Goal: Task Accomplishment & Management: Complete application form

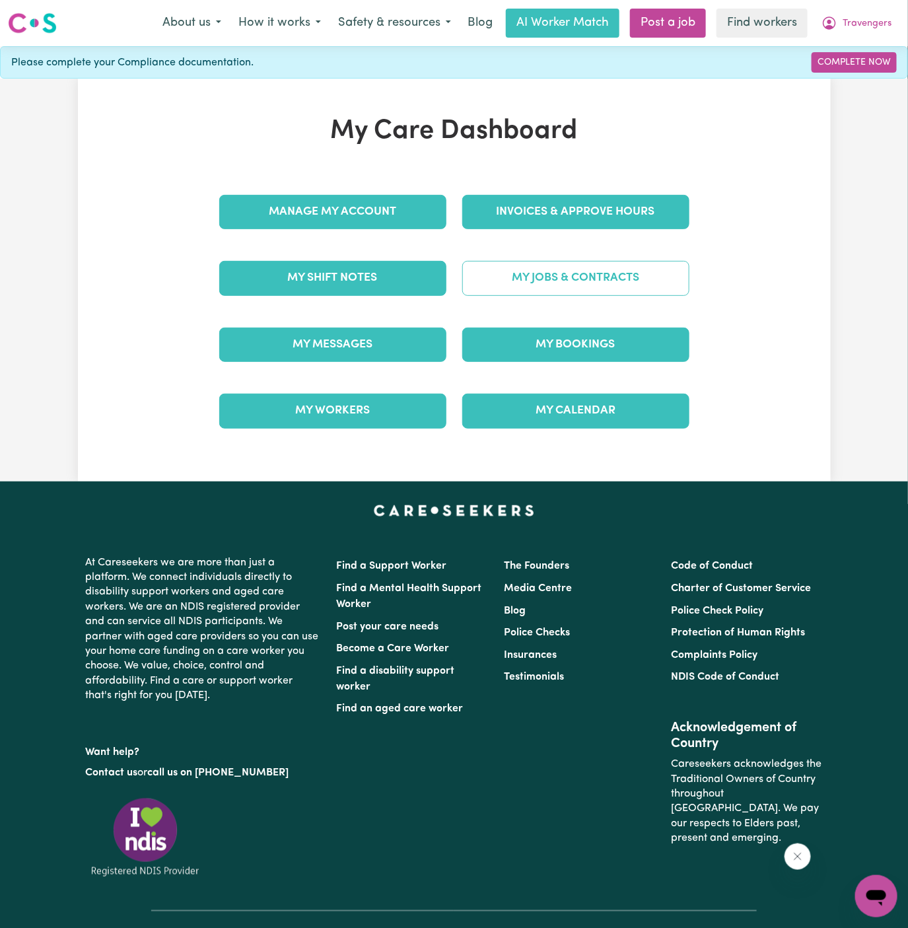
click at [567, 263] on link "My Jobs & Contracts" at bounding box center [575, 278] width 227 height 34
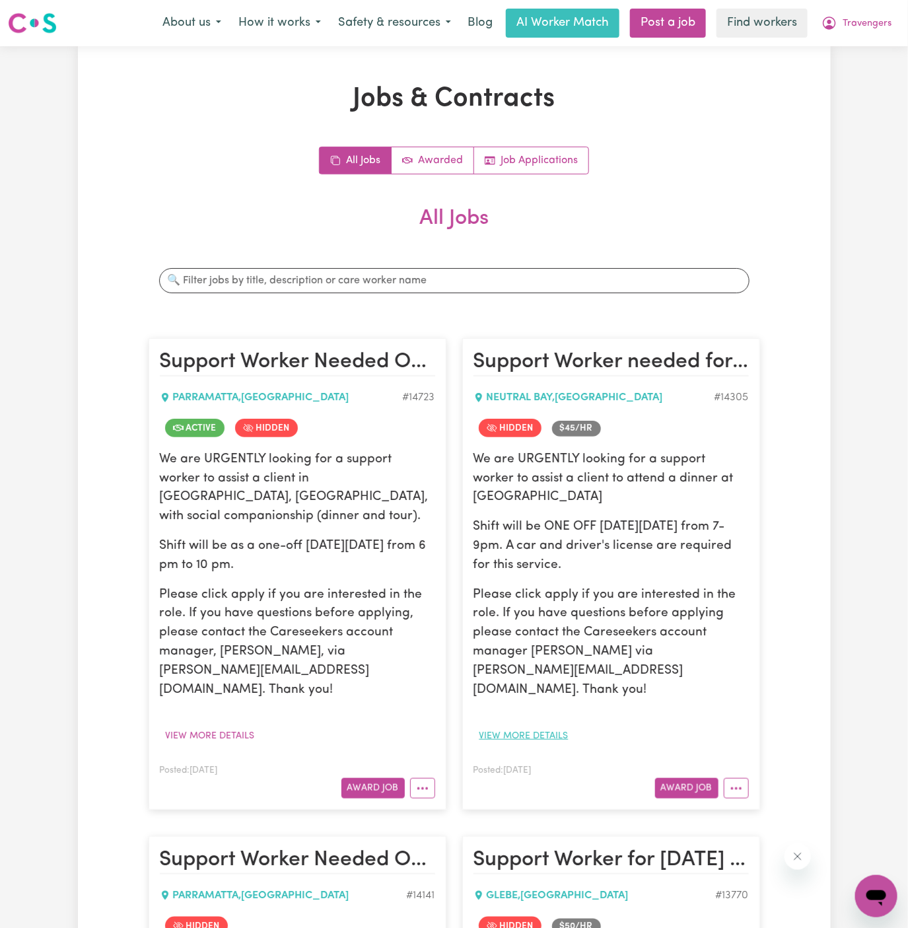
click at [517, 726] on button "View more details" at bounding box center [524, 736] width 101 height 20
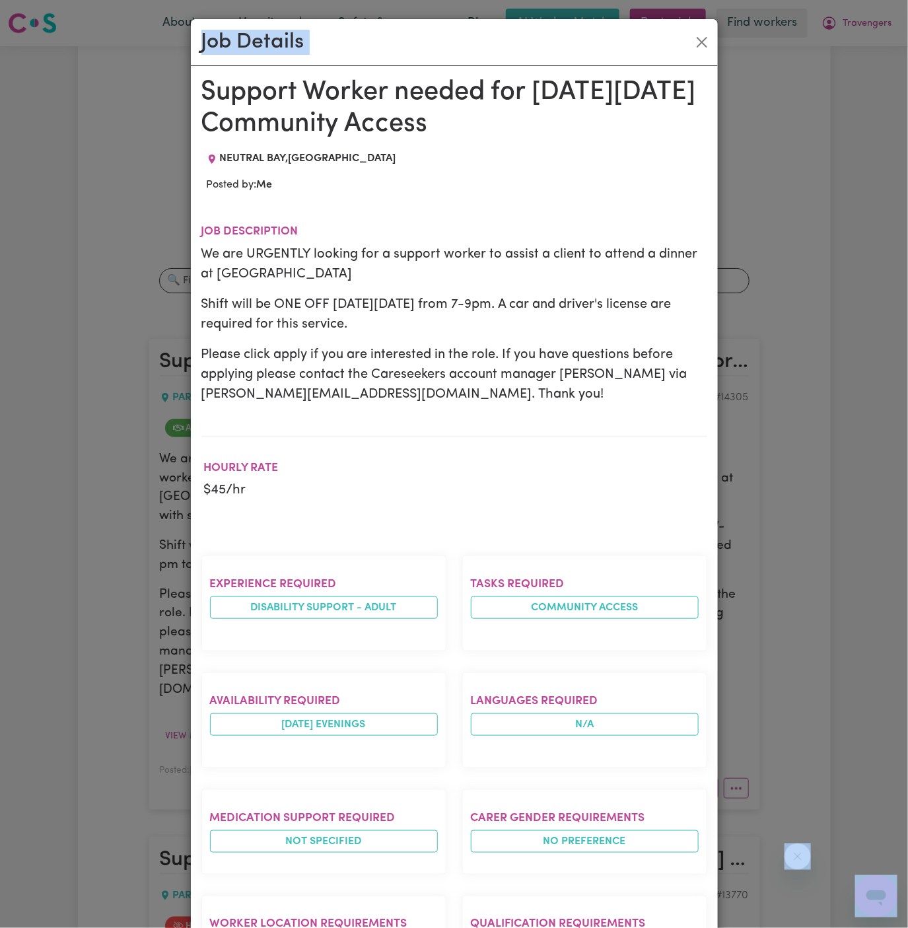
drag, startPoint x: 205, startPoint y: 91, endPoint x: 460, endPoint y: 929, distance: 875.3
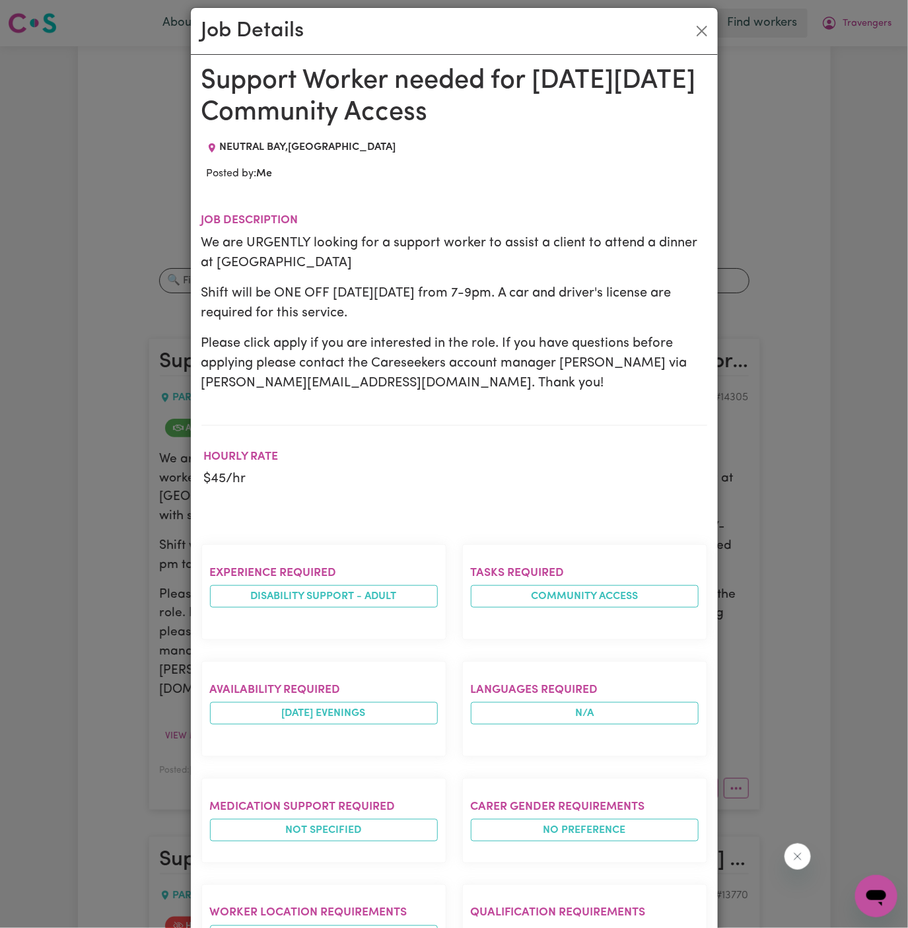
click at [484, 242] on p "We are URGENTLY looking for a support worker to assist a client to attend a din…" at bounding box center [454, 253] width 506 height 40
drag, startPoint x: 205, startPoint y: 78, endPoint x: 427, endPoint y: 929, distance: 878.9
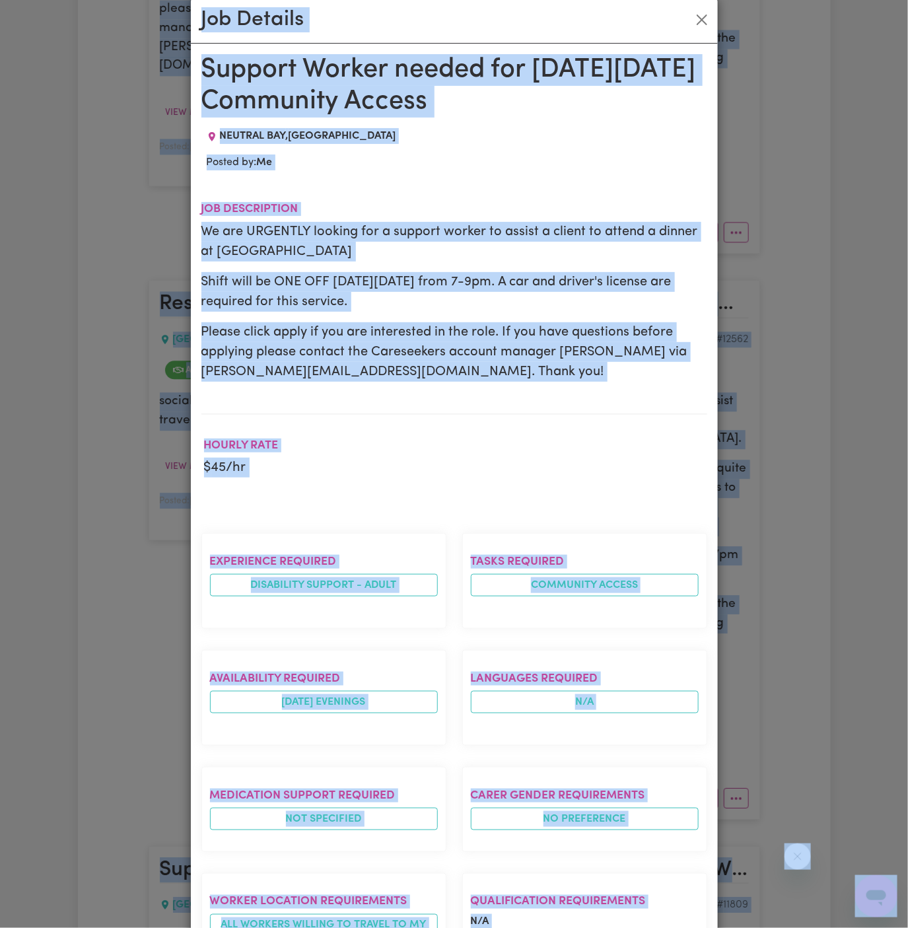
copy body "r to assist a client in [GEOGRAPHIC_DATA], [GEOGRAPHIC_DATA], with community ac…"
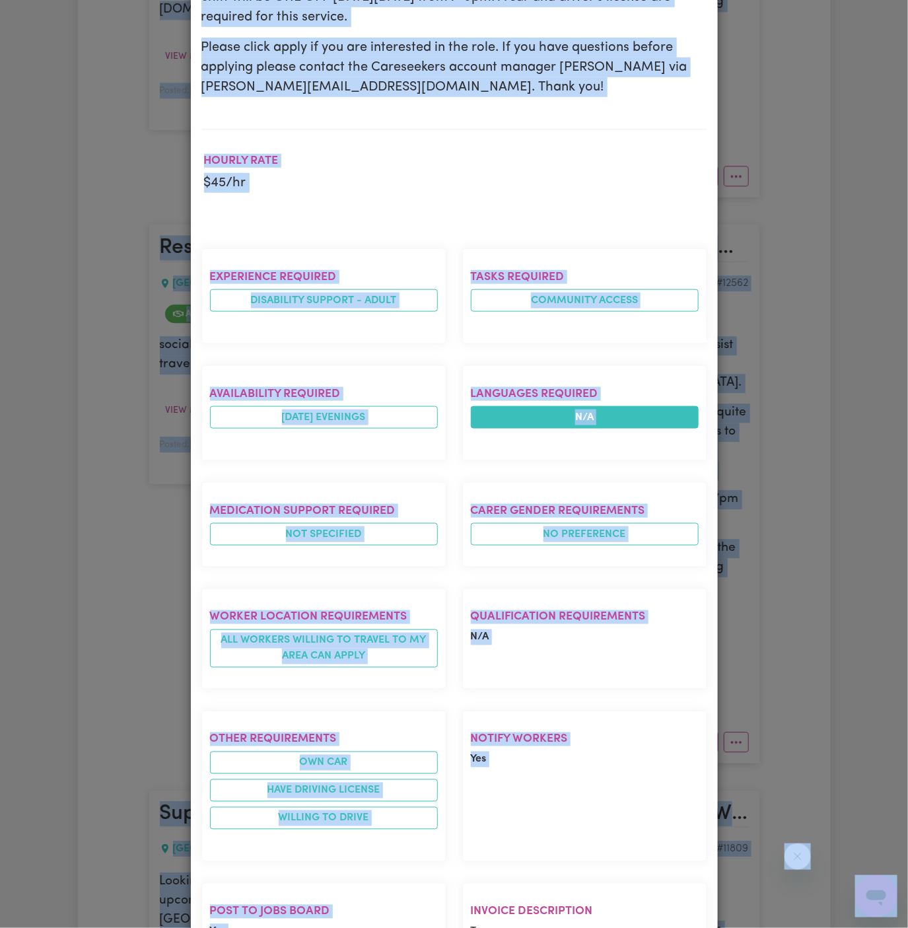
scroll to position [407, 0]
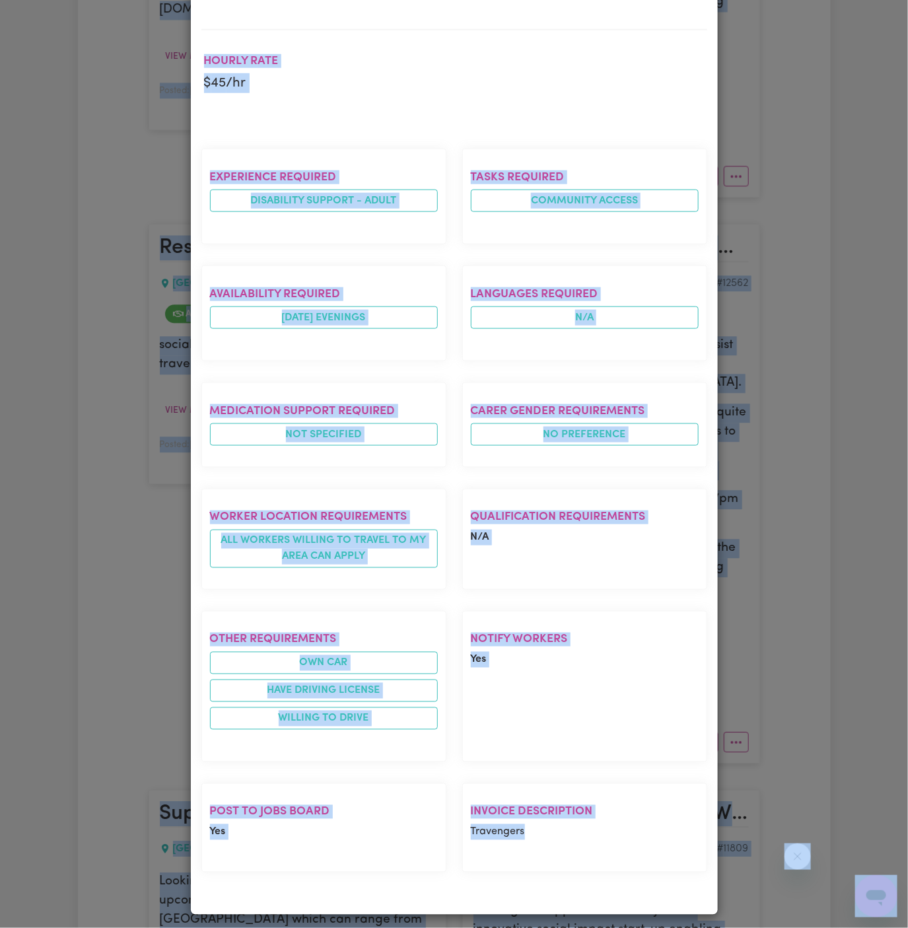
copy body "r to assist a client in [GEOGRAPHIC_DATA], [GEOGRAPHIC_DATA], with community ac…"
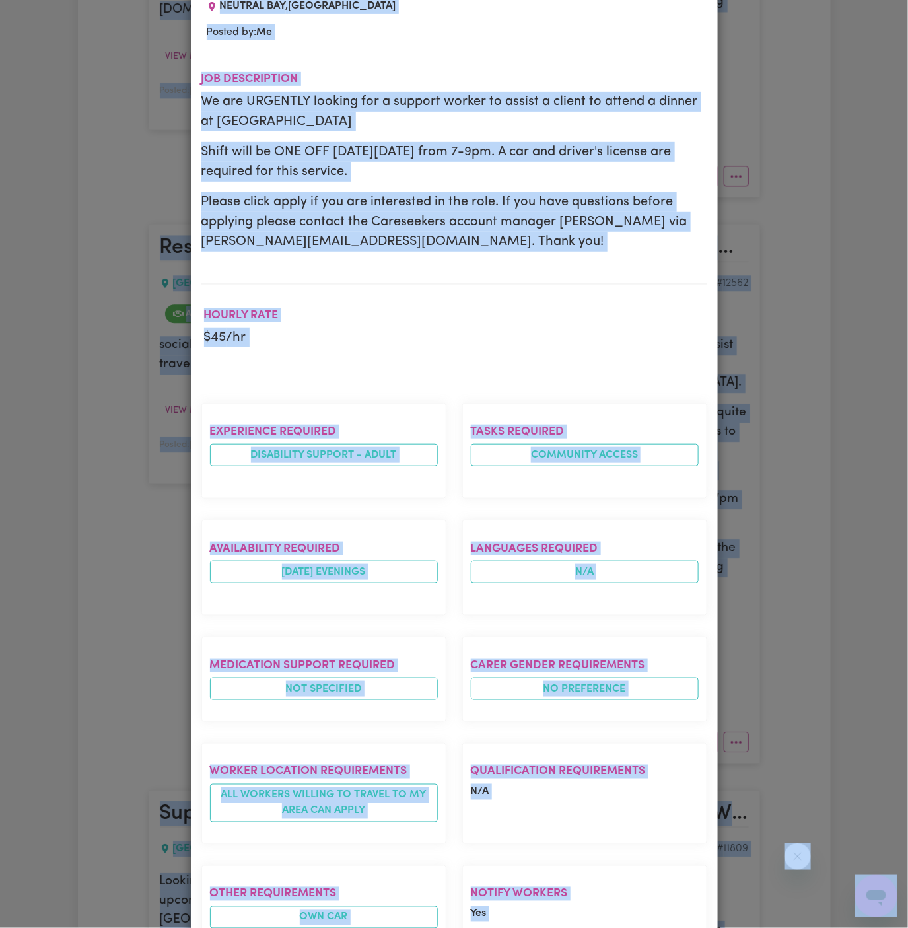
scroll to position [0, 0]
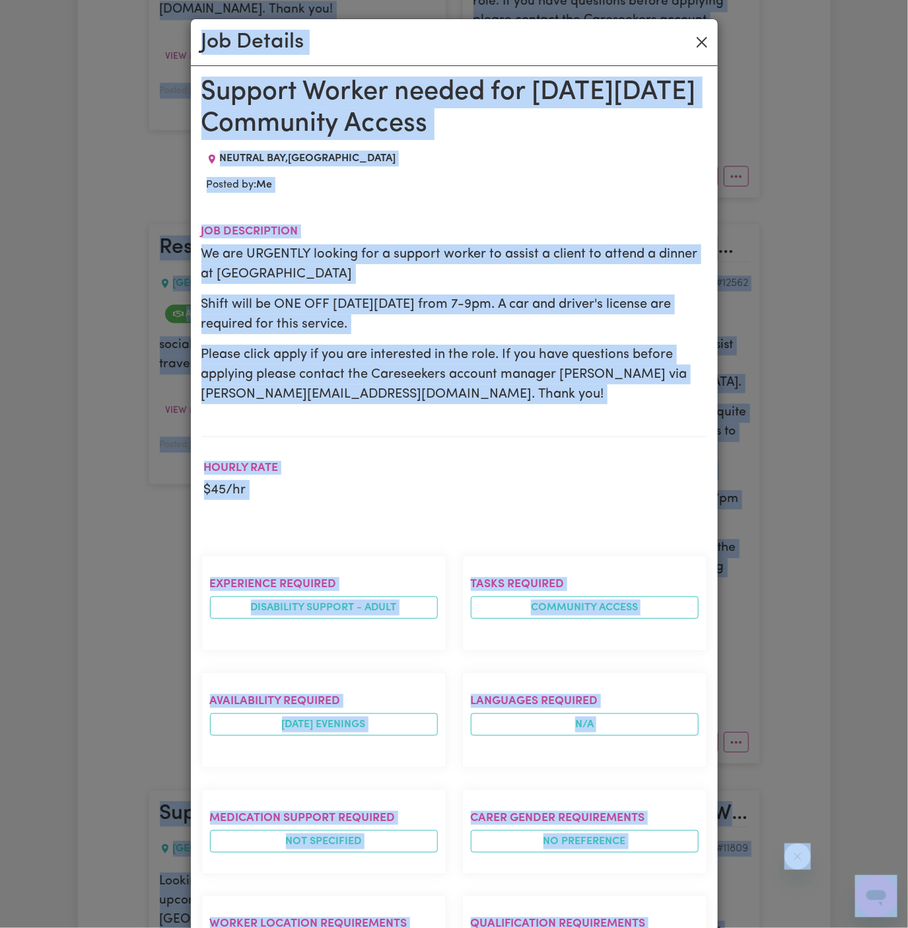
click at [700, 44] on button "Close" at bounding box center [701, 42] width 21 height 21
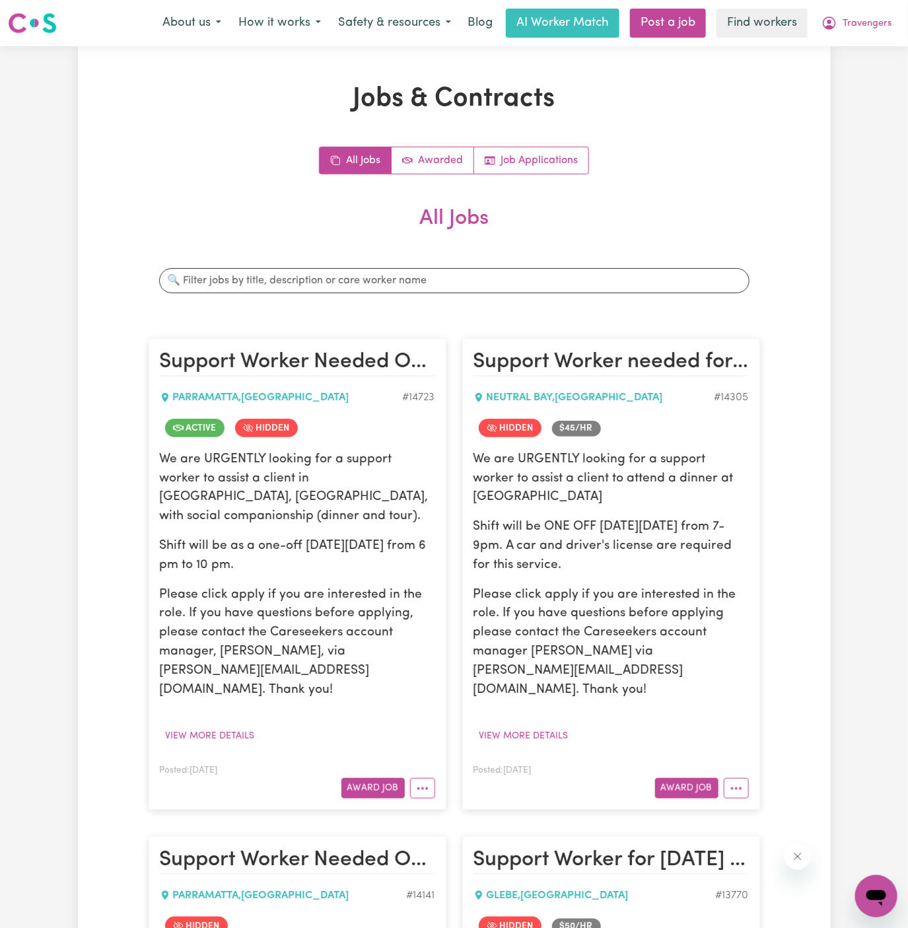
click at [664, 42] on nav "Menu About us How it works Safety & resources Blog AI Worker Match Post a job F…" at bounding box center [454, 23] width 908 height 46
click at [664, 26] on link "Post a job" at bounding box center [668, 23] width 76 height 29
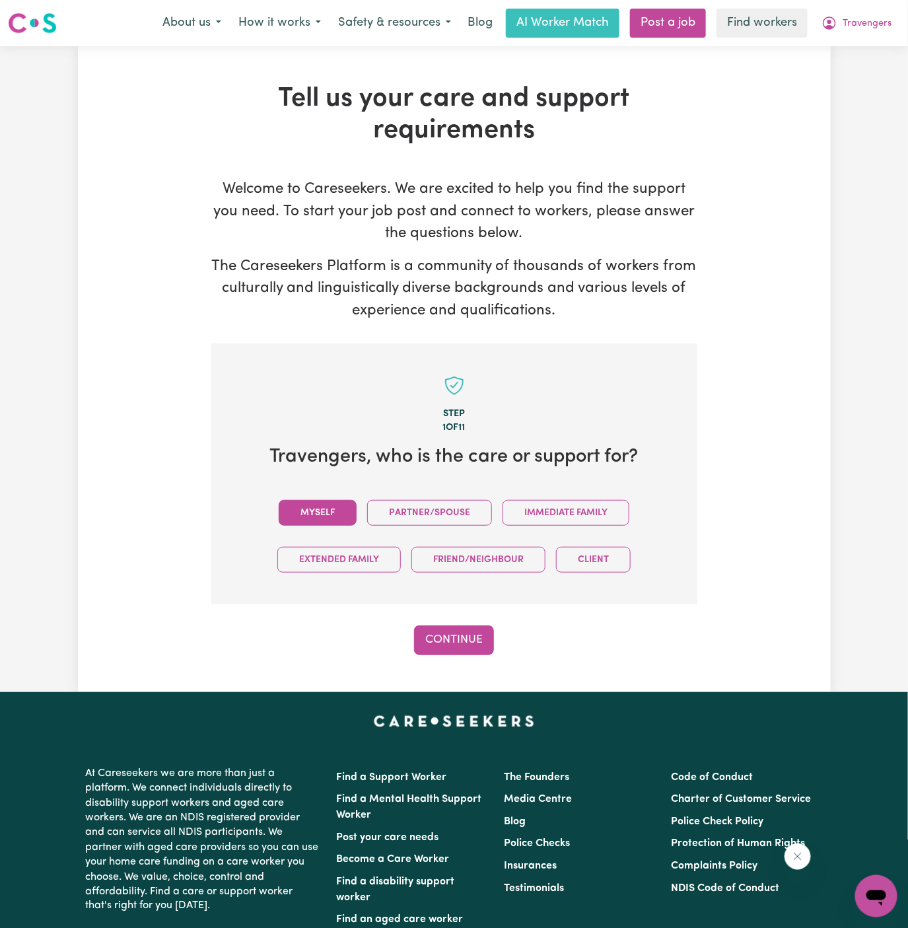
click at [336, 506] on button "Myself" at bounding box center [318, 513] width 78 height 26
click at [457, 621] on div "Step 1 of 11 Travengers , who is the care or support for? Myself Partner/Spouse…" at bounding box center [454, 499] width 486 height 312
click at [462, 641] on button "Continue" at bounding box center [454, 639] width 80 height 29
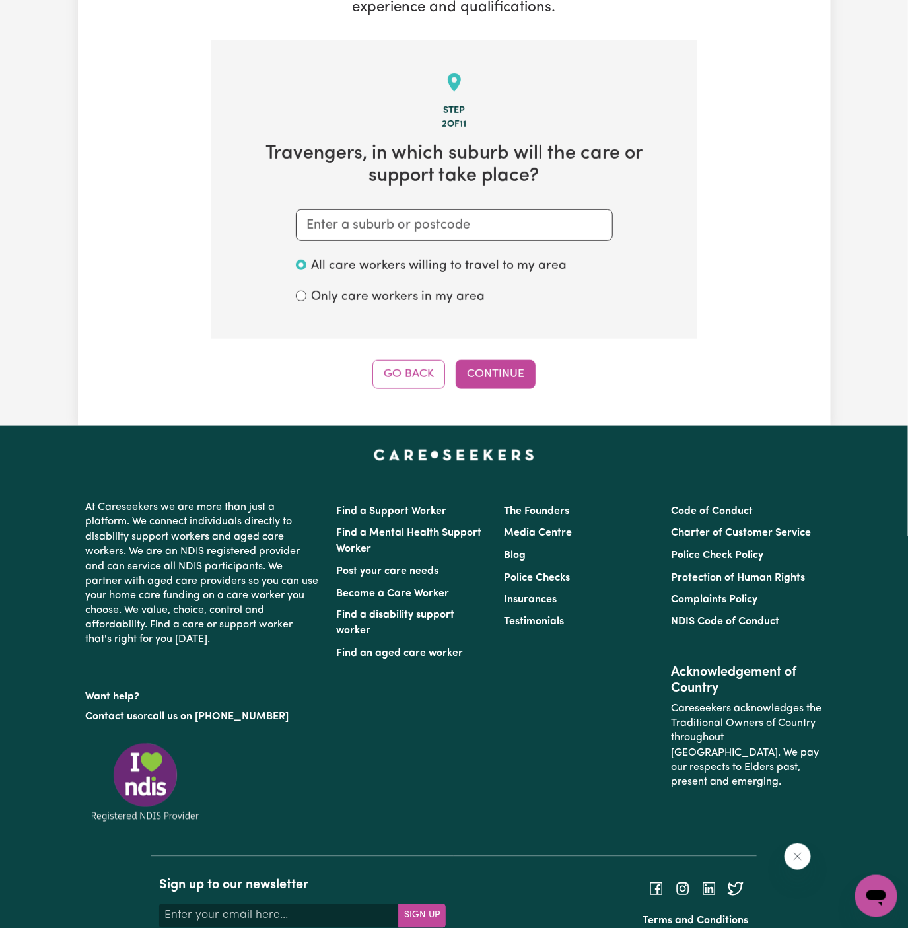
scroll to position [343, 0]
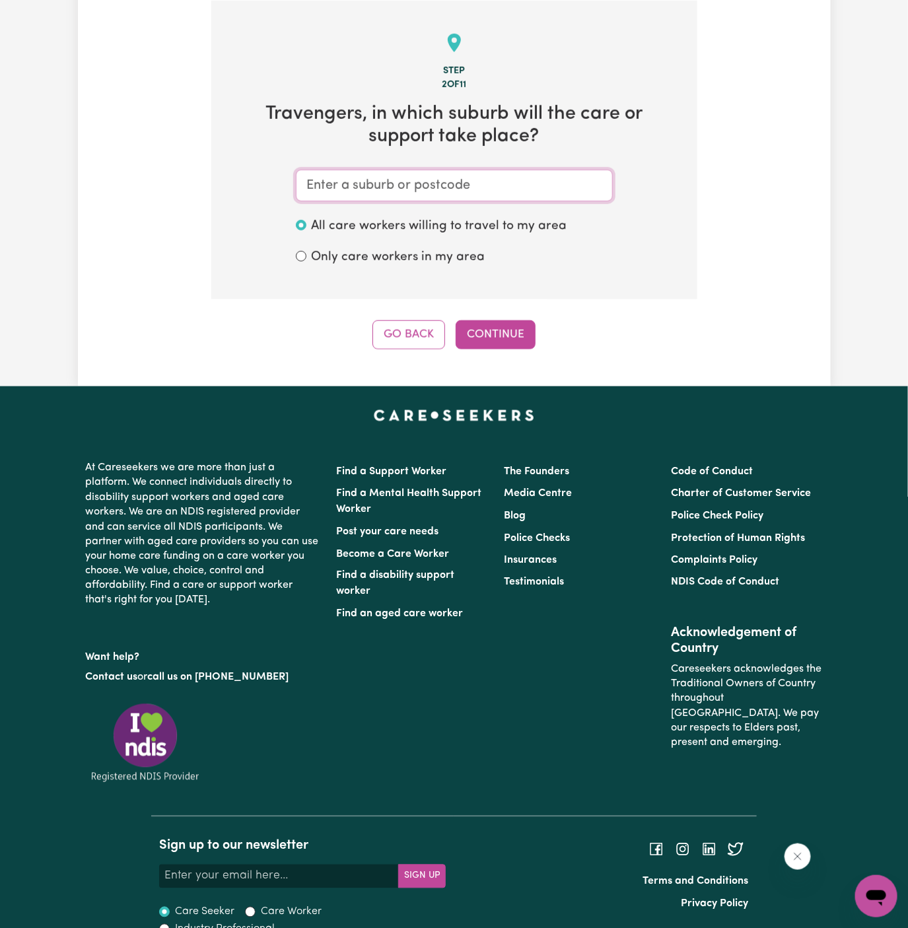
click at [579, 172] on input "text" at bounding box center [454, 186] width 317 height 32
paste input "Parramatta"
type input "Parramatta"
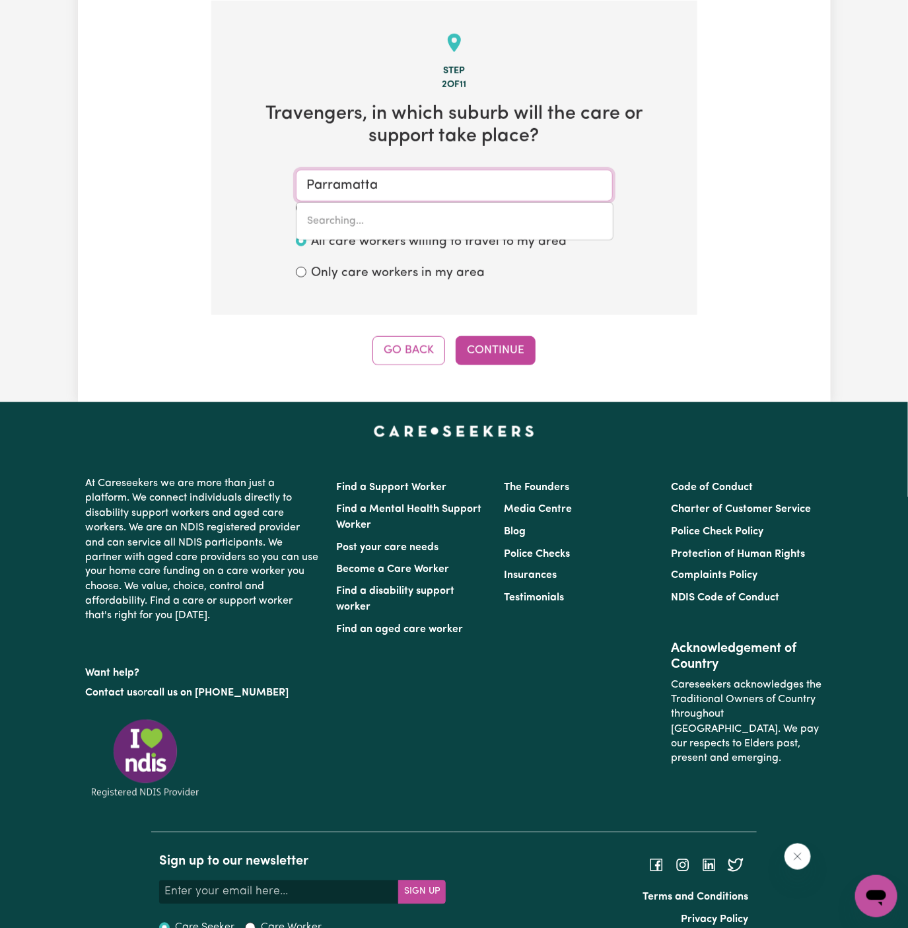
type input "[GEOGRAPHIC_DATA], [GEOGRAPHIC_DATA], 2150"
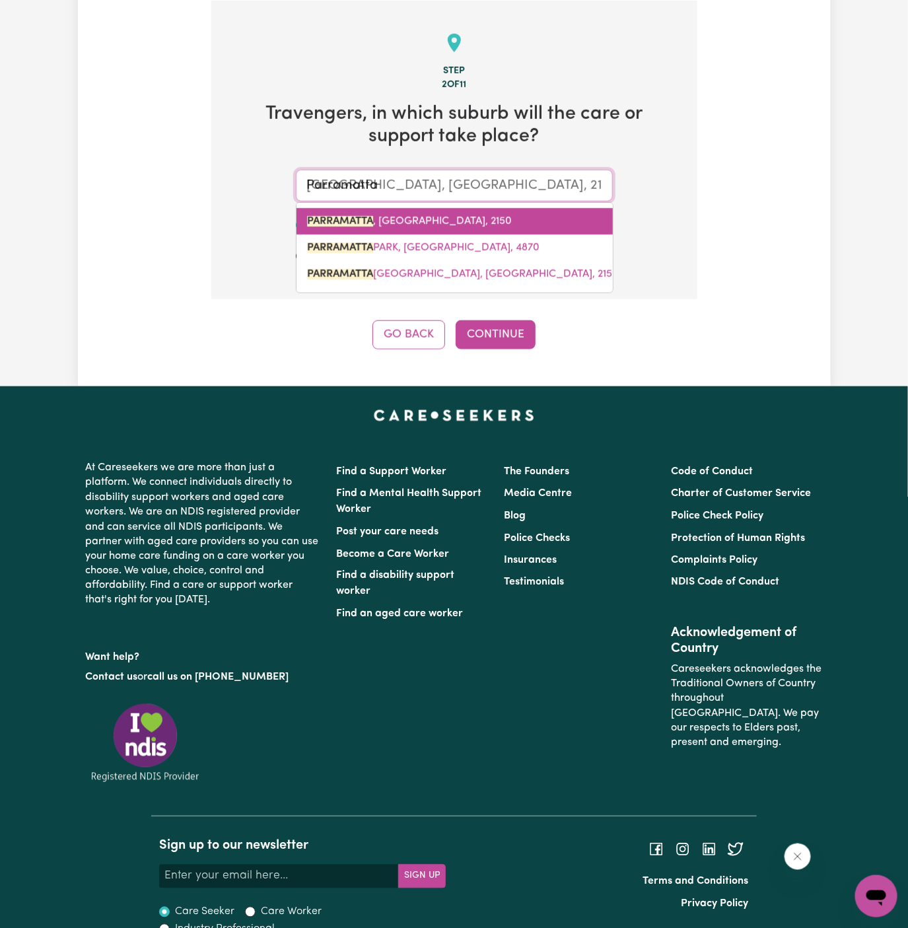
click at [490, 215] on link "PARRAMATTA , [GEOGRAPHIC_DATA], 2150" at bounding box center [455, 221] width 316 height 26
type input "PARRAMATTA, [GEOGRAPHIC_DATA], 2150"
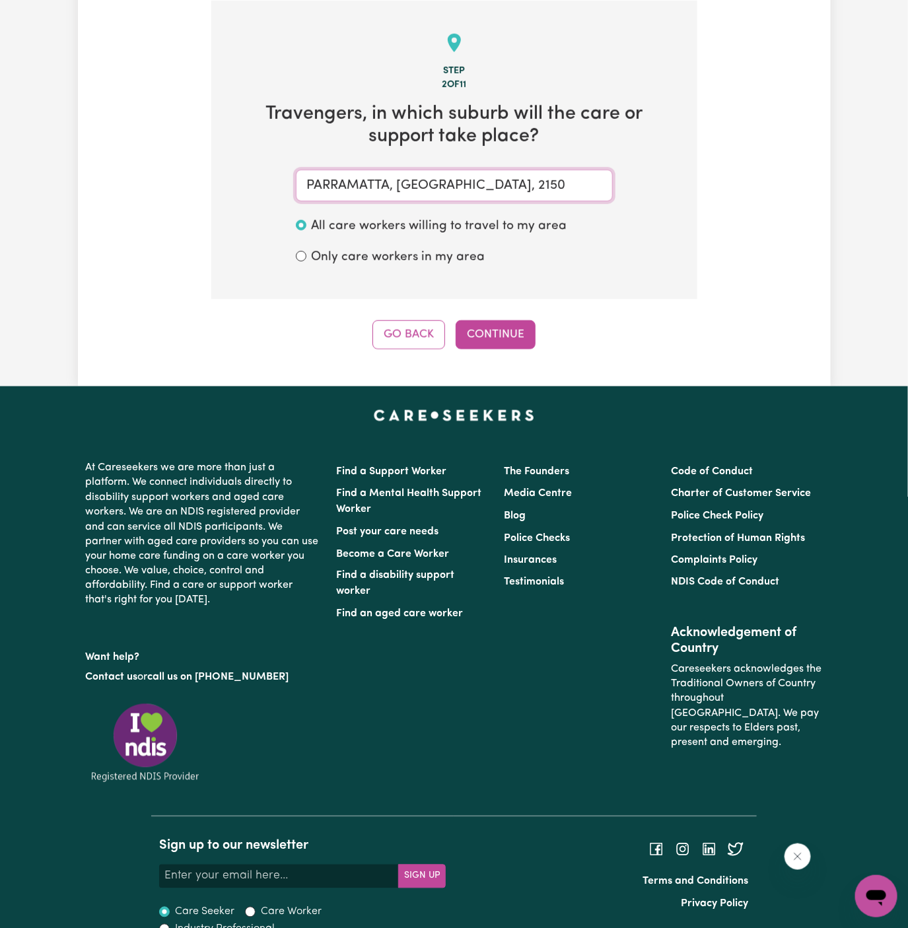
click at [448, 183] on input "PARRAMATTA, [GEOGRAPHIC_DATA], 2150" at bounding box center [454, 186] width 317 height 32
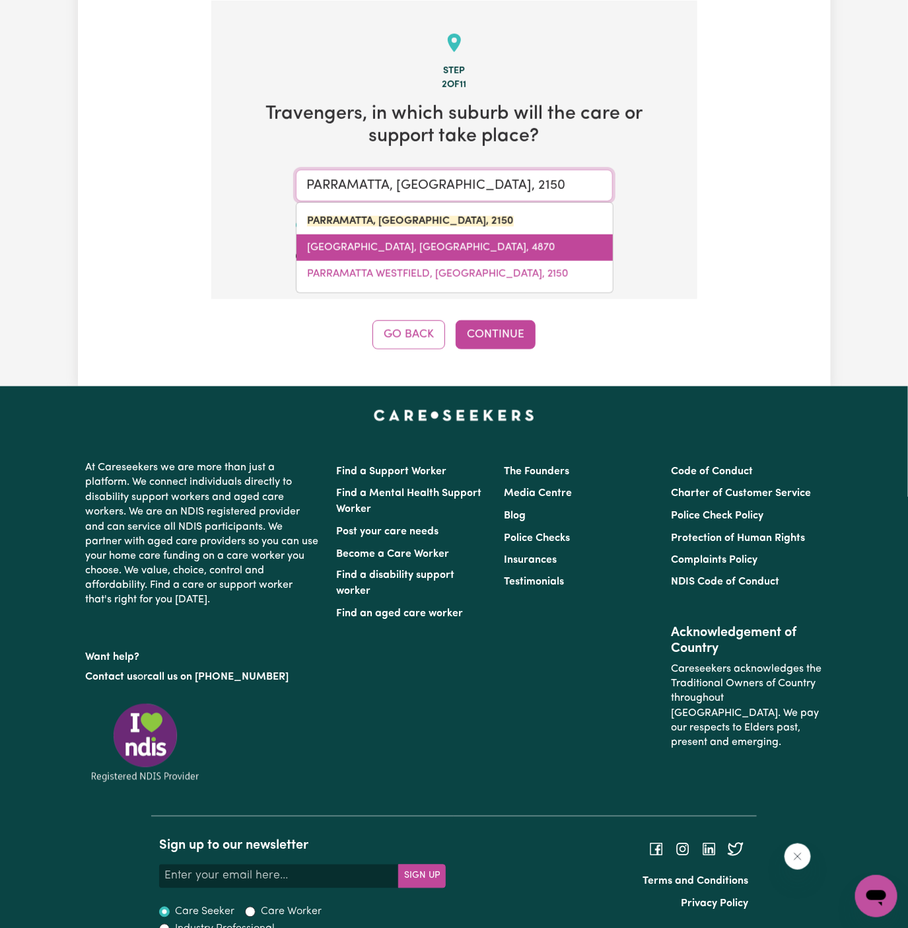
click at [425, 245] on span "[GEOGRAPHIC_DATA], [GEOGRAPHIC_DATA], 4870" at bounding box center [431, 247] width 248 height 11
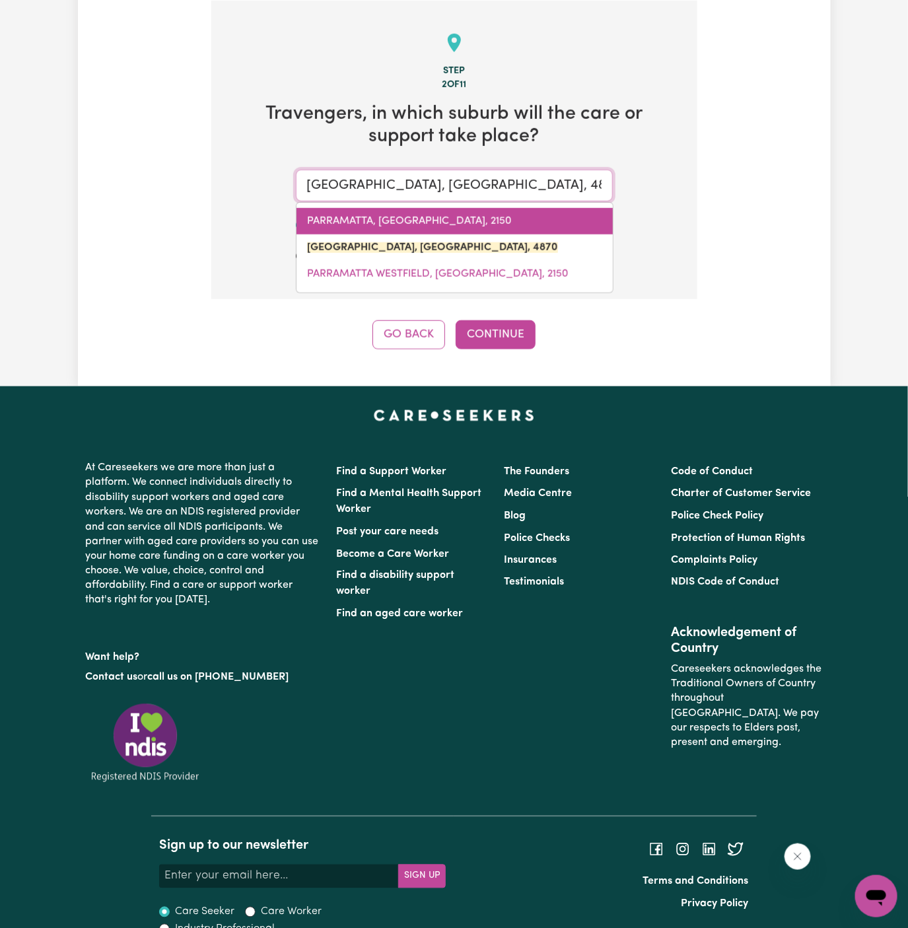
click at [465, 216] on span "PARRAMATTA, [GEOGRAPHIC_DATA], 2150" at bounding box center [409, 221] width 205 height 11
type input "PARRAMATTA, [GEOGRAPHIC_DATA], 2150"
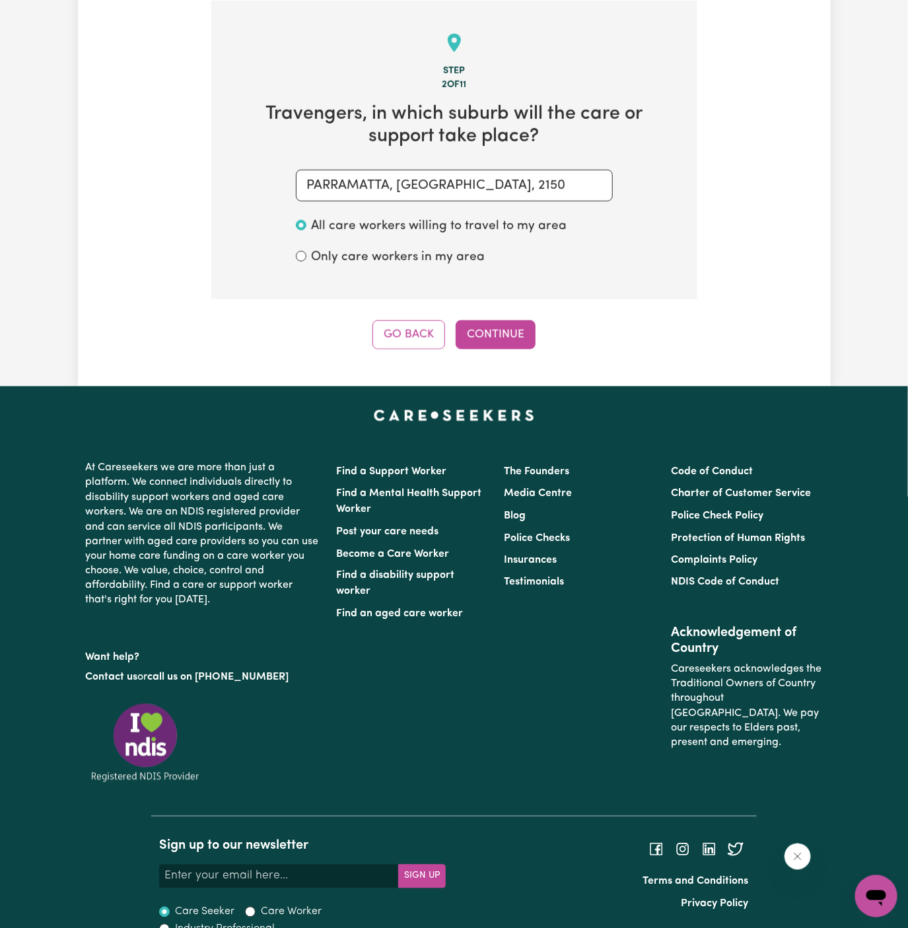
drag, startPoint x: 494, startPoint y: 334, endPoint x: 677, endPoint y: -63, distance: 437.0
click at [677, 0] on html "Menu About us How it works Safety & resources Blog AI Worker Match Post a job F…" at bounding box center [454, 305] width 908 height 1297
click at [487, 328] on button "Continue" at bounding box center [496, 334] width 80 height 29
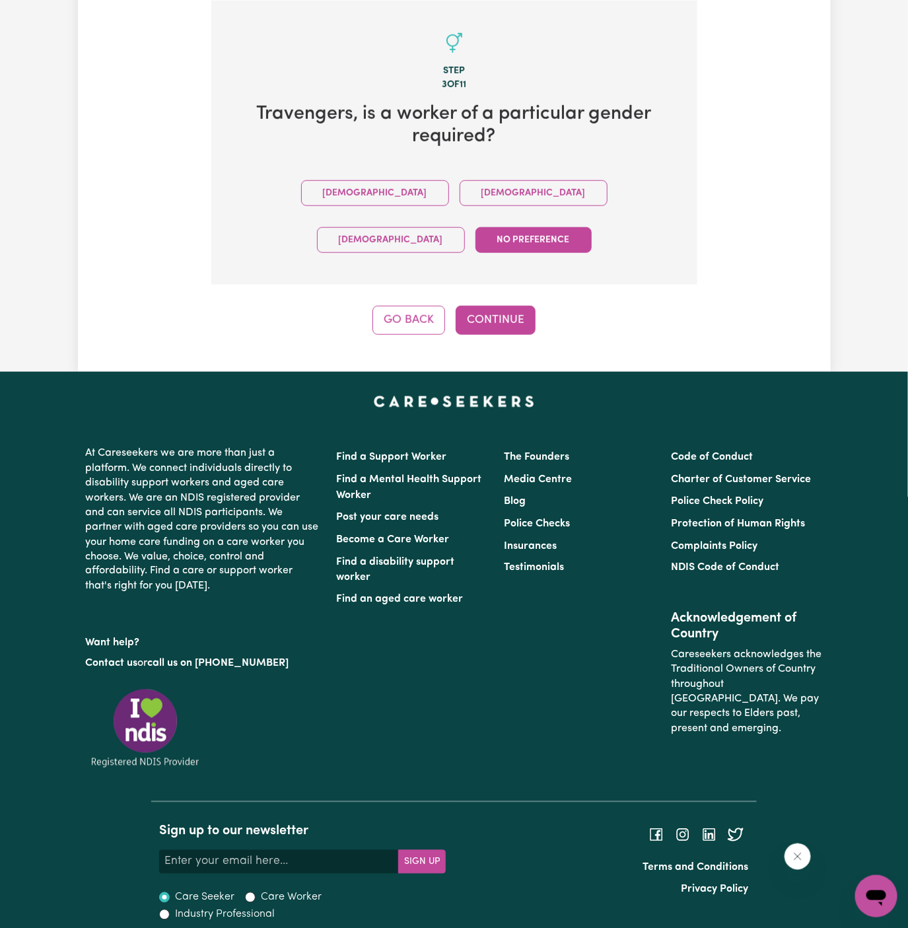
scroll to position [306, 0]
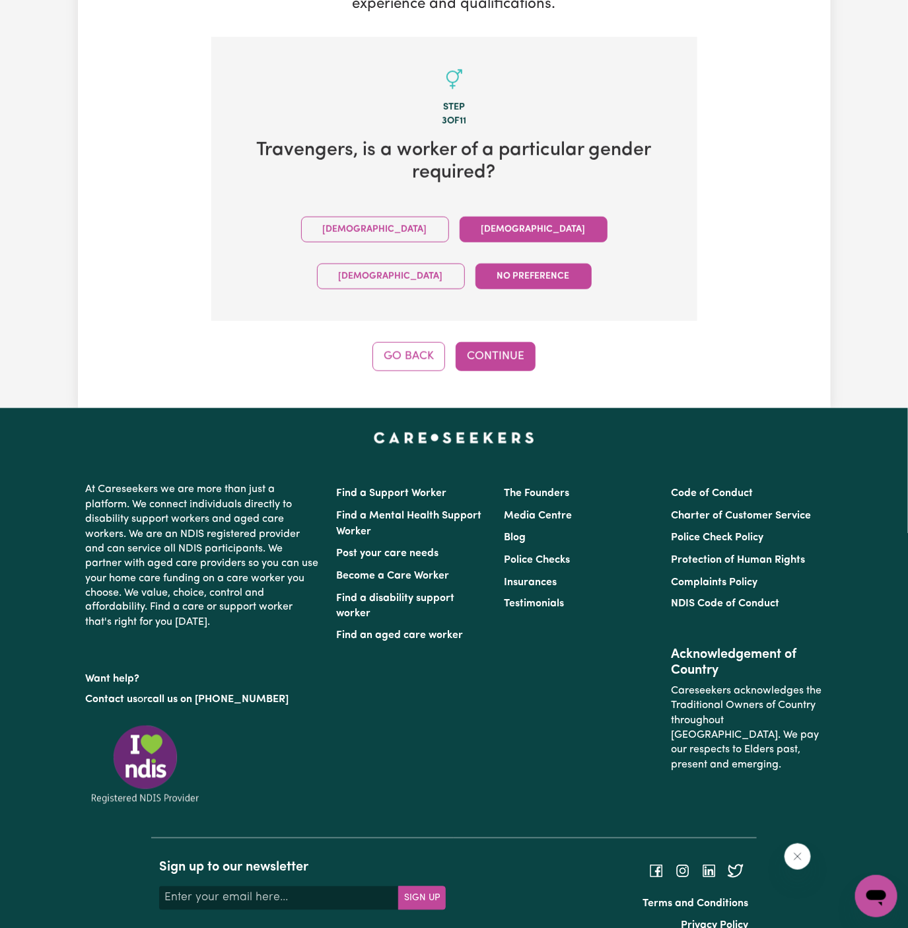
click at [460, 225] on button "[DEMOGRAPHIC_DATA]" at bounding box center [534, 230] width 148 height 26
click at [592, 264] on button "No preference" at bounding box center [533, 277] width 116 height 26
click at [488, 342] on button "Continue" at bounding box center [496, 356] width 80 height 29
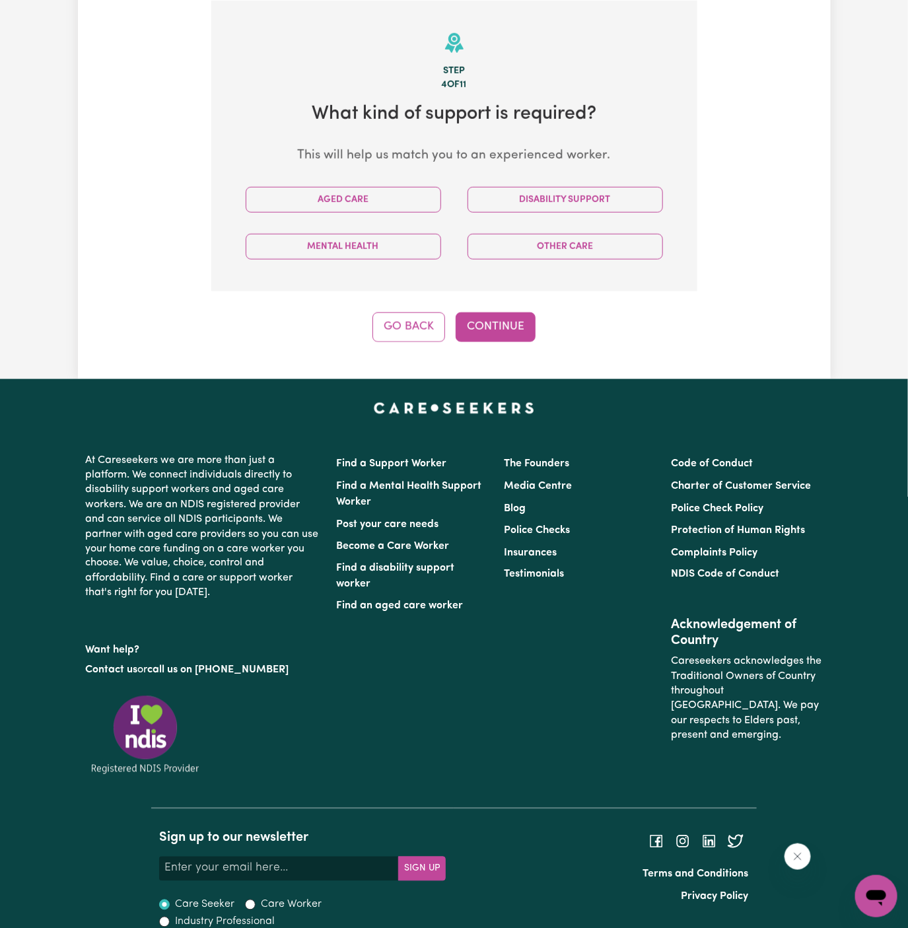
scroll to position [343, 0]
click at [524, 217] on div "Disability Support" at bounding box center [565, 199] width 222 height 47
click at [522, 211] on button "Disability Support" at bounding box center [565, 200] width 195 height 26
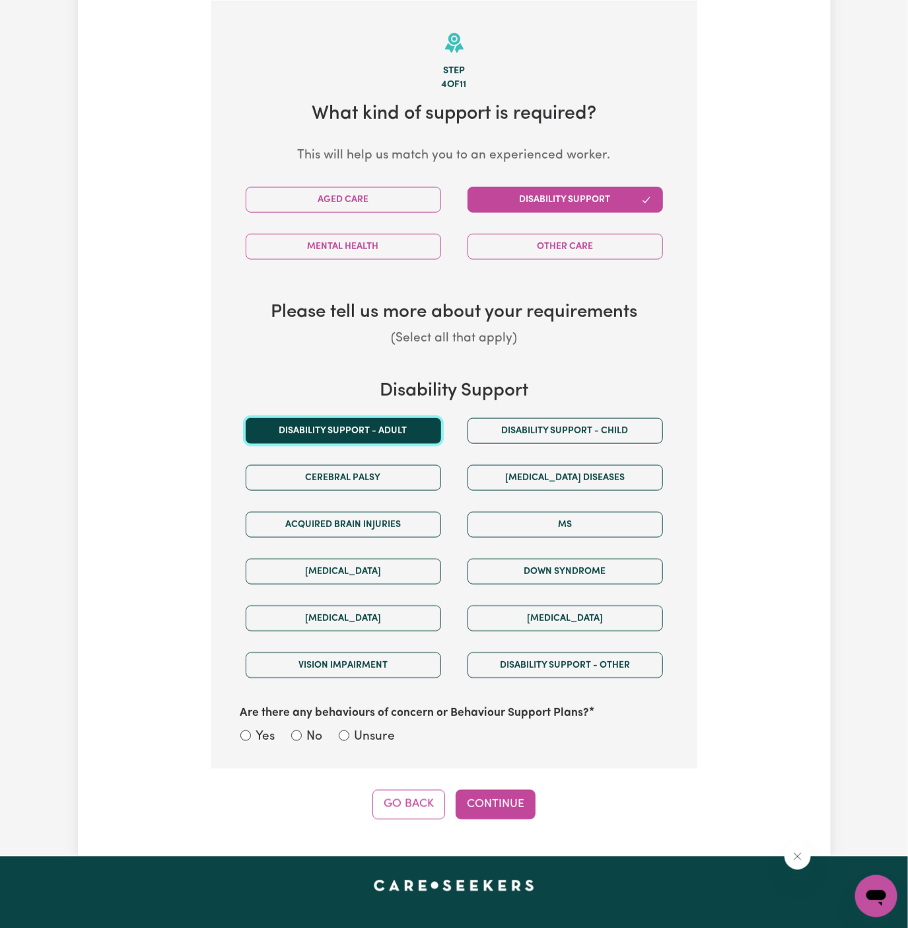
click at [422, 422] on button "Disability support - Adult" at bounding box center [343, 431] width 195 height 26
click at [382, 744] on section "Step 4 of 11 What kind of support is required? This will help us match you to a…" at bounding box center [454, 385] width 486 height 769
click at [390, 736] on label "Unsure" at bounding box center [375, 737] width 41 height 19
click at [349, 736] on input "Unsure" at bounding box center [344, 735] width 11 height 11
radio input "true"
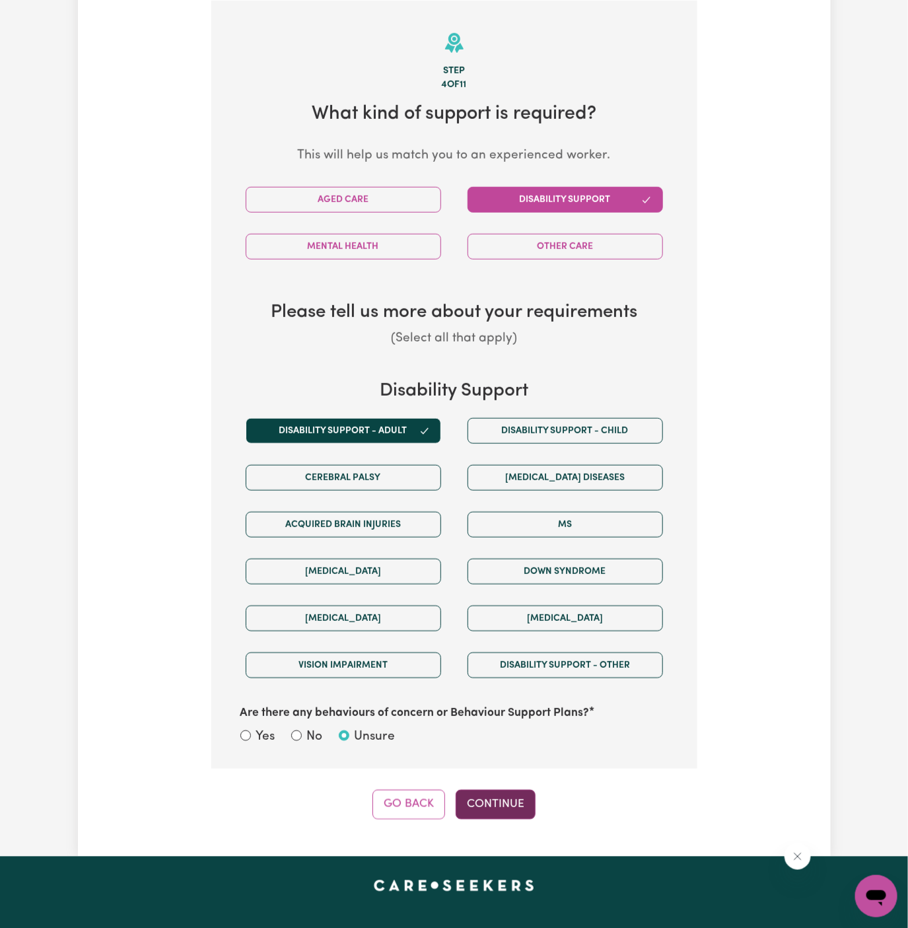
click at [493, 798] on button "Continue" at bounding box center [496, 804] width 80 height 29
select select "NDIS_FUNDING_PLAN_MANAGED"
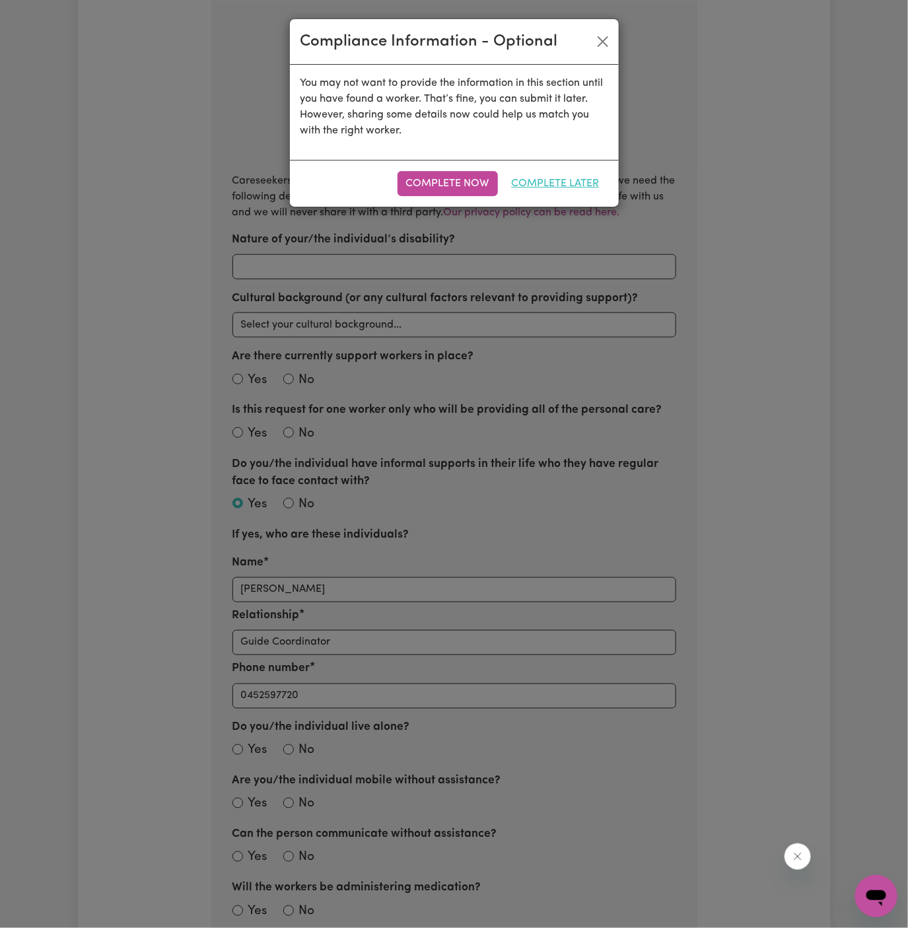
click at [577, 190] on button "Complete Later" at bounding box center [555, 183] width 105 height 25
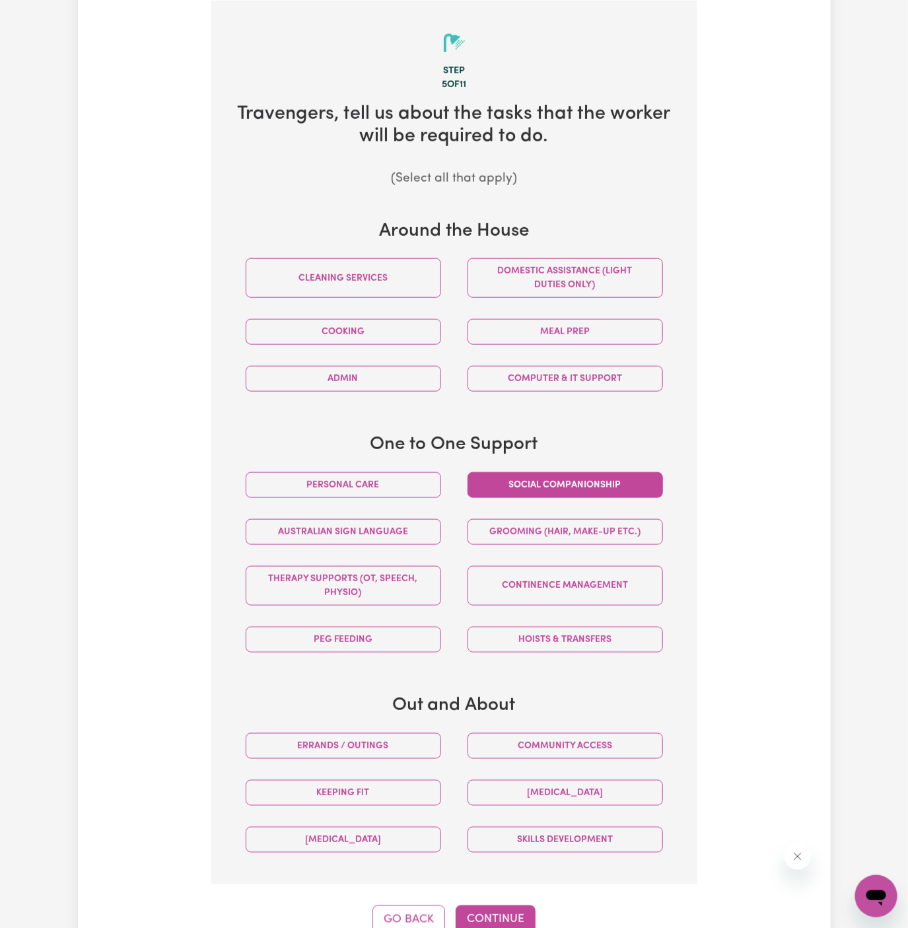
click at [594, 476] on button "Social companionship" at bounding box center [565, 485] width 195 height 26
click at [553, 750] on button "Community access" at bounding box center [565, 746] width 195 height 26
click at [494, 917] on button "Continue" at bounding box center [496, 919] width 80 height 29
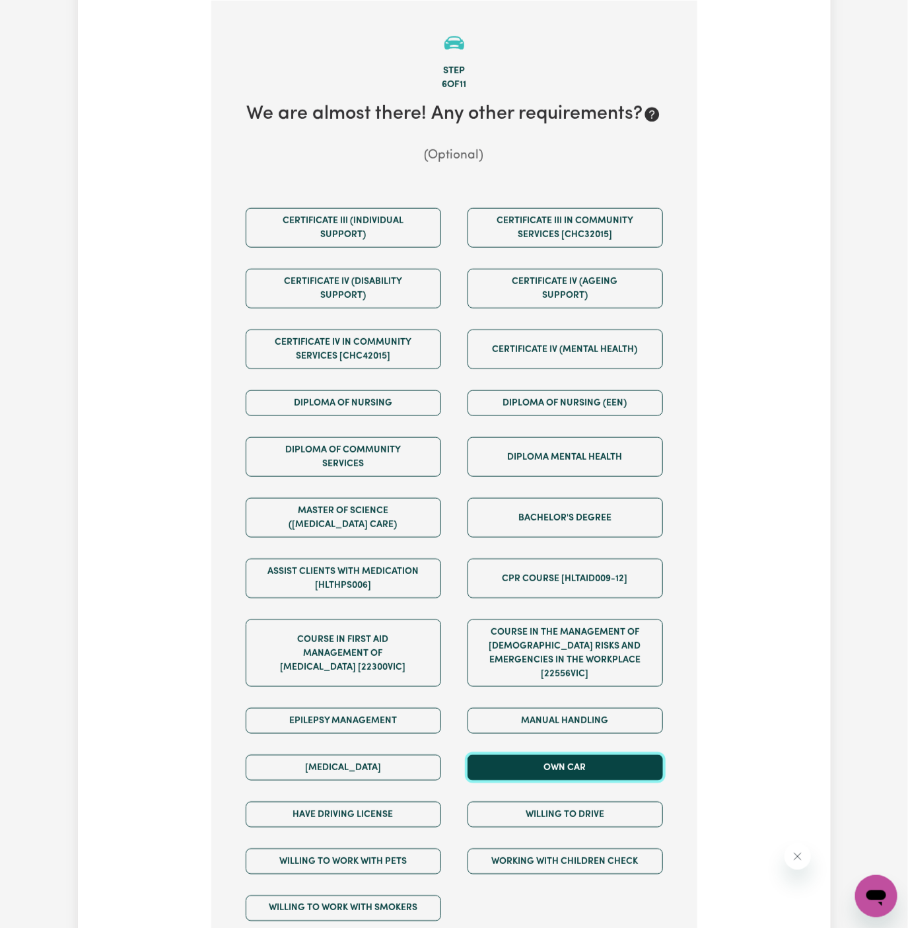
click at [525, 755] on button "Own Car" at bounding box center [565, 768] width 195 height 26
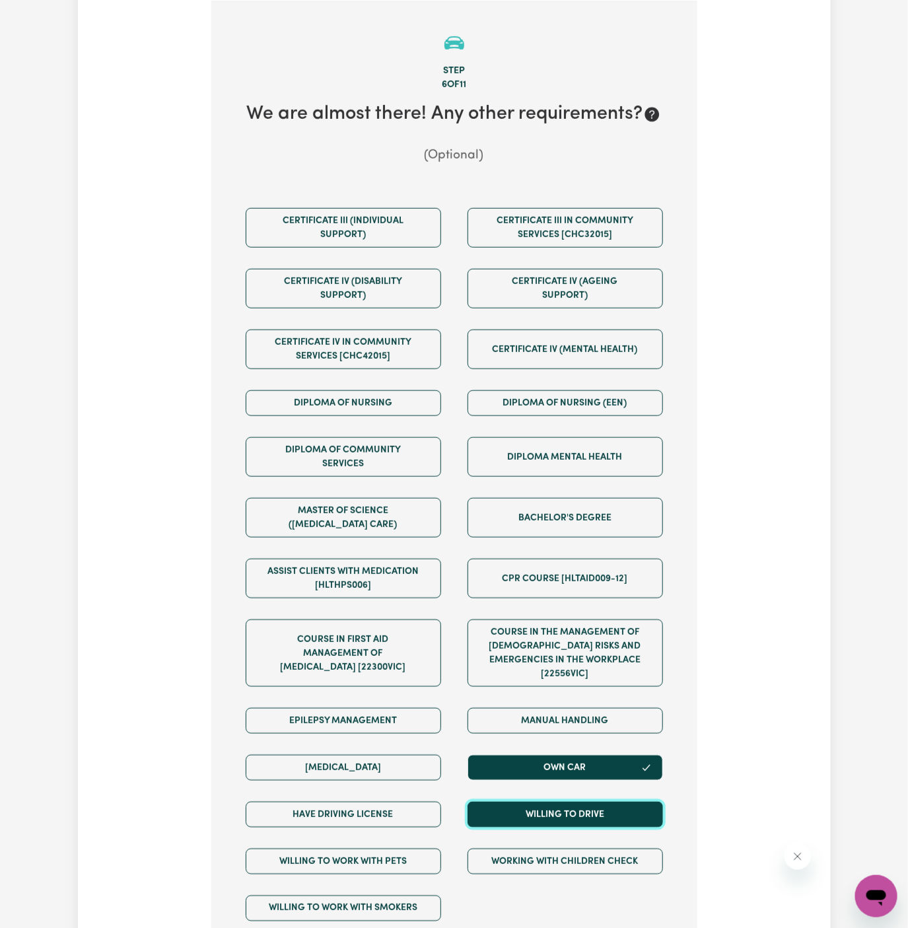
click at [525, 802] on button "Willing to drive" at bounding box center [565, 815] width 195 height 26
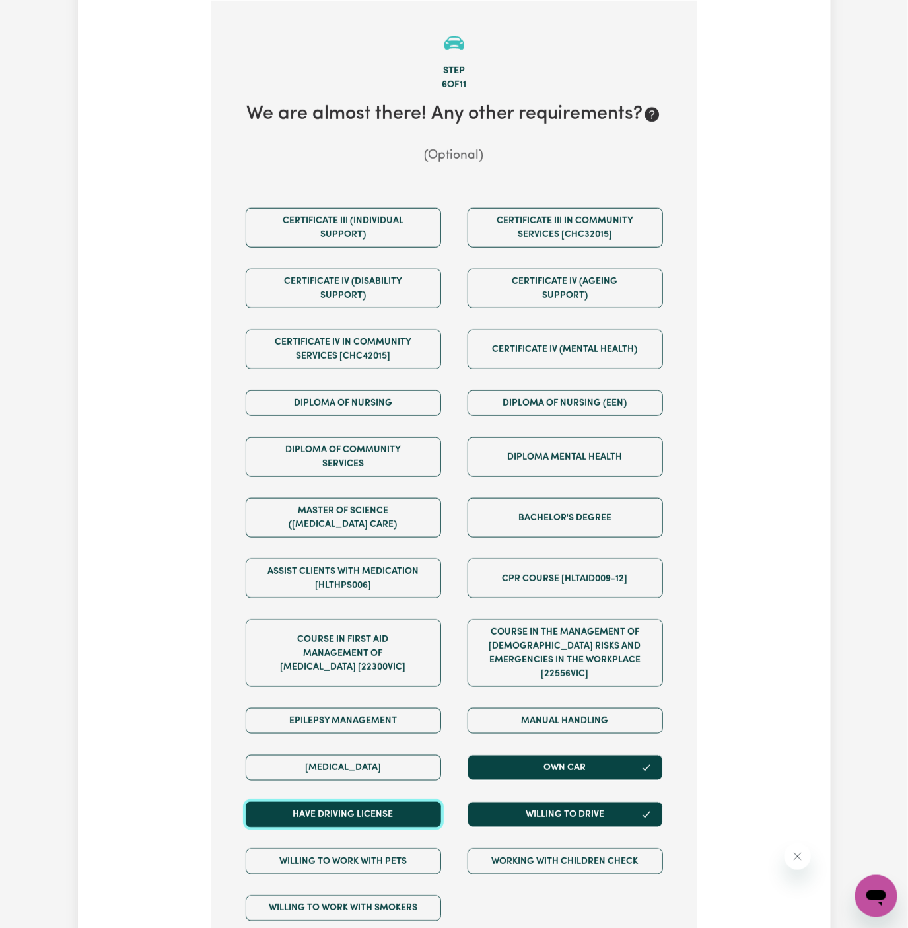
click at [407, 802] on button "Have driving license" at bounding box center [343, 815] width 195 height 26
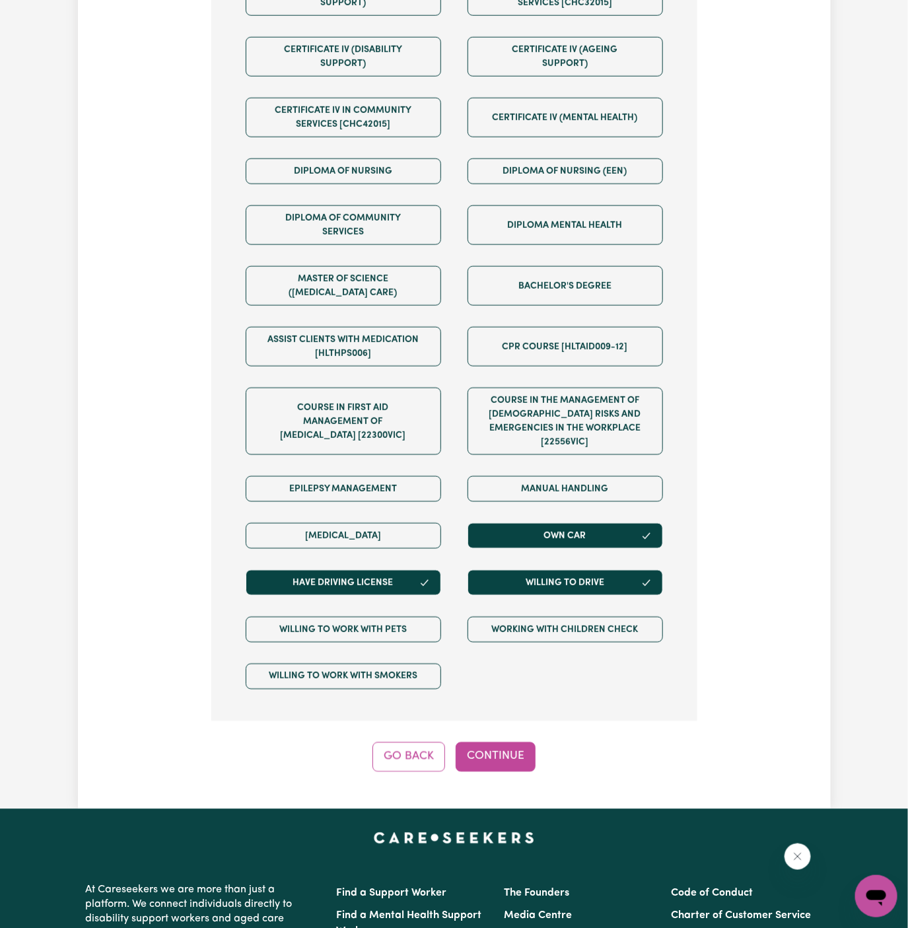
click at [499, 719] on div "Step 6 of 11 We are almost there! Any other requirements? (Optional) Certificat…" at bounding box center [454, 270] width 486 height 1003
click at [499, 742] on button "Continue" at bounding box center [496, 756] width 80 height 29
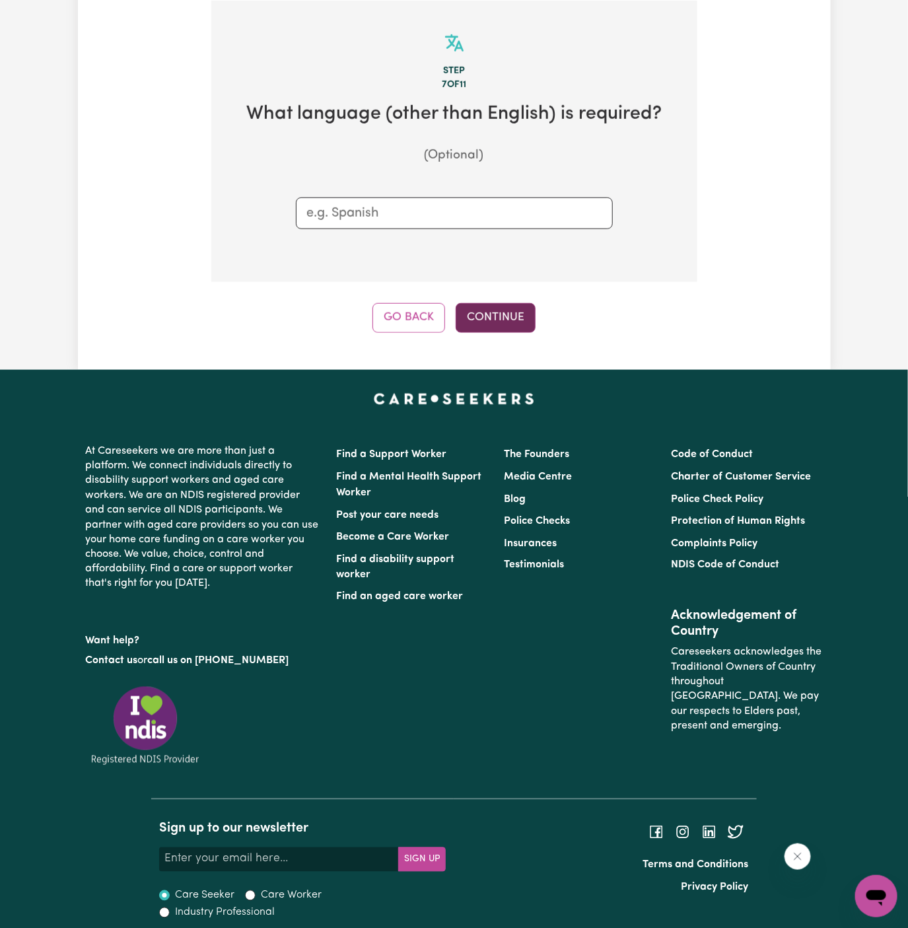
click at [475, 303] on button "Continue" at bounding box center [496, 317] width 80 height 29
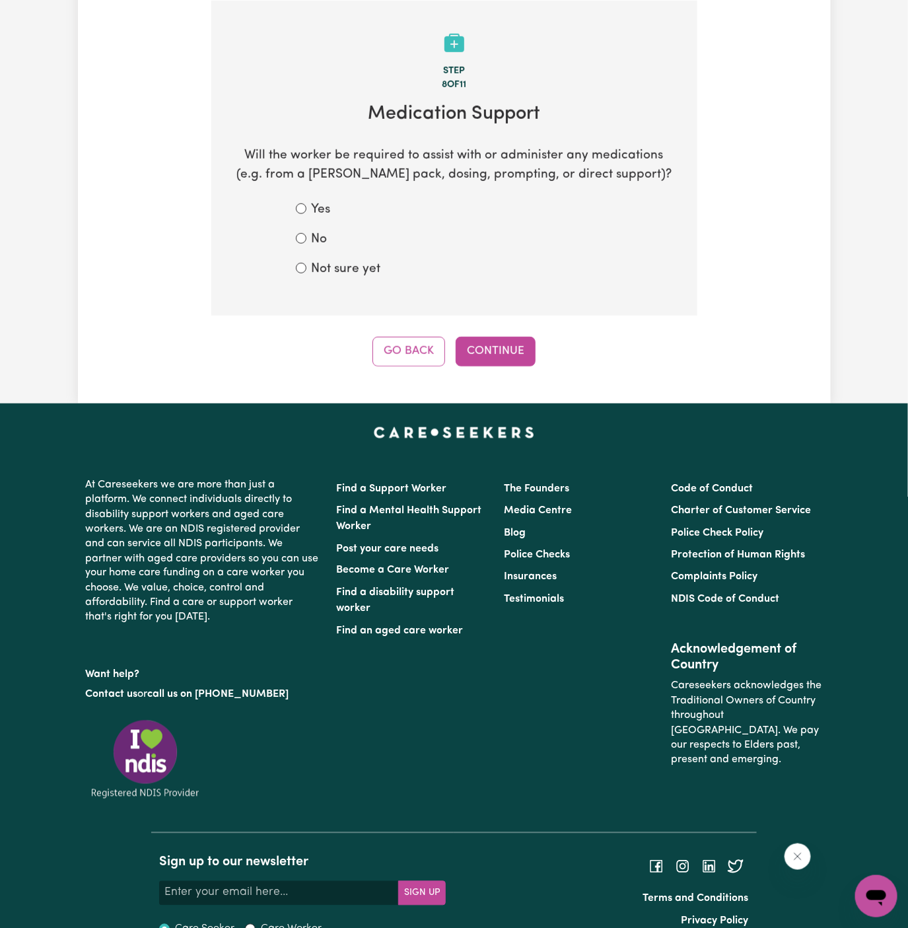
click at [319, 248] on form "Yes No Not sure yet" at bounding box center [454, 240] width 317 height 78
click at [319, 228] on form "Yes No Not sure yet" at bounding box center [454, 240] width 317 height 78
click at [319, 242] on label "No" at bounding box center [320, 239] width 16 height 19
click at [306, 242] on input "No" at bounding box center [301, 238] width 11 height 11
radio input "true"
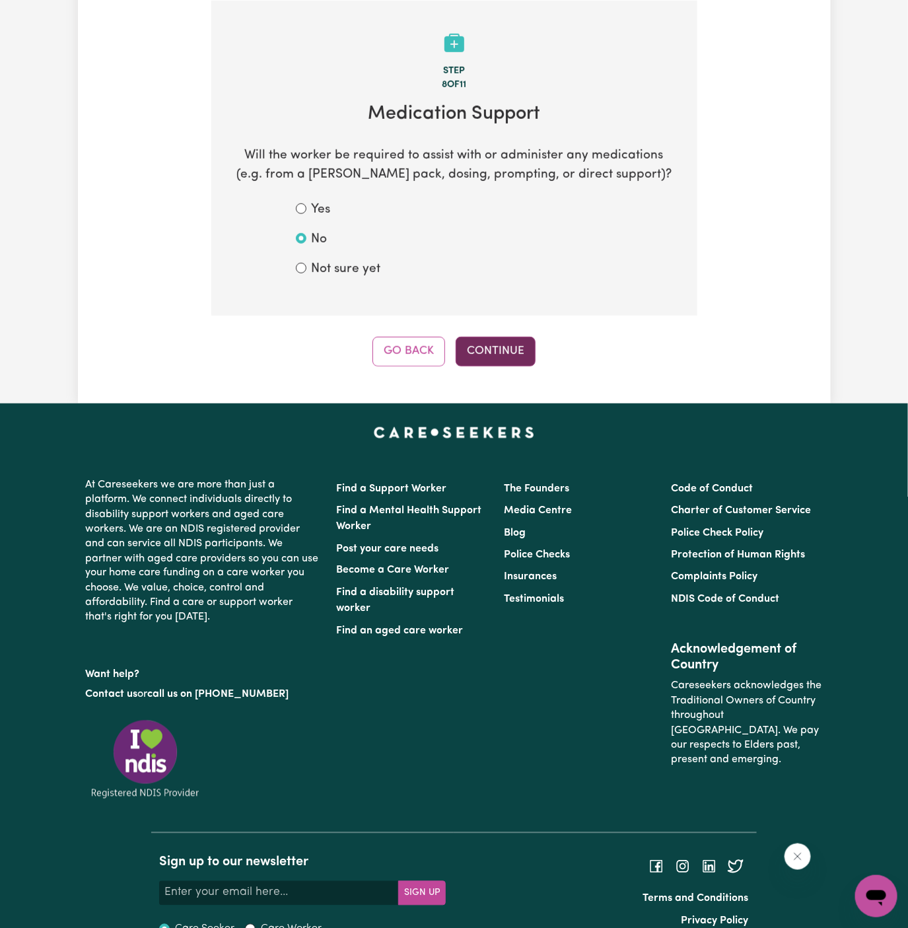
click at [526, 344] on button "Continue" at bounding box center [496, 351] width 80 height 29
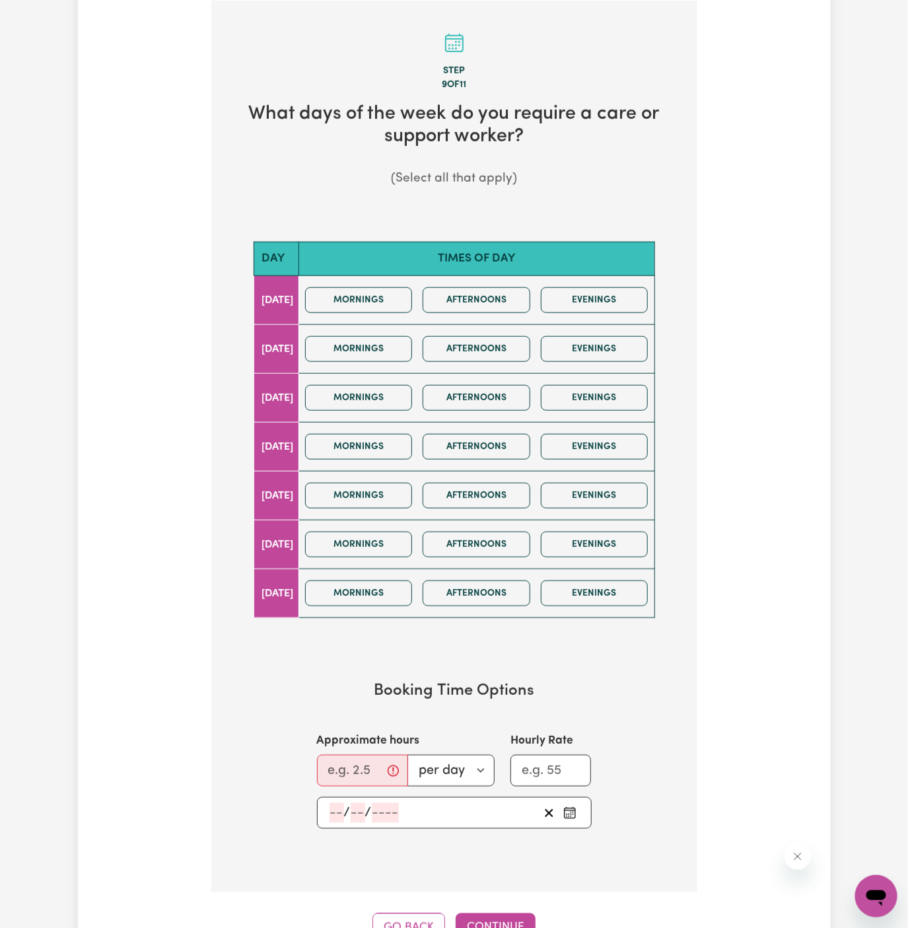
click at [474, 328] on div "Mornings Afternoons Evenings" at bounding box center [477, 349] width 354 height 47
click at [511, 540] on button "Afternoons" at bounding box center [477, 545] width 108 height 26
click at [598, 540] on button "Evenings" at bounding box center [595, 545] width 108 height 26
click at [351, 761] on input "Approximate hours" at bounding box center [362, 771] width 91 height 32
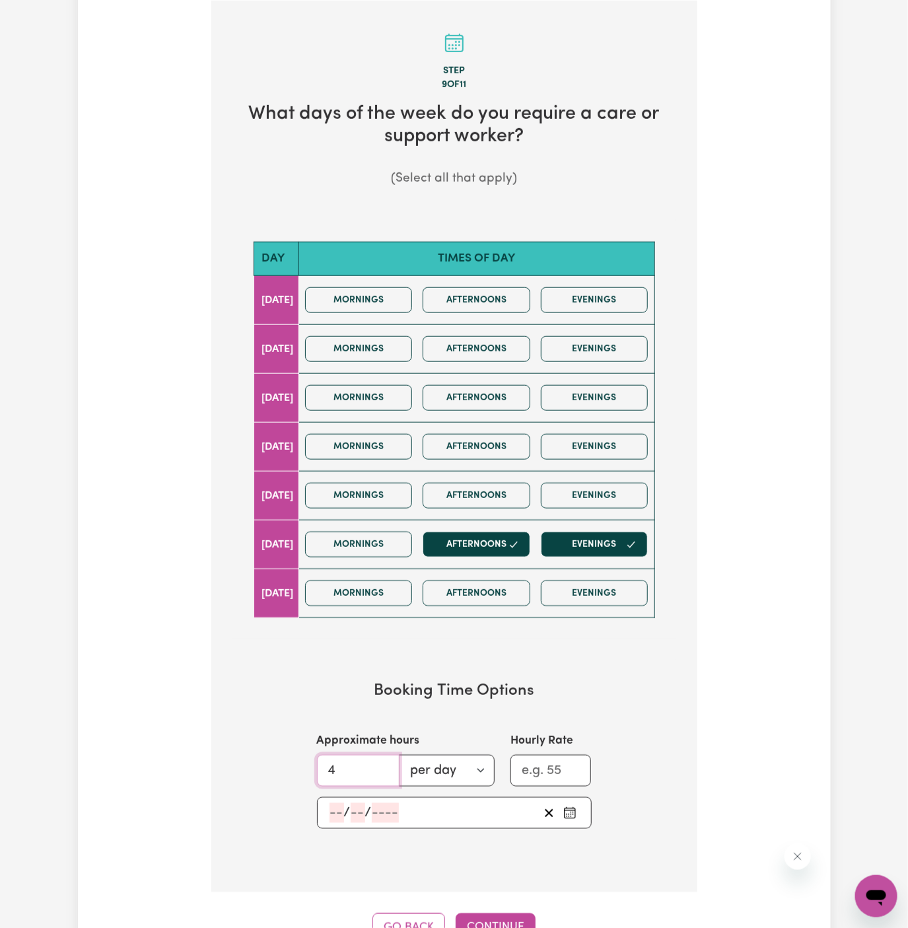
type input "4"
click at [334, 808] on input "number" at bounding box center [337, 813] width 15 height 20
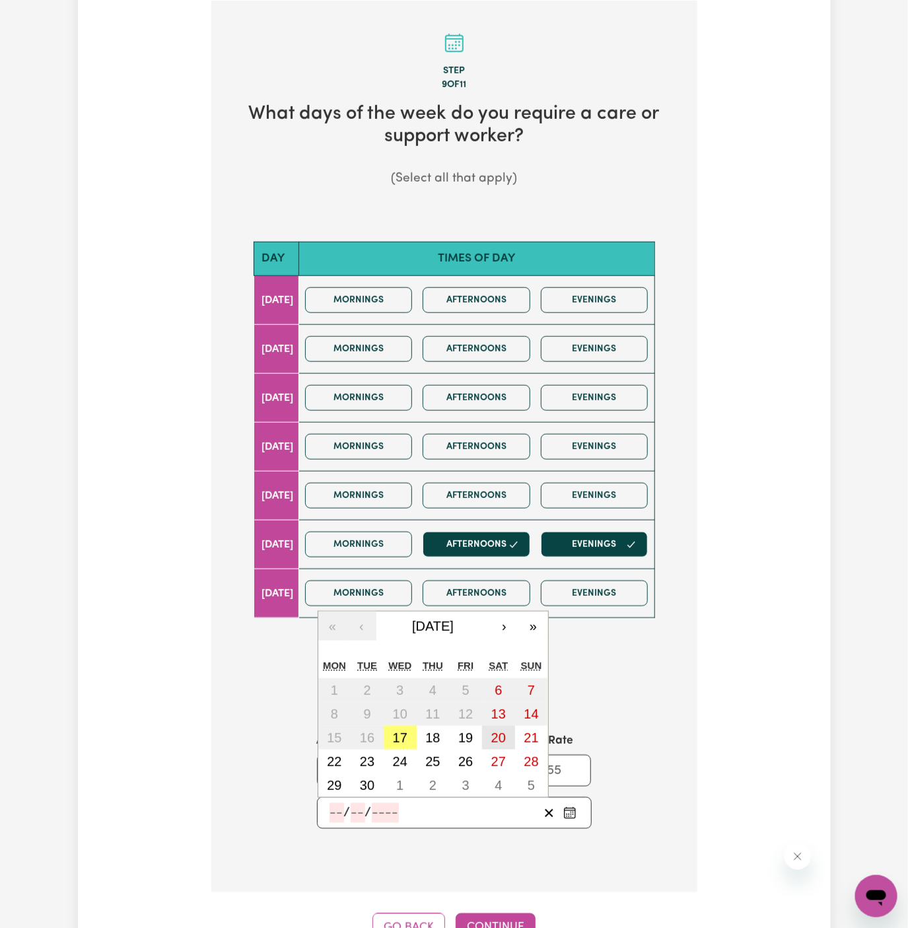
click at [501, 736] on abbr "20" at bounding box center [498, 737] width 15 height 15
type input "[DATE]"
type input "20"
type input "9"
type input "2025"
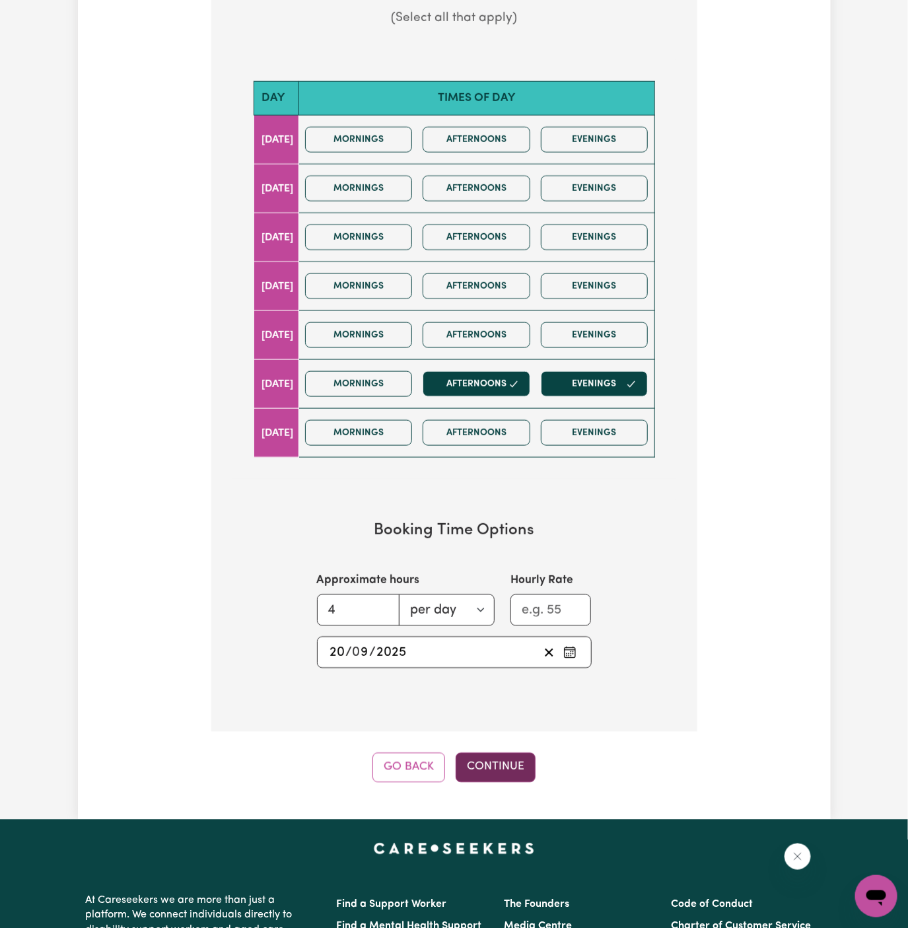
click at [507, 770] on button "Continue" at bounding box center [496, 767] width 80 height 29
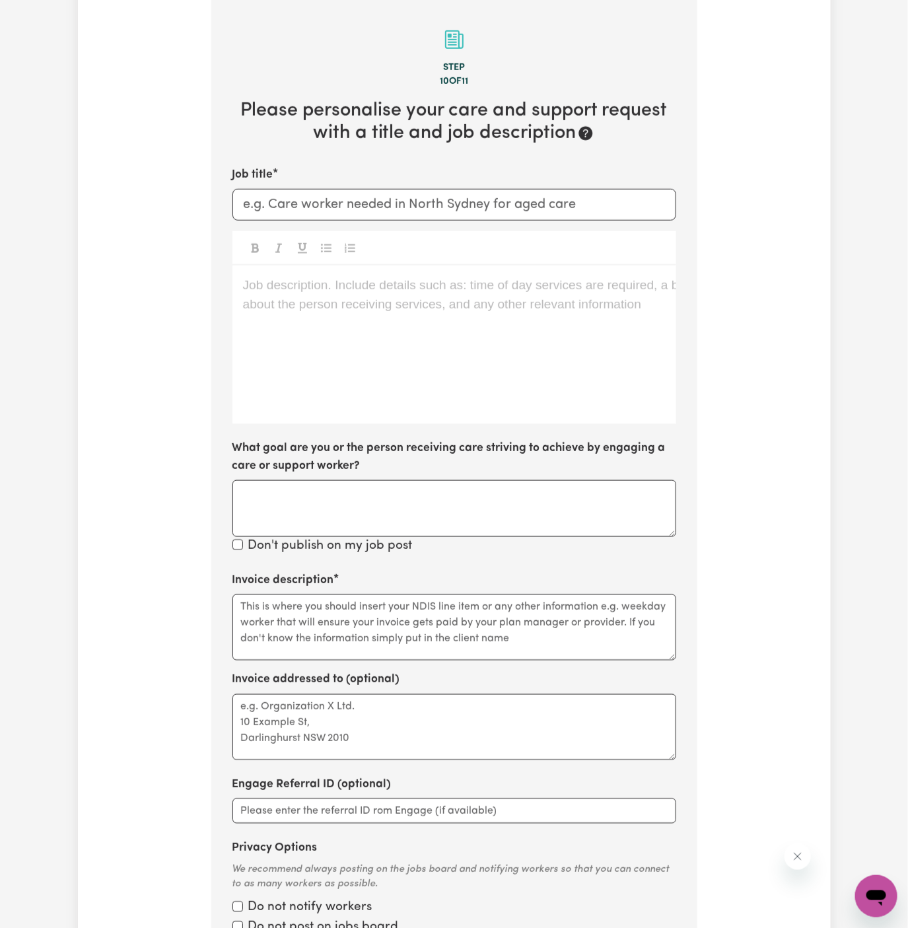
scroll to position [343, 0]
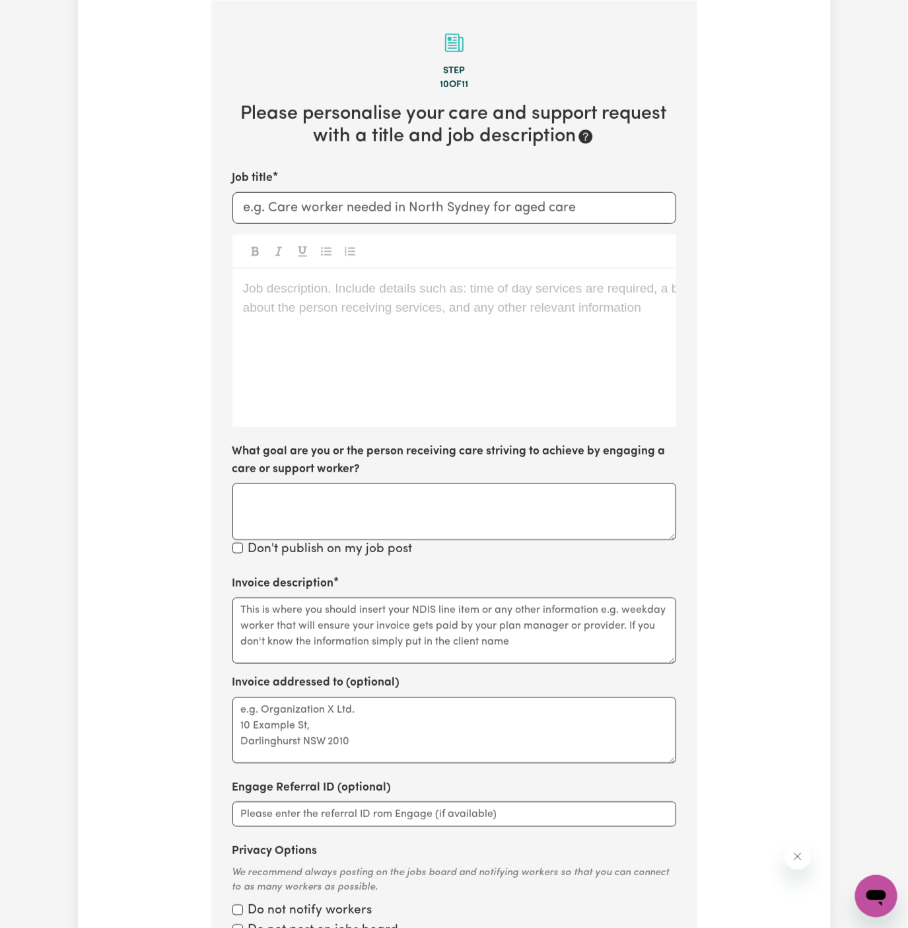
click at [391, 352] on div "Job description. Include details such as: time of day services are required, a …" at bounding box center [454, 348] width 444 height 158
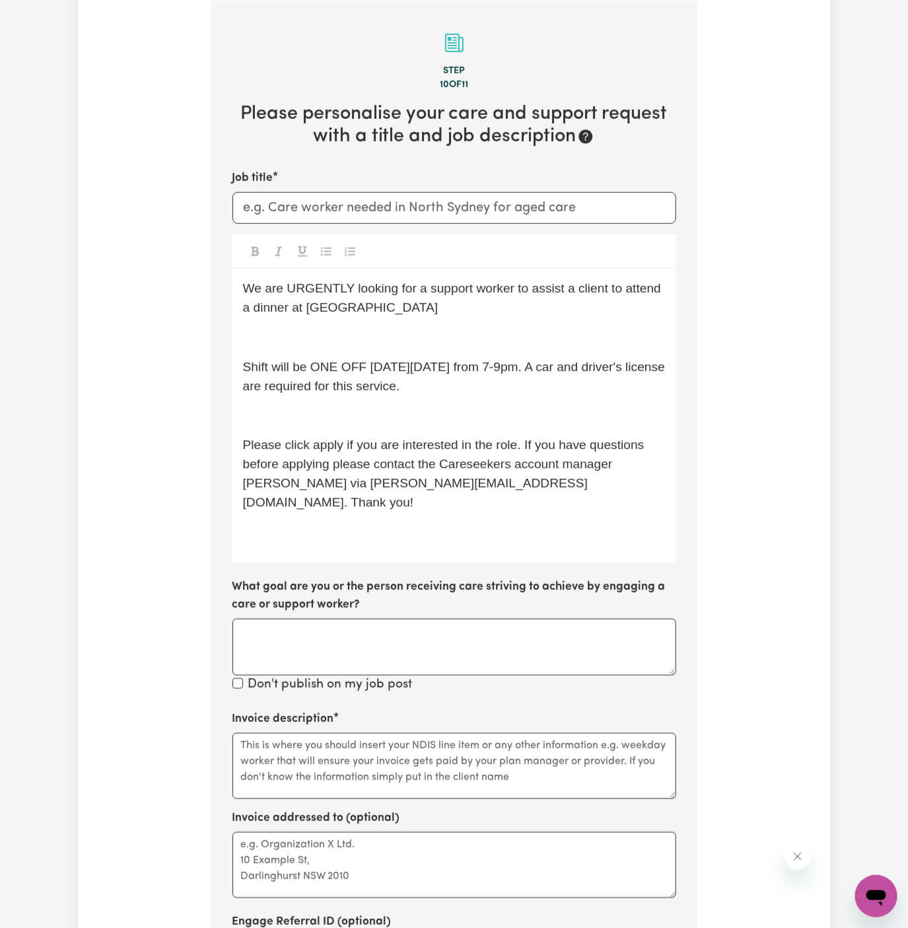
click at [431, 403] on div "We are URGENTLY looking for a support worker to assist a client to attend a din…" at bounding box center [454, 416] width 444 height 294
click at [431, 368] on span "Shift will be ONE OFF [DATE][DATE] from 7-9pm. A car and driver's license are r…" at bounding box center [456, 376] width 426 height 33
click at [445, 360] on span "Shift will be ONE OFF [DATE][DATE] from 7-9pm. A car and driver's license are r…" at bounding box center [456, 376] width 426 height 33
click at [405, 350] on div "We are URGENTLY looking for a support worker to assist a client to attend a din…" at bounding box center [454, 416] width 444 height 294
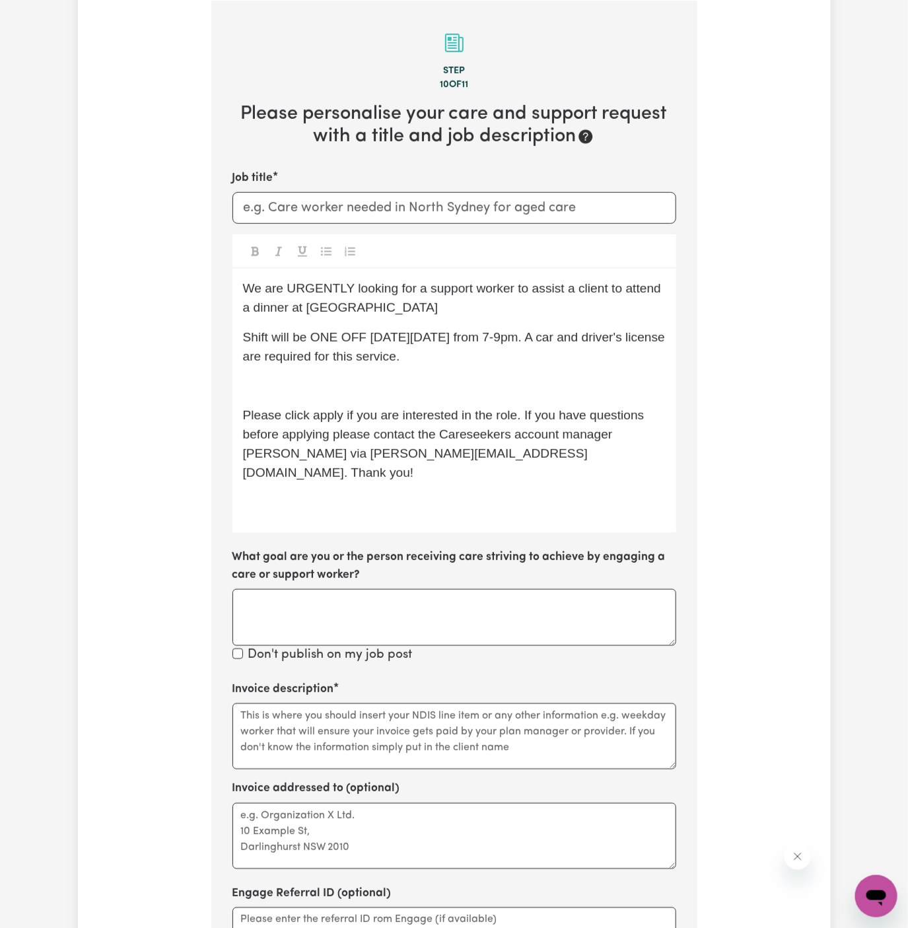
click at [396, 373] on div "We are URGENTLY looking for a support worker to assist a client to attend a din…" at bounding box center [454, 401] width 444 height 264
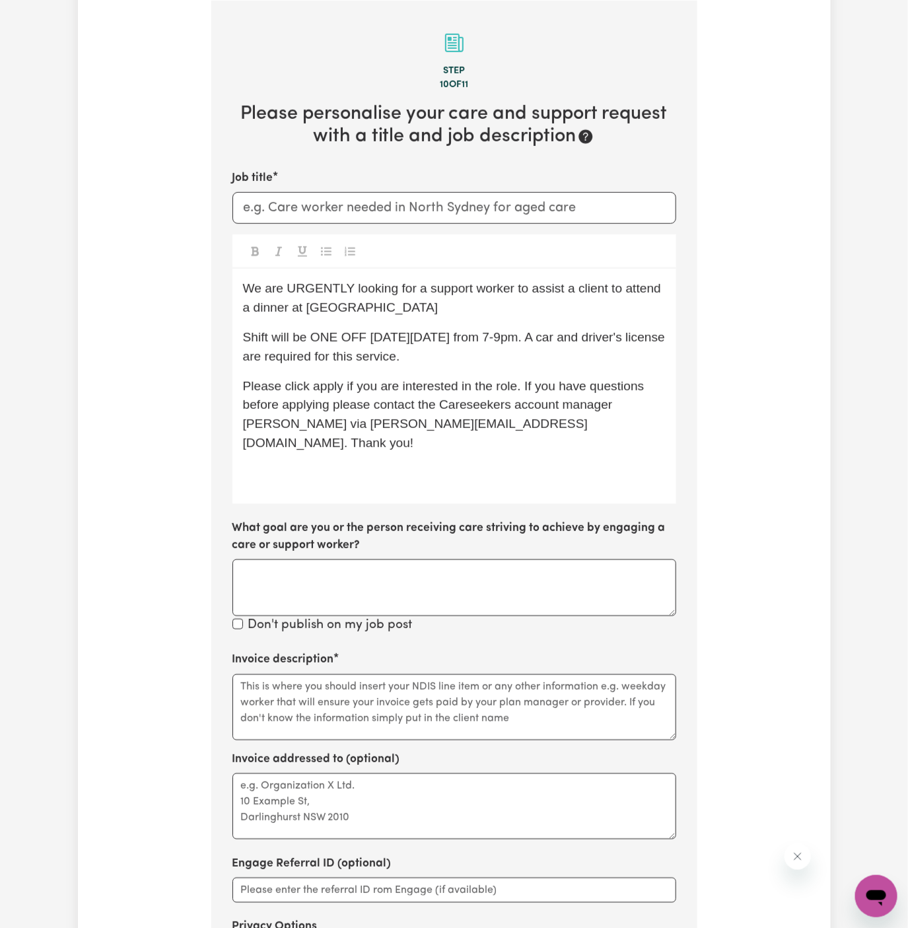
click at [516, 332] on span "Shift will be ONE OFF [DATE][DATE] from 7-9pm. A car and driver's license are r…" at bounding box center [456, 346] width 426 height 33
click at [626, 291] on span "We are URGENTLY looking for a support worker to assist a client to attend a din…" at bounding box center [454, 297] width 422 height 33
drag, startPoint x: 604, startPoint y: 289, endPoint x: 604, endPoint y: 306, distance: 16.5
click at [604, 306] on p "We are URGENTLY looking for a support worker to assist a client to attend a din…" at bounding box center [454, 298] width 423 height 38
click at [606, 293] on span "We are URGENTLY looking for a support worker to assist a client [PERSON_NAME] f…" at bounding box center [427, 297] width 369 height 33
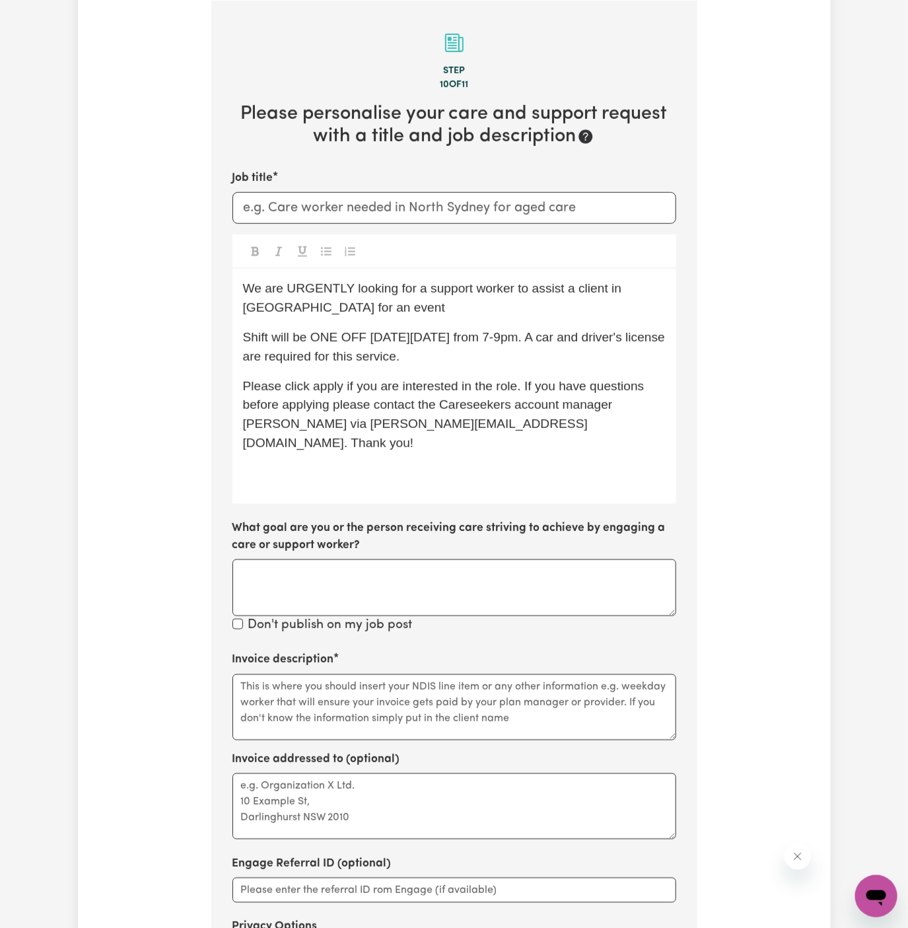
click at [497, 322] on div "We are URGENTLY looking for a support worker to assist a client in [GEOGRAPHIC_…" at bounding box center [454, 386] width 444 height 234
click at [494, 295] on span "We are URGENTLY looking for a support worker to assist a client in [GEOGRAPHIC_…" at bounding box center [434, 297] width 382 height 33
click at [474, 313] on p "We are URGENTLY looking for a support worker to assist a client in [GEOGRAPHIC_…" at bounding box center [454, 298] width 423 height 38
click at [399, 341] on span "Shift will be ONE OFF [DATE][DATE] from 7-9pm. A car and driver's license are r…" at bounding box center [456, 346] width 426 height 33
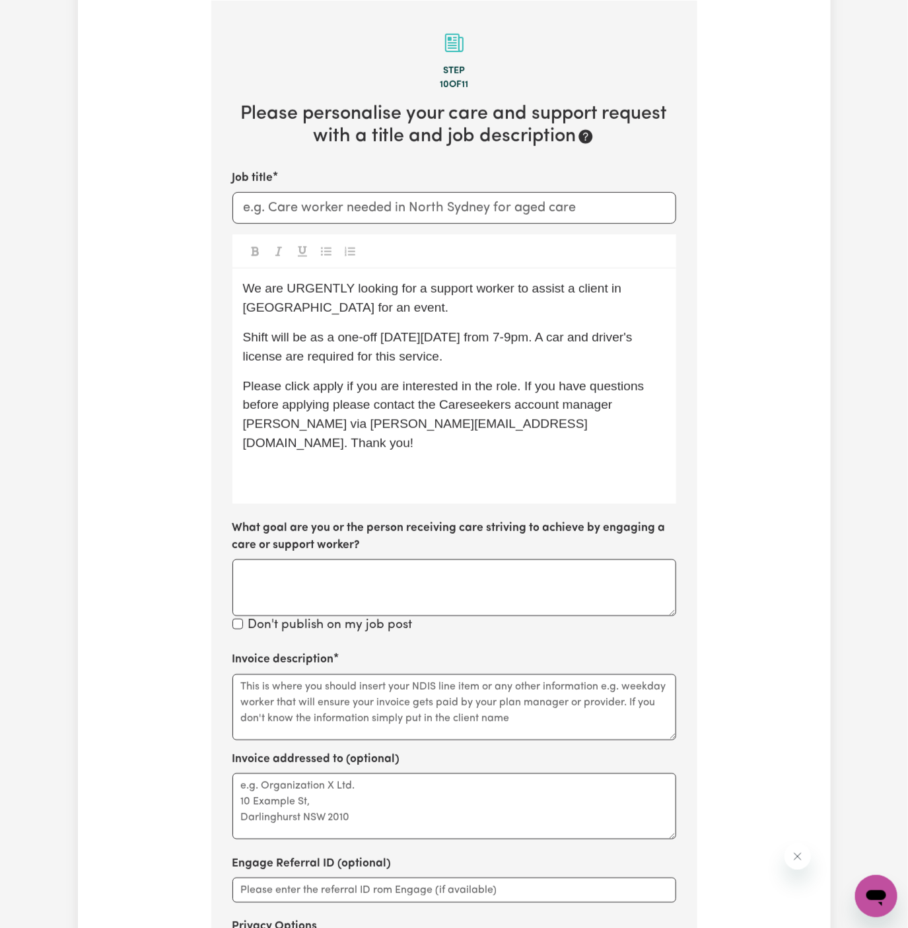
click at [465, 337] on span "Shift will be as a one-off [DATE][DATE] from 7-9pm. A car and driver's license …" at bounding box center [440, 346] width 394 height 33
click at [526, 341] on span "Shift will be as a one-off [DATE][DATE] from 7-9pm. A car and driver's license …" at bounding box center [440, 346] width 394 height 33
click at [578, 343] on span "Shift will be as a one-off [DATE][DATE] from 2 pm to -9pm. A car and driver's l…" at bounding box center [437, 346] width 388 height 33
click at [579, 338] on span "Shift will be as a one-off [DATE][DATE] from 2 pm to 9pm. A car and driver's li…" at bounding box center [435, 346] width 384 height 33
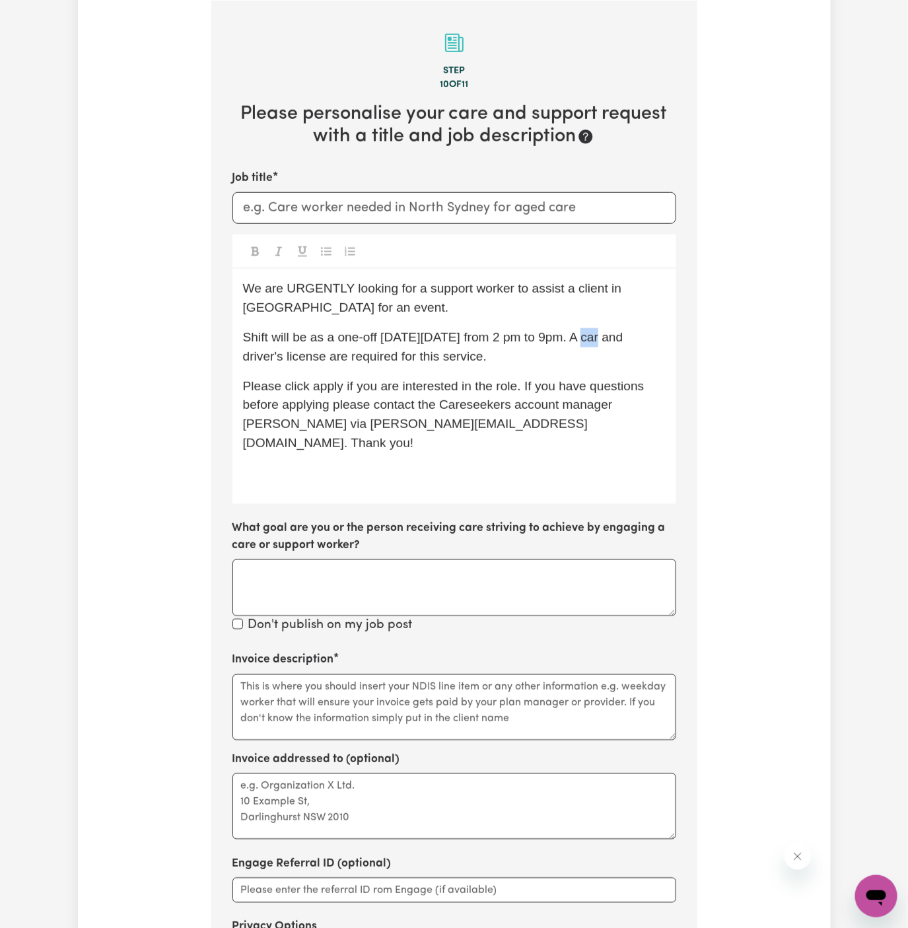
click at [579, 338] on span "Shift will be as a one-off [DATE][DATE] from 2 pm to 9pm. A car and driver's li…" at bounding box center [435, 346] width 384 height 33
click at [608, 343] on span "Shift will be as a one-off [DATE][DATE] from 2 pm to 6 pm. A car and driver's l…" at bounding box center [437, 346] width 388 height 33
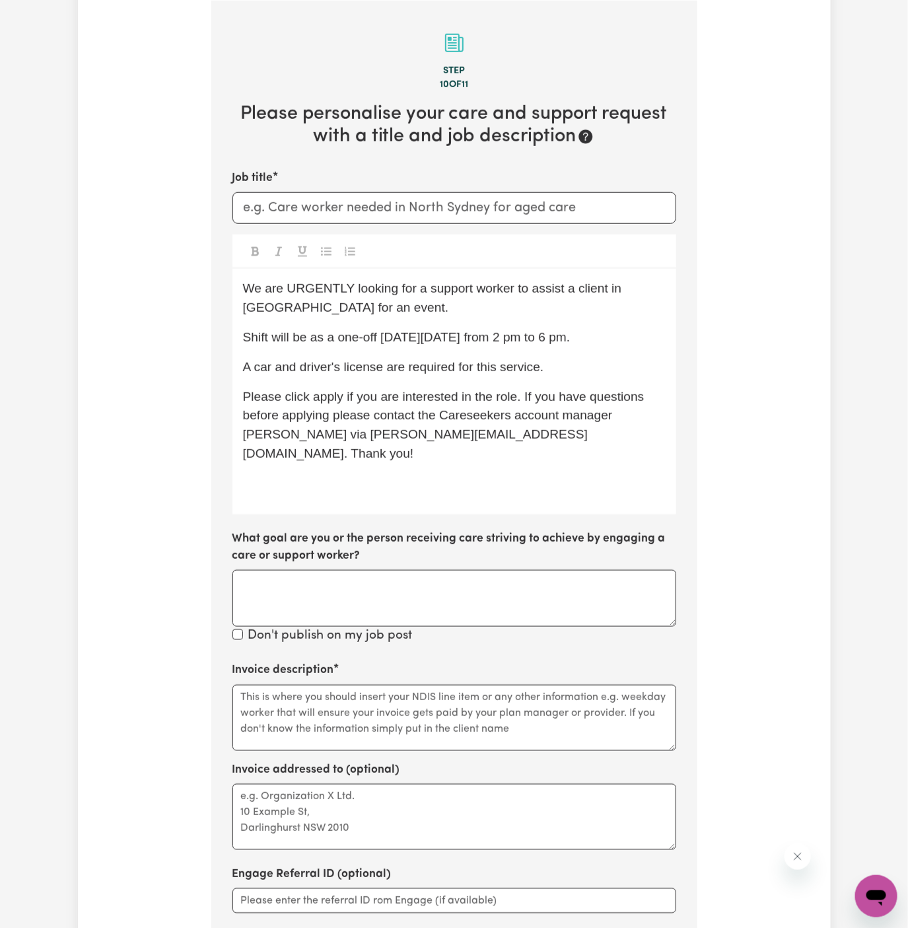
click at [322, 367] on span "A car and driver's license are required for this service." at bounding box center [393, 367] width 301 height 14
click at [409, 339] on span "Shift will be as a one-off [DATE][DATE] from 2 pm to 6 pm." at bounding box center [407, 337] width 328 height 14
click at [623, 339] on p "Shift will be as a one-off [DATE][DATE] from 2 pm to 6 pm." at bounding box center [454, 337] width 423 height 19
click at [507, 336] on span "Shift will be as a one-off [DATE][DATE] from 2 pm to 6 pm." at bounding box center [407, 337] width 328 height 14
click at [462, 298] on p "We are URGENTLY looking for a support worker to assist a client in [GEOGRAPHIC_…" at bounding box center [454, 298] width 423 height 38
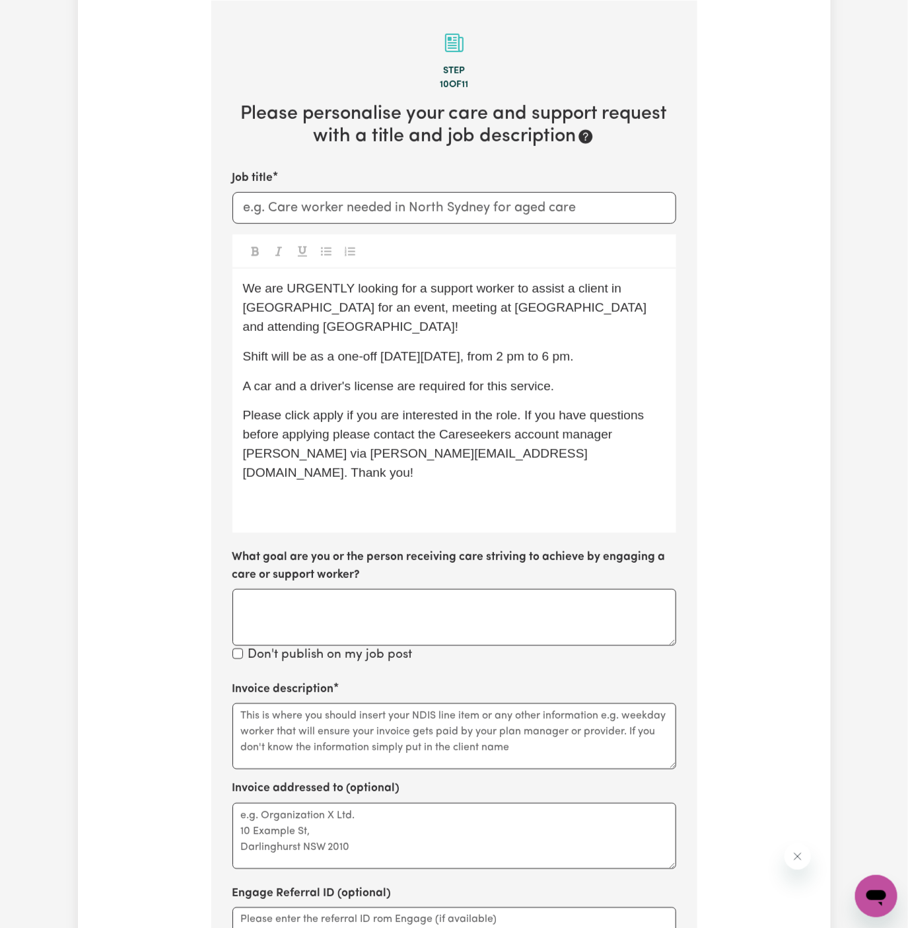
click at [421, 343] on div "We are URGENTLY looking for a support worker to assist a client in [GEOGRAPHIC_…" at bounding box center [454, 401] width 444 height 264
click at [481, 307] on span "We are URGENTLY looking for a support worker to assist a client in [GEOGRAPHIC_…" at bounding box center [446, 307] width 407 height 52
click at [526, 359] on span "Shift will be as a one-off [DATE][DATE], from 2 pm to 6 pm." at bounding box center [408, 356] width 331 height 14
click at [582, 377] on p "A car and a driver's license are required for this service." at bounding box center [454, 386] width 423 height 19
click at [326, 416] on span "Please click apply if you are interested in the role. If you have questions bef…" at bounding box center [445, 443] width 405 height 71
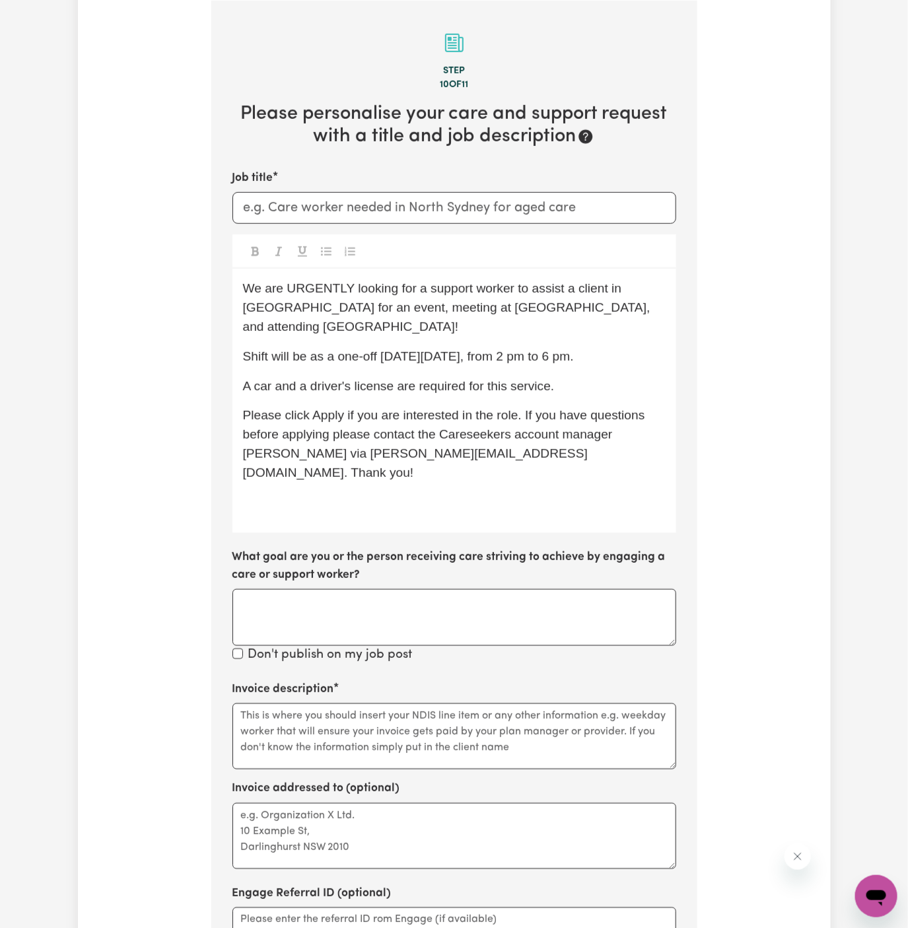
click at [302, 433] on span "Please click Apply if you are interested in the role. If you have questions bef…" at bounding box center [445, 443] width 405 height 71
click at [328, 493] on div "We are URGENTLY looking for a support worker to assist a client in [GEOGRAPHIC_…" at bounding box center [454, 401] width 444 height 264
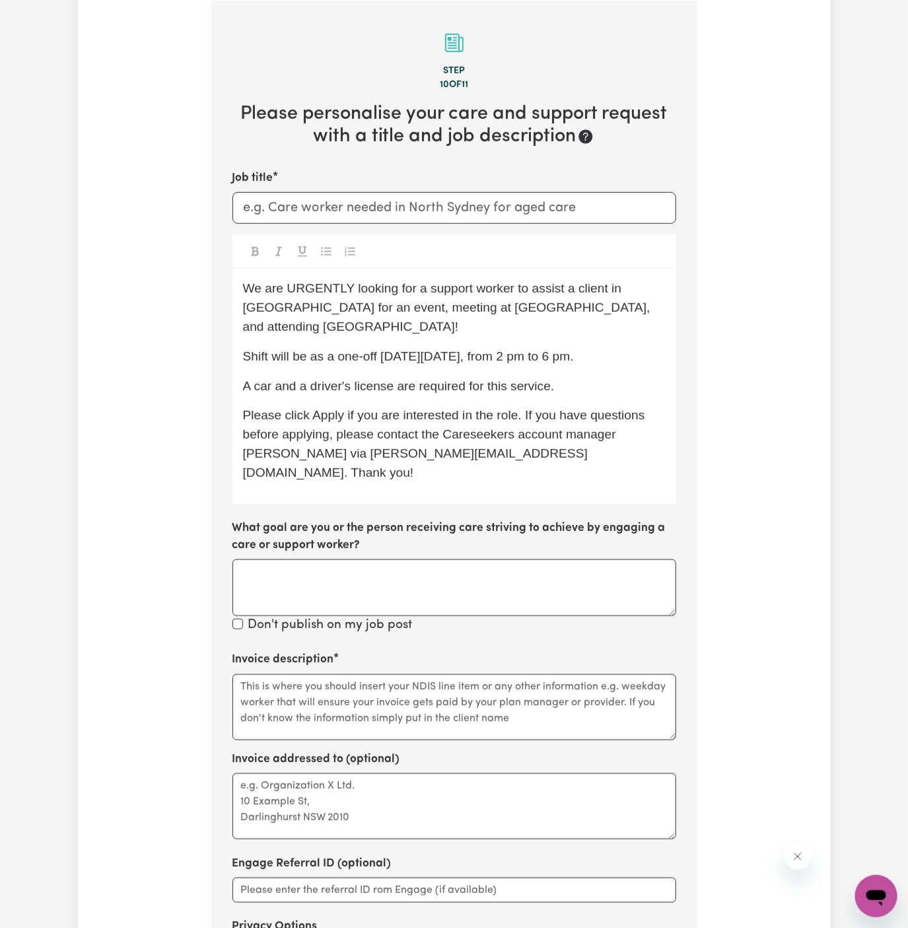
click at [576, 439] on span "Please click Apply if you are interested in the role. If you have questions bef…" at bounding box center [445, 443] width 405 height 71
click at [603, 474] on div "We are URGENTLY looking for a support worker to assist a client in [GEOGRAPHIC_…" at bounding box center [454, 386] width 444 height 234
click at [334, 210] on input "Job title" at bounding box center [454, 208] width 444 height 32
click at [414, 210] on input "Support Worker Needed In Par" at bounding box center [454, 208] width 444 height 32
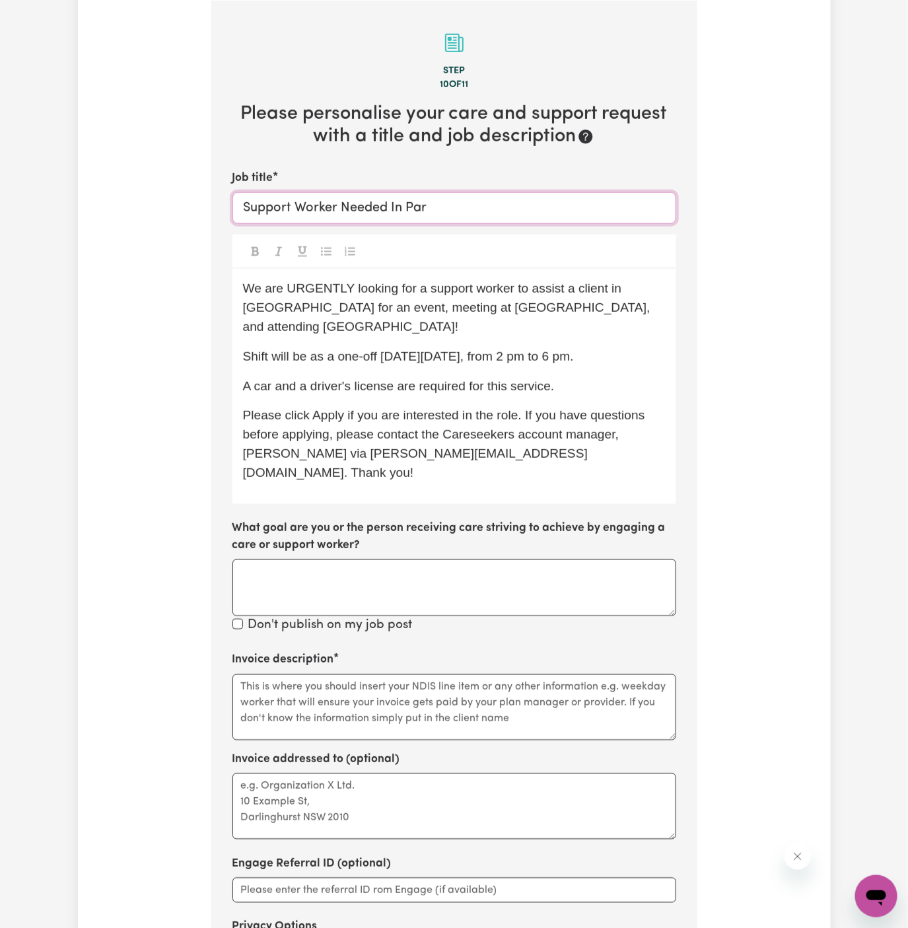
paste input "ramatta, New"
drag, startPoint x: 407, startPoint y: 206, endPoint x: 556, endPoint y: 202, distance: 149.3
click at [556, 202] on input "Support Worker Needed In [GEOGRAPHIC_DATA], [GEOGRAPHIC_DATA]" at bounding box center [454, 208] width 444 height 32
type input "Support Worker Needed In [GEOGRAPHIC_DATA], [GEOGRAPHIC_DATA]"
click at [642, 343] on div "We are URGENTLY looking for a support worker to assist a client in [GEOGRAPHIC_…" at bounding box center [454, 386] width 444 height 234
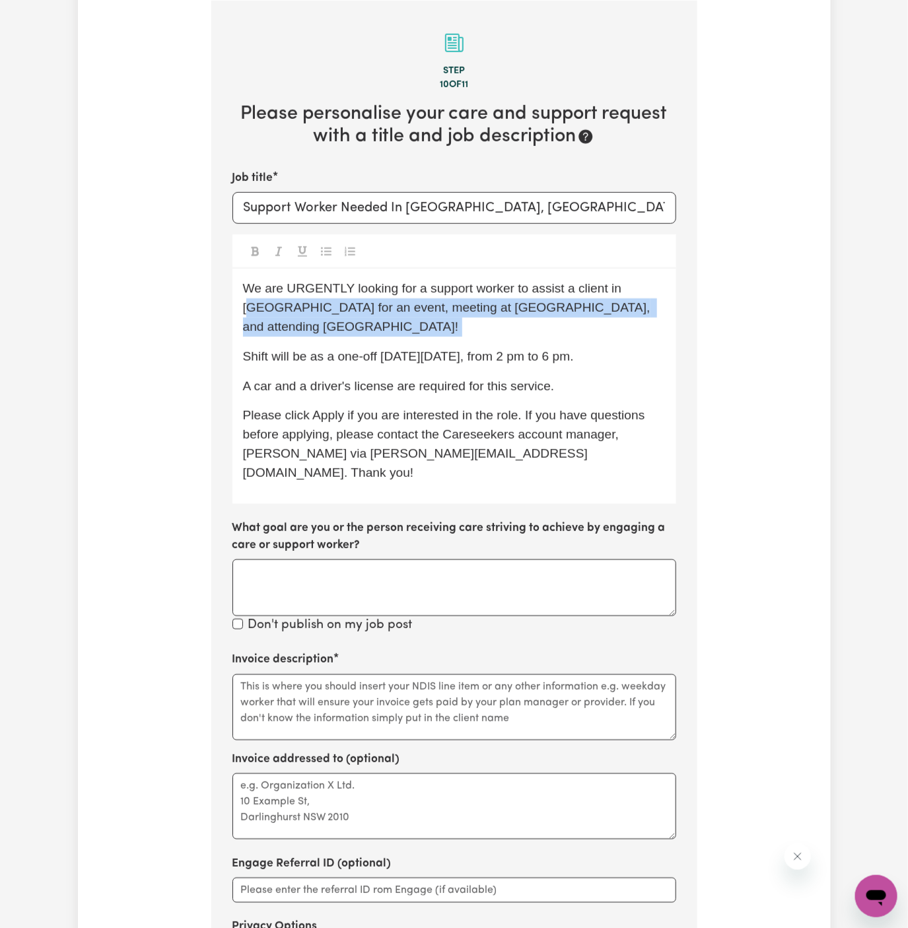
drag, startPoint x: 623, startPoint y: 289, endPoint x: 641, endPoint y: 334, distance: 48.7
click at [641, 335] on div "We are URGENTLY looking for a support worker to assist a client in [GEOGRAPHIC_…" at bounding box center [454, 386] width 444 height 234
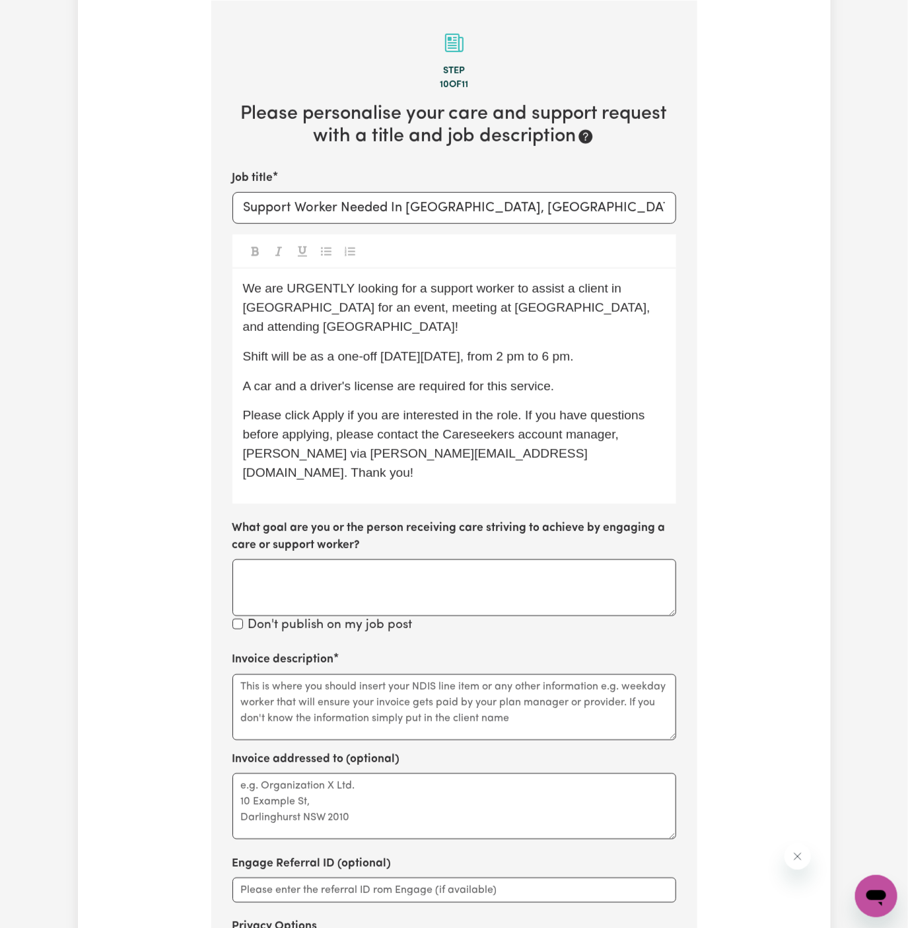
click at [585, 289] on span "We are URGENTLY looking for a support worker to assist a client in [GEOGRAPHIC_…" at bounding box center [448, 307] width 411 height 52
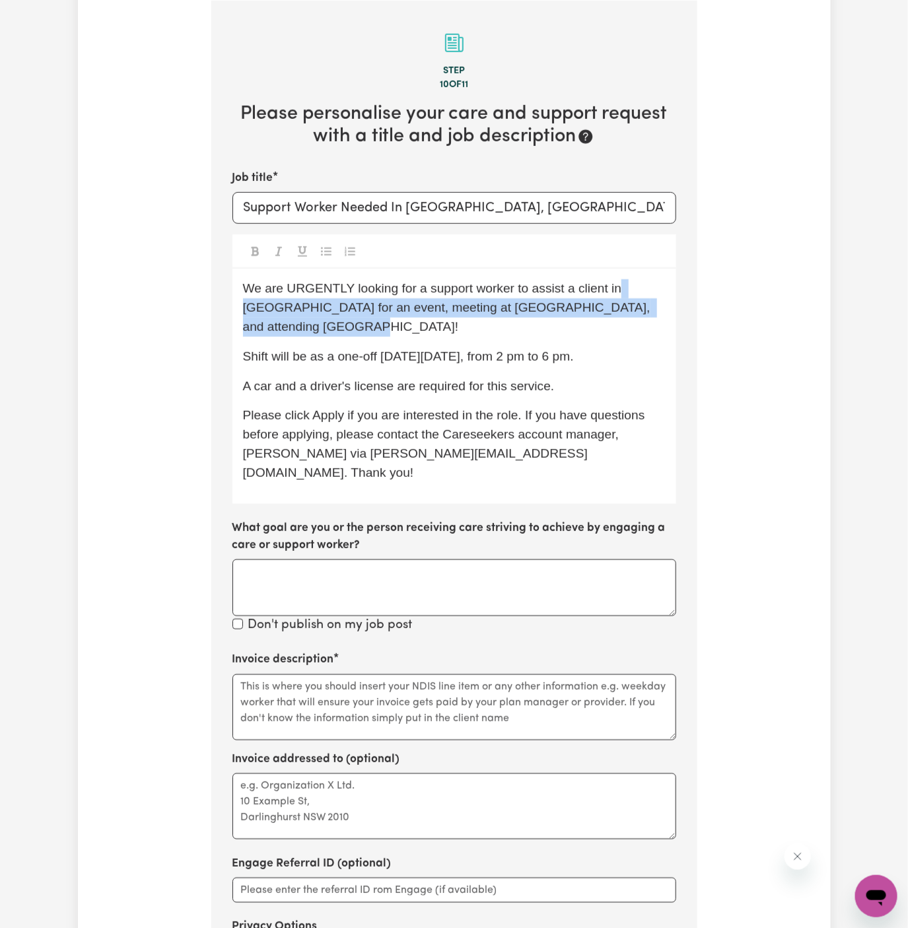
drag, startPoint x: 614, startPoint y: 291, endPoint x: 617, endPoint y: 321, distance: 30.5
click at [617, 321] on p "We are URGENTLY looking for a support worker to assist a client in [GEOGRAPHIC_…" at bounding box center [454, 307] width 423 height 57
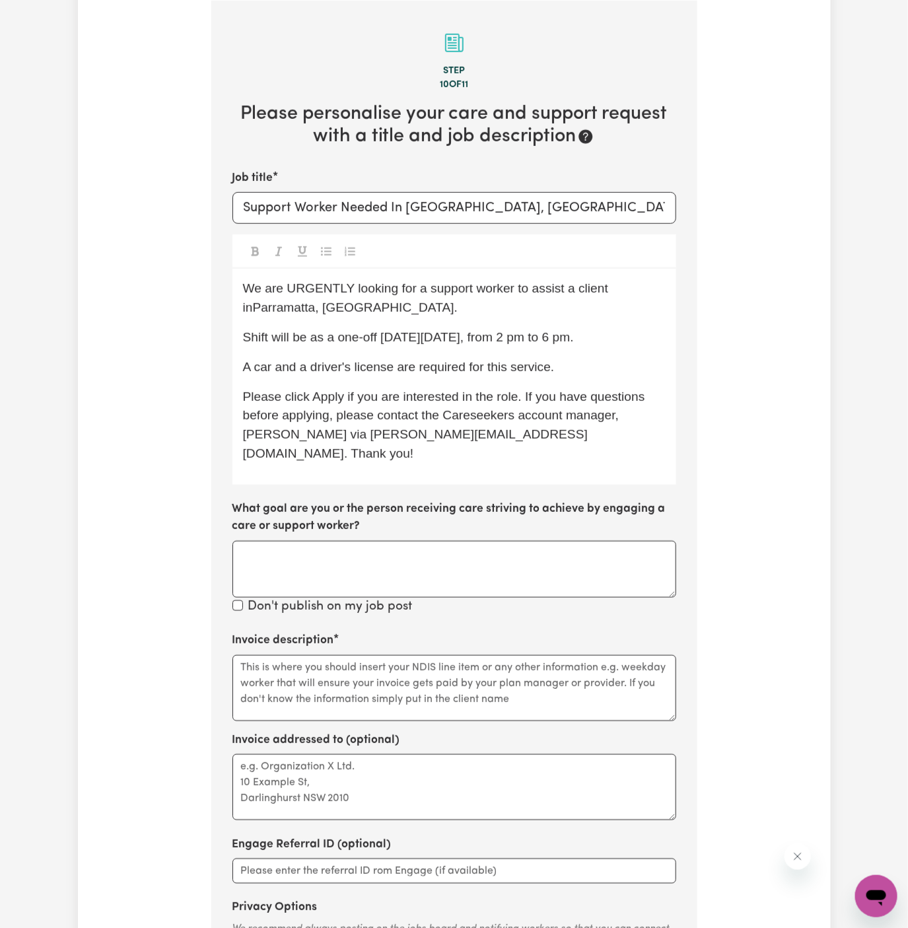
click at [252, 314] on span "We are URGENTLY looking for a support worker to assist a client inParramatta, […" at bounding box center [427, 297] width 369 height 33
click at [348, 314] on p "We are URGENTLY looking for a support worker to assist a client in [GEOGRAPHIC_…" at bounding box center [454, 298] width 423 height 38
click at [358, 337] on span "Shift will be as a one-off [DATE][DATE], from 2 pm to 6 pm." at bounding box center [408, 337] width 331 height 14
click at [412, 338] on span "Shift will be as a one-off [DATE][DATE], from 2 pm to 6 pm." at bounding box center [408, 337] width 331 height 14
click at [574, 336] on span "Shift will be as a one-off [DATE][DATE], from 2 pm to 6 pm." at bounding box center [408, 337] width 331 height 14
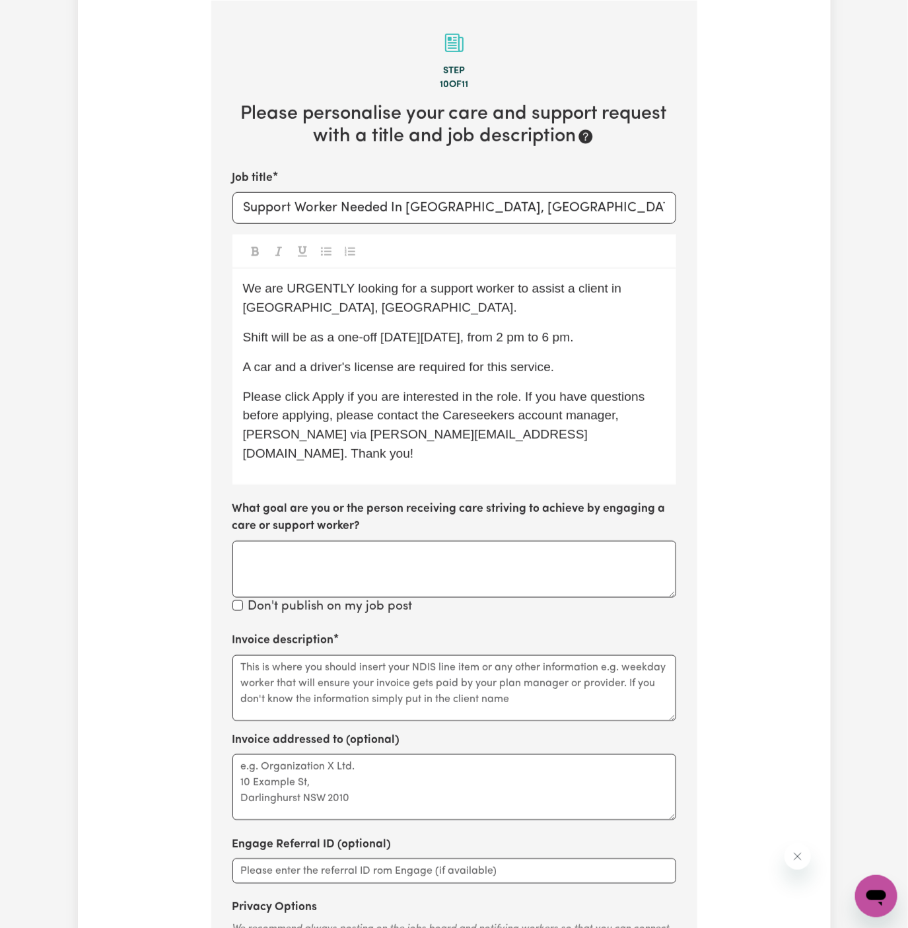
click at [624, 337] on p "Shift will be as a one-off [DATE][DATE], from 2 pm to 6 pm." at bounding box center [454, 337] width 423 height 19
click at [487, 312] on p "We are URGENTLY looking for a support worker to assist a client in [GEOGRAPHIC_…" at bounding box center [454, 298] width 423 height 38
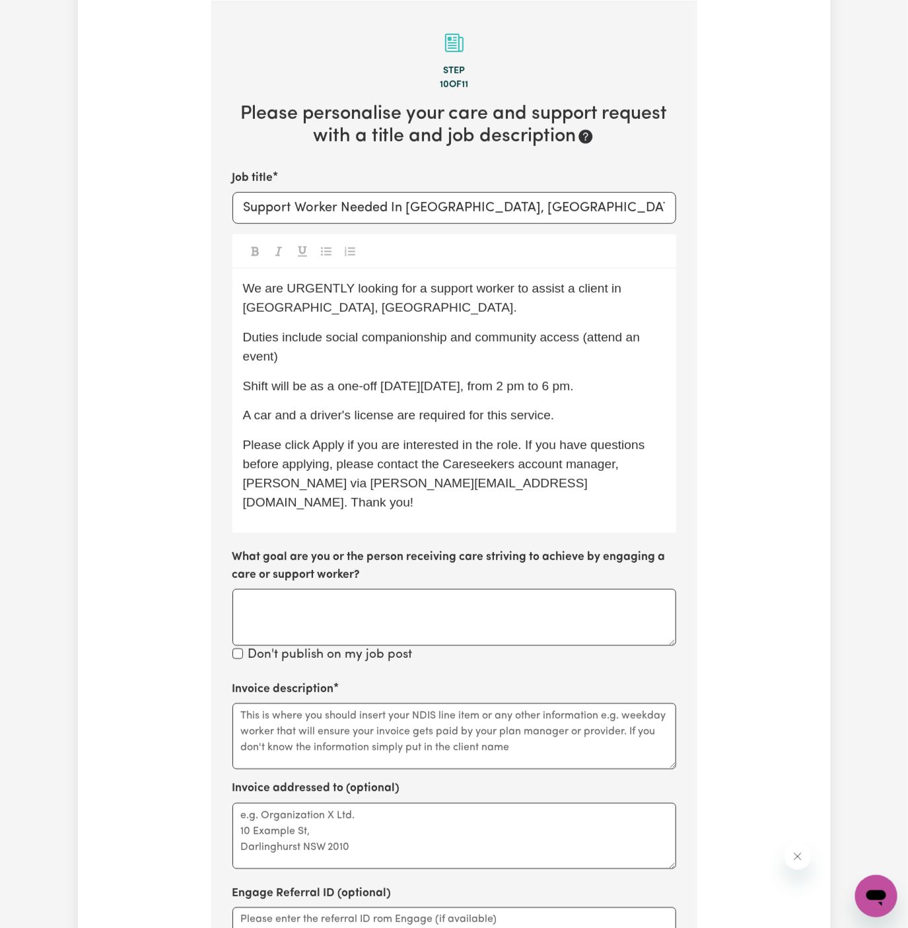
click at [250, 482] on span "Please click Apply if you are interested in the role. If you have questions bef…" at bounding box center [445, 473] width 405 height 71
drag, startPoint x: 578, startPoint y: 341, endPoint x: 327, endPoint y: 335, distance: 251.0
click at [327, 335] on span "Duties include social companionship and community access (attend an event)" at bounding box center [443, 346] width 401 height 33
copy span "social companionship and community access"
click at [302, 706] on textarea "Invoice description" at bounding box center [454, 736] width 444 height 66
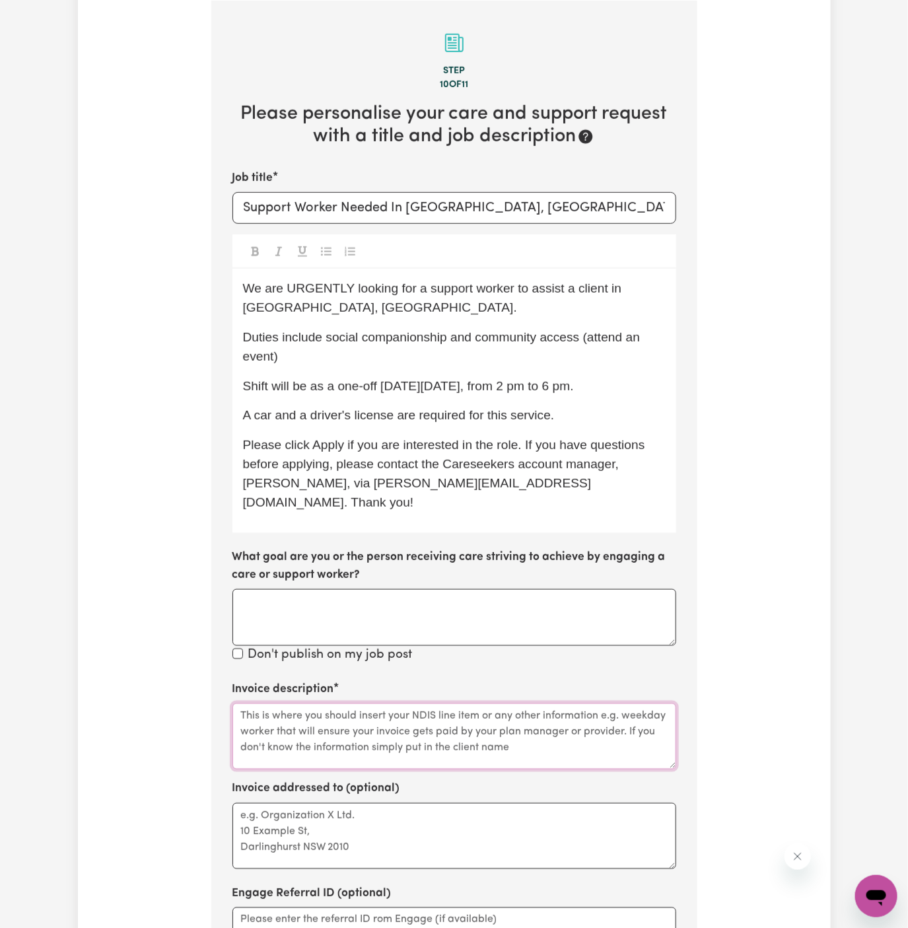
paste textarea "social companionship and community access"
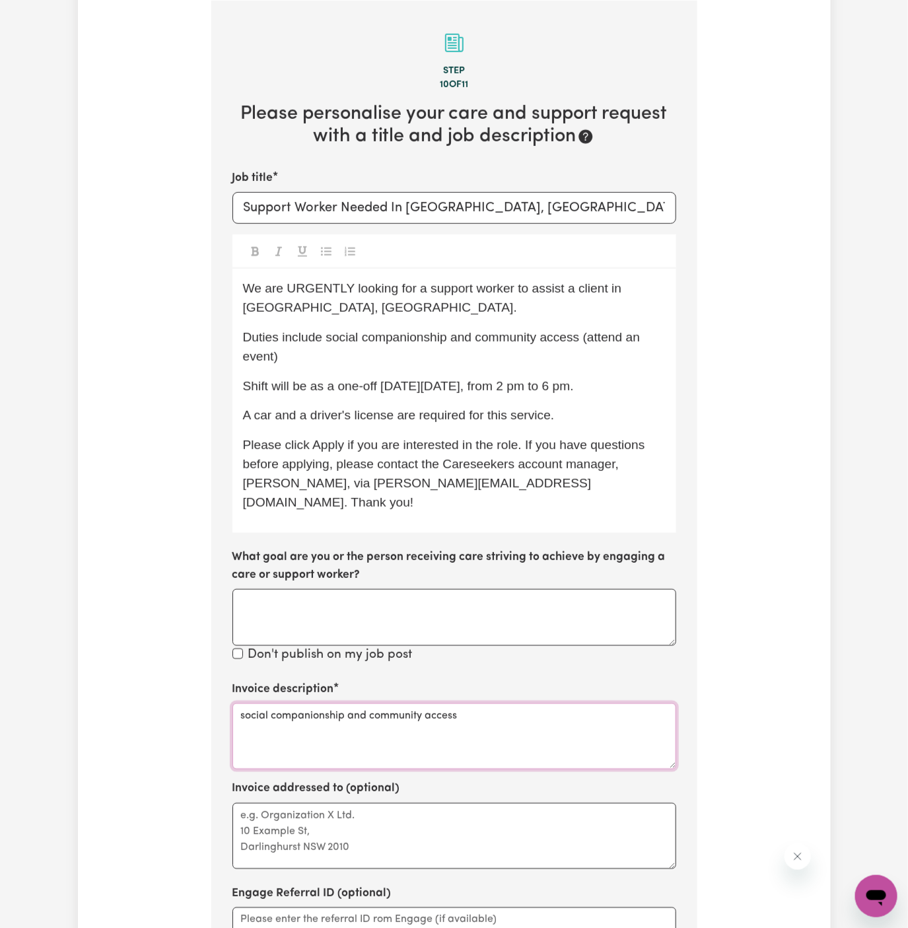
type textarea "social companionship and community access"
click at [463, 803] on textarea "Invoice addressed to (optional)" at bounding box center [454, 836] width 444 height 66
paste textarea "Travengers AU"
type textarea "c/o Travengers AU"
click at [623, 339] on span "Duties include social companionship and community access (attend an event)" at bounding box center [443, 346] width 401 height 33
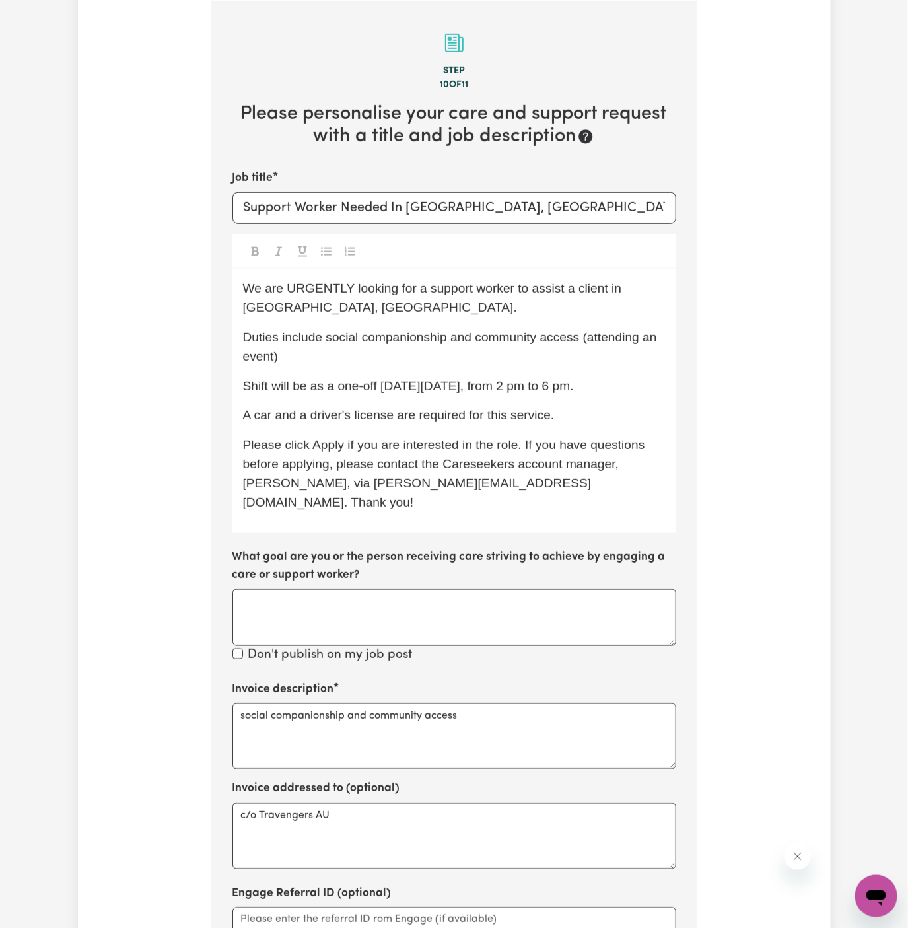
click at [545, 362] on p "Duties include social companionship and community access (attending an event)" at bounding box center [454, 347] width 423 height 38
click at [597, 428] on div "We are URGENTLY looking for a support worker to assist a client in [GEOGRAPHIC_…" at bounding box center [454, 401] width 444 height 264
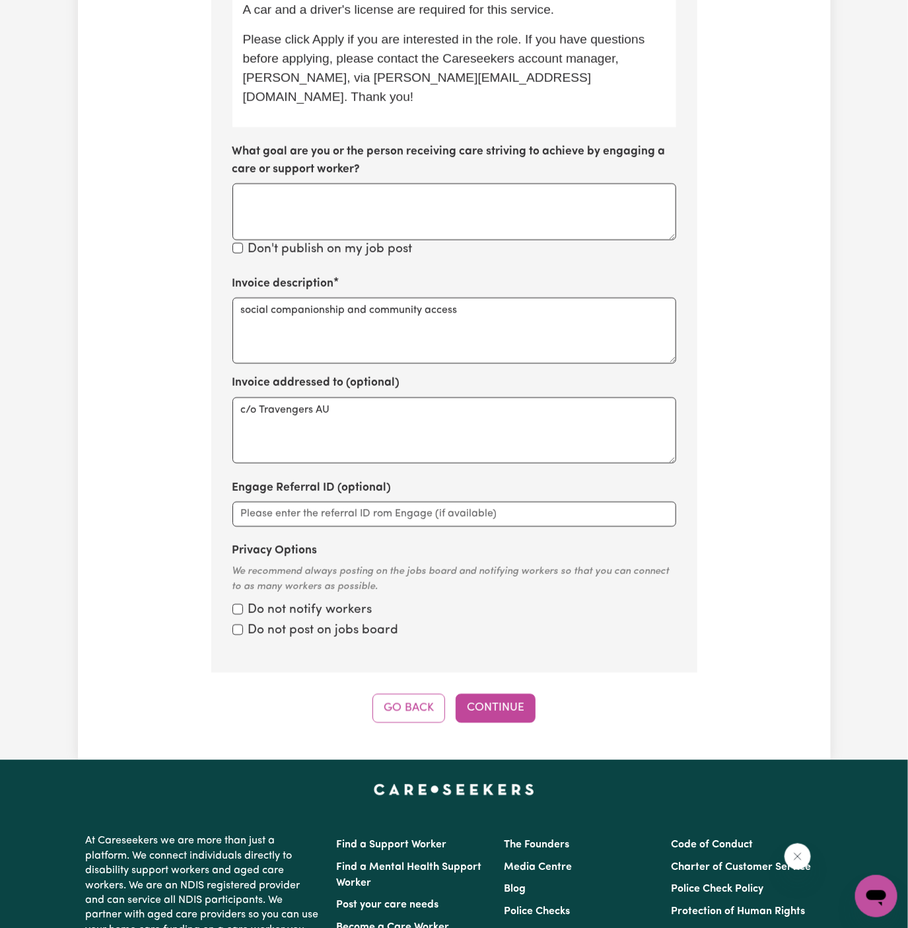
scroll to position [773, 0]
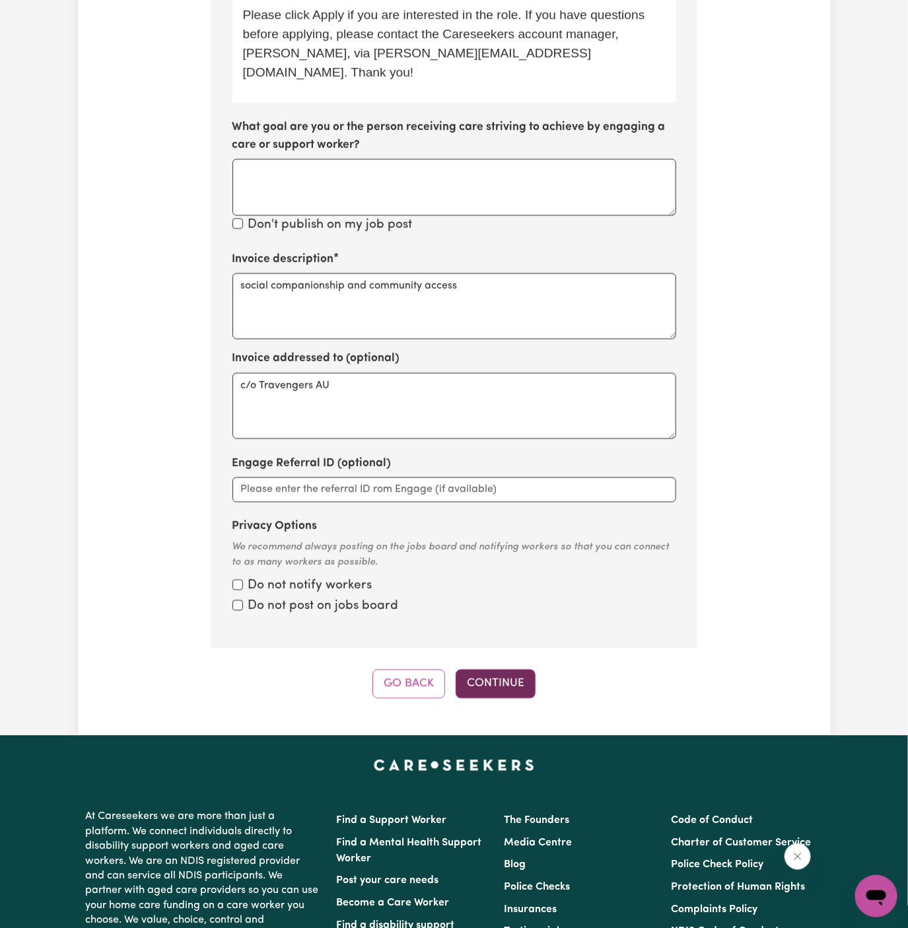
click at [506, 670] on button "Continue" at bounding box center [496, 684] width 80 height 29
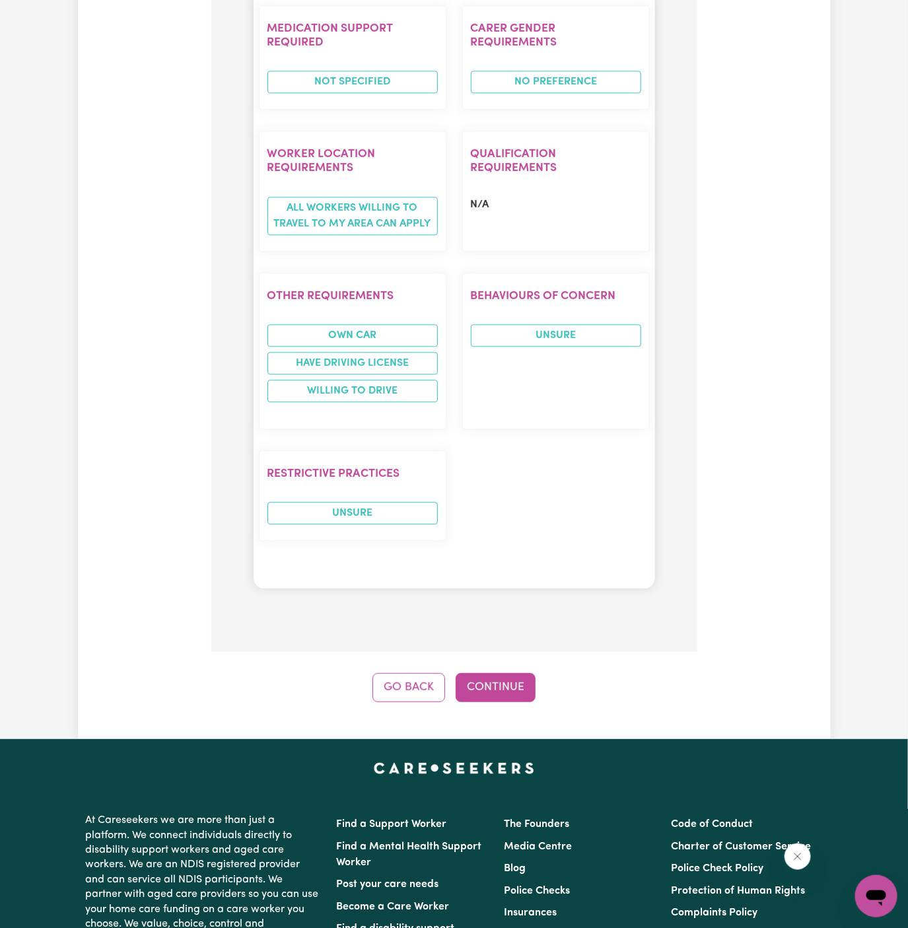
scroll to position [1703, 0]
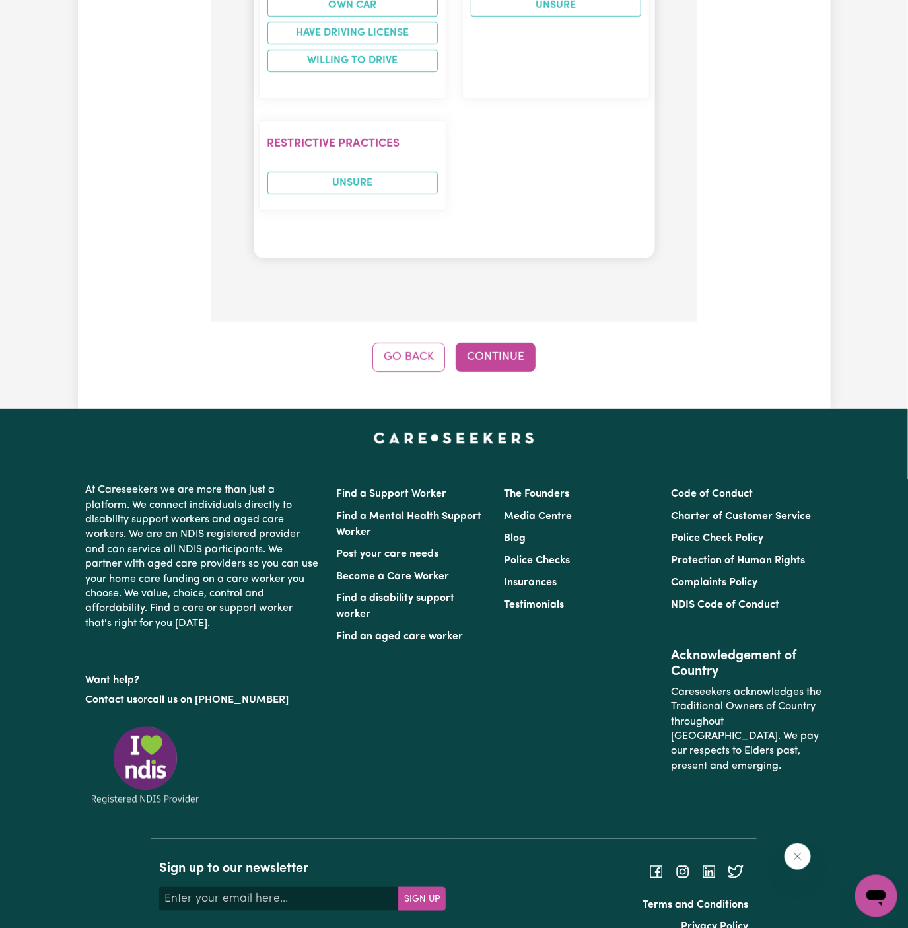
click at [523, 343] on button "Continue" at bounding box center [496, 357] width 80 height 29
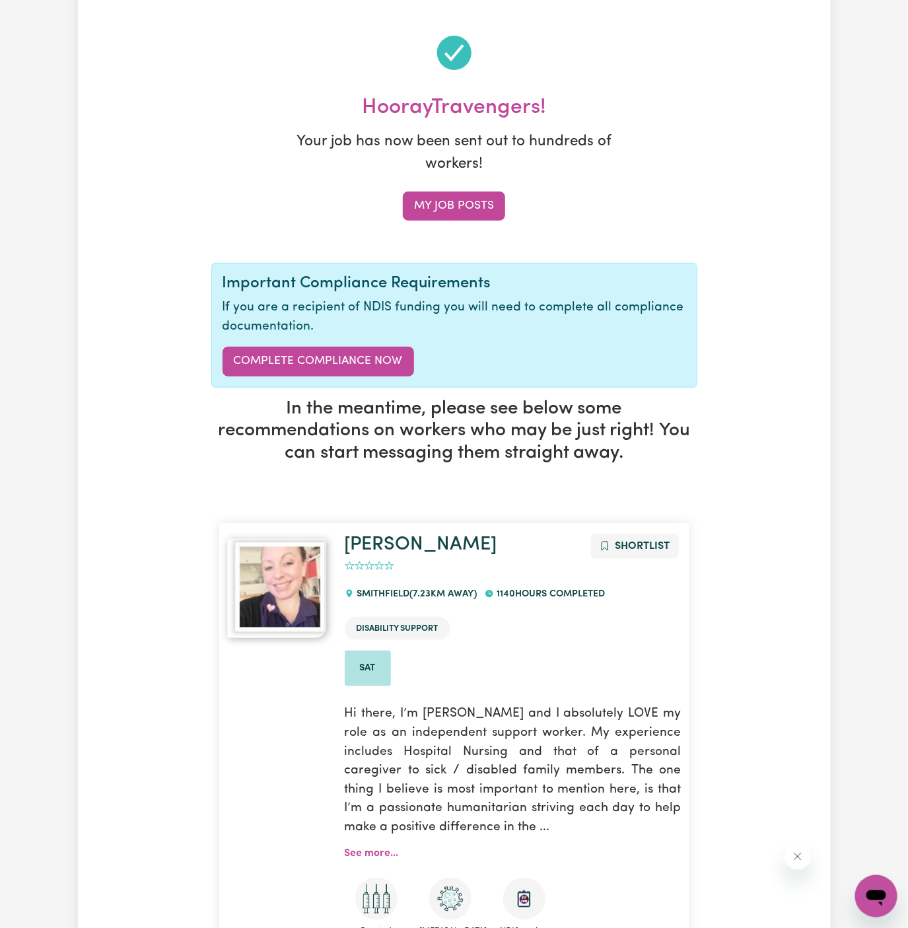
scroll to position [2, 0]
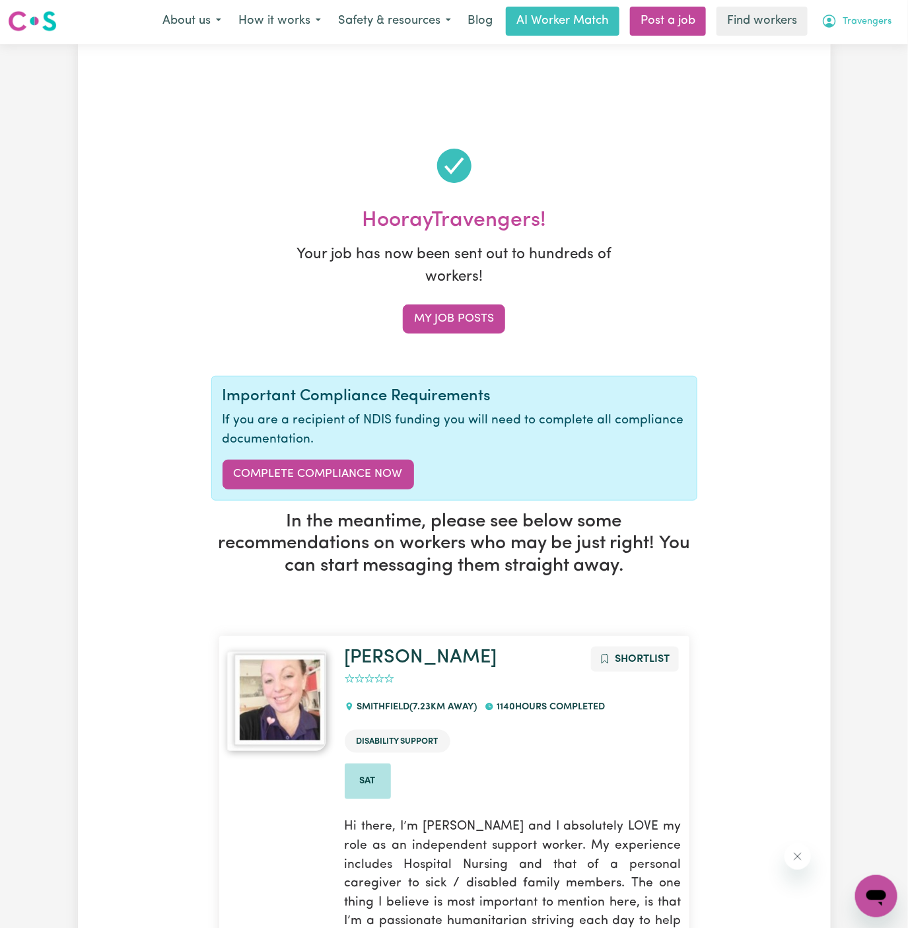
click at [867, 13] on button "Travengers" at bounding box center [856, 21] width 87 height 28
click at [863, 40] on link "My Dashboard" at bounding box center [847, 49] width 104 height 25
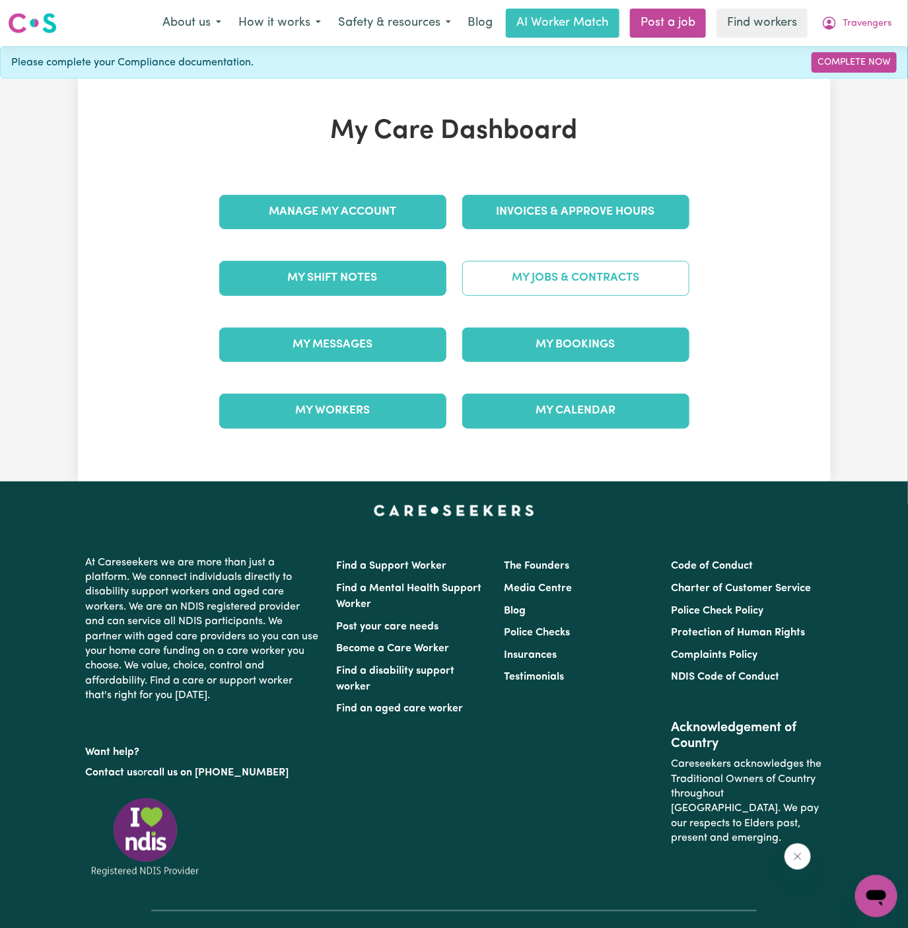
click at [522, 270] on link "My Jobs & Contracts" at bounding box center [575, 278] width 227 height 34
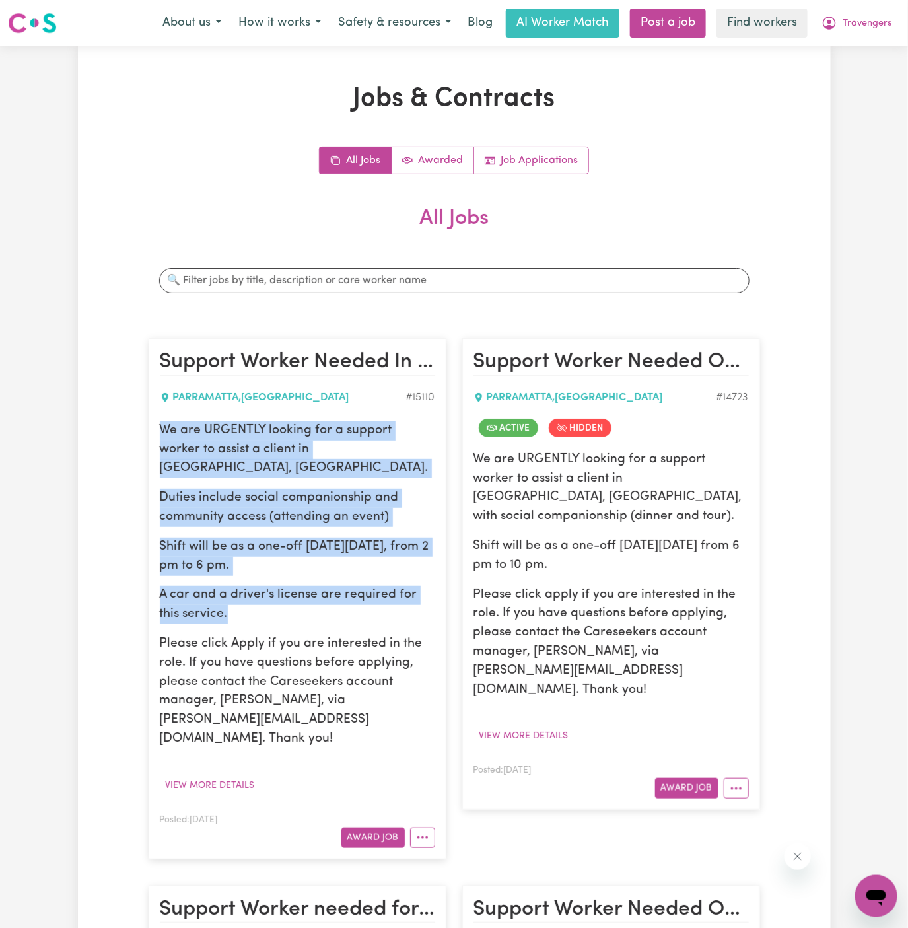
drag, startPoint x: 158, startPoint y: 432, endPoint x: 287, endPoint y: 600, distance: 211.1
click at [287, 600] on div "We are URGENTLY looking for a support worker to assist a client in [GEOGRAPHIC_…" at bounding box center [297, 585] width 275 height 328
copy div "We are URGENTLY looking for a support worker to assist a client in [GEOGRAPHIC_…"
click at [866, 28] on span "Travengers" at bounding box center [867, 24] width 49 height 15
click at [866, 51] on link "My Dashboard" at bounding box center [847, 51] width 104 height 25
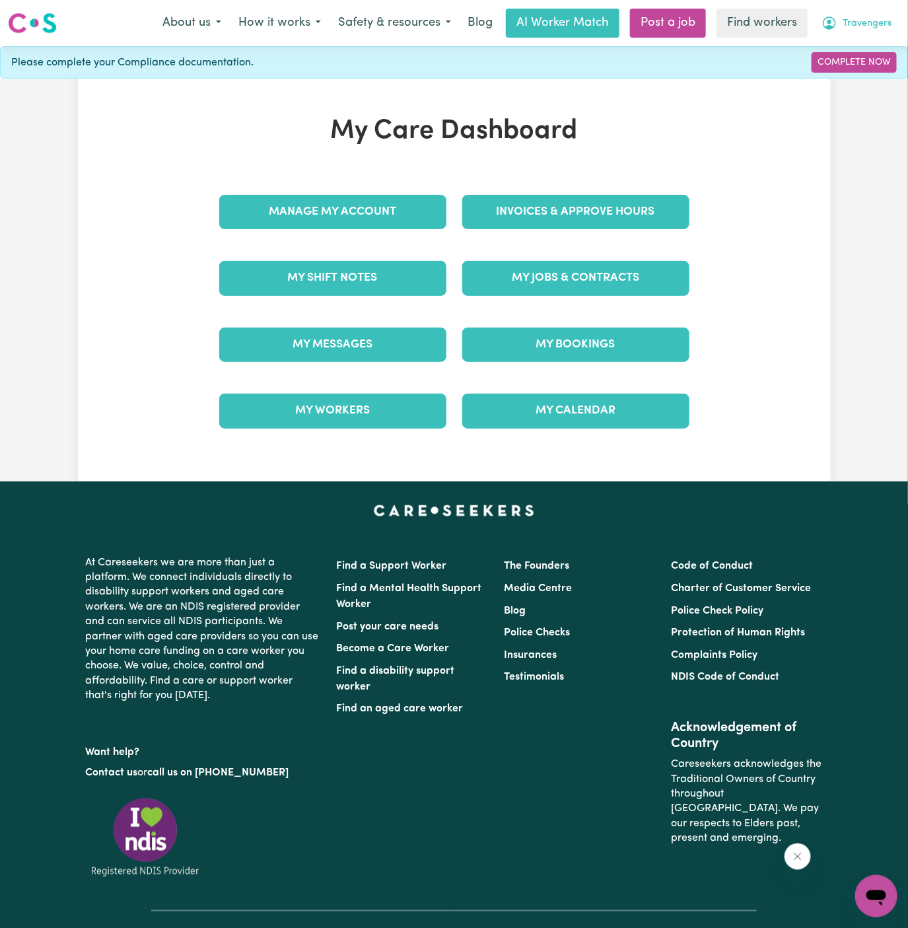
click at [865, 17] on span "Travengers" at bounding box center [867, 24] width 49 height 15
click at [857, 77] on link "Logout" at bounding box center [847, 75] width 104 height 25
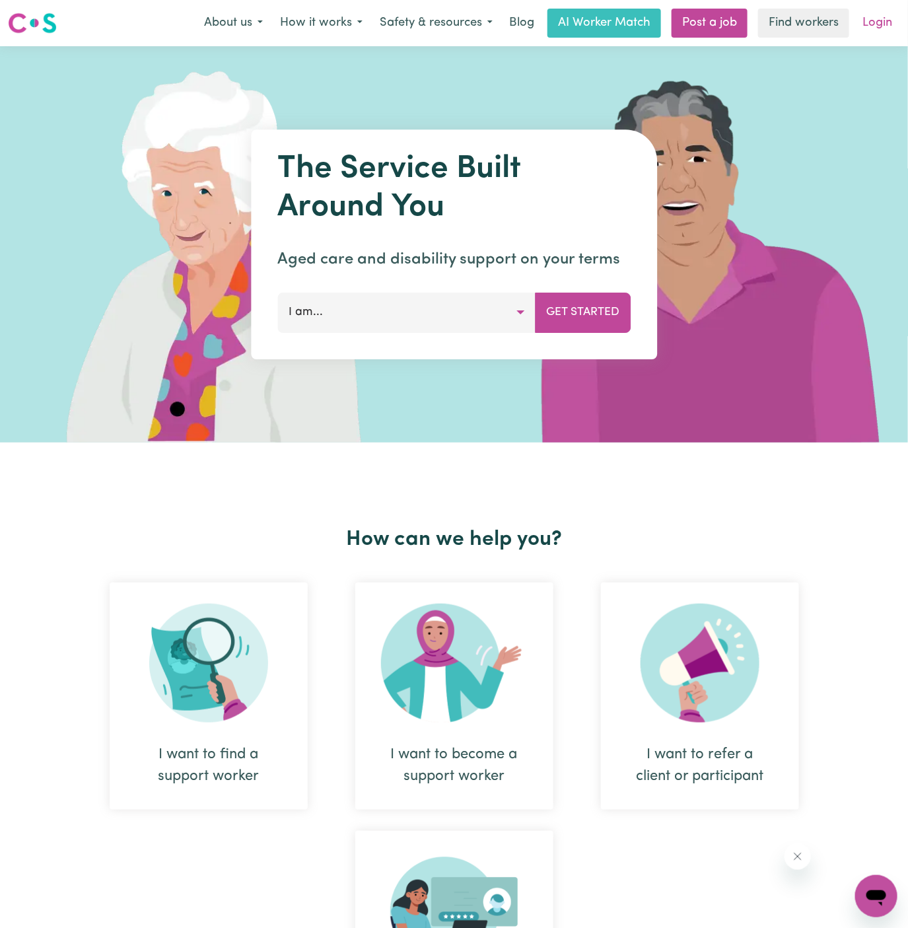
click at [880, 17] on link "Login" at bounding box center [878, 23] width 46 height 29
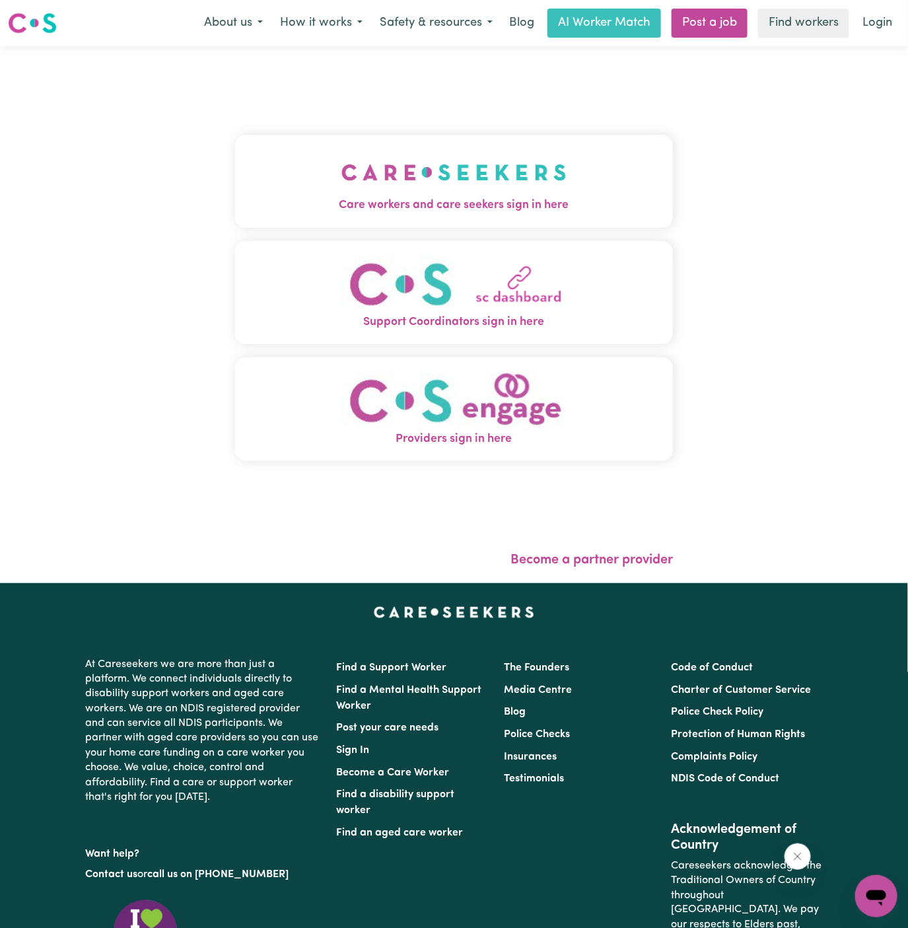
click at [427, 199] on span "Care workers and care seekers sign in here" at bounding box center [454, 205] width 439 height 17
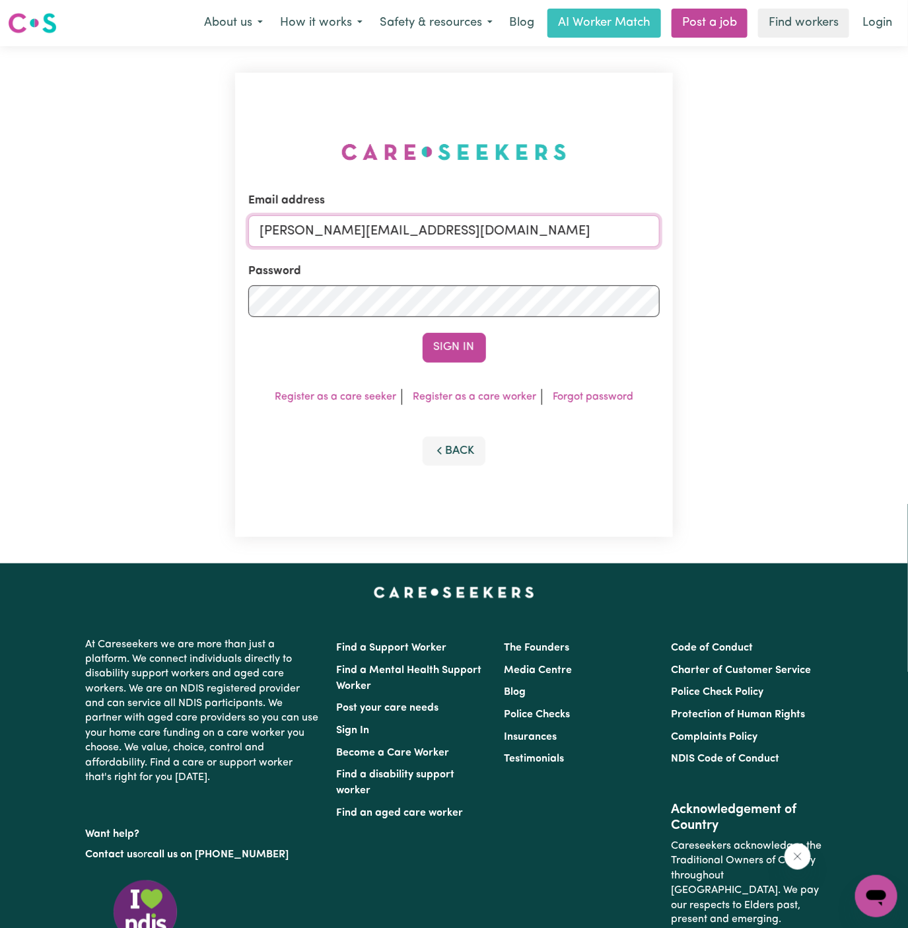
click at [516, 234] on input "[PERSON_NAME][EMAIL_ADDRESS][DOMAIN_NAME]" at bounding box center [454, 231] width 412 height 32
click at [628, 218] on input "[EMAIL_ADDRESS][DOMAIN_NAME]" at bounding box center [454, 231] width 412 height 32
drag, startPoint x: 625, startPoint y: 233, endPoint x: 327, endPoint y: 231, distance: 298.5
click at [327, 231] on input "[EMAIL_ADDRESS][DOMAIN_NAME]" at bounding box center [454, 231] width 412 height 32
paste input "Hi [PERSON_NAME] and [PERSON_NAME], I have added the new provider to the holy g…"
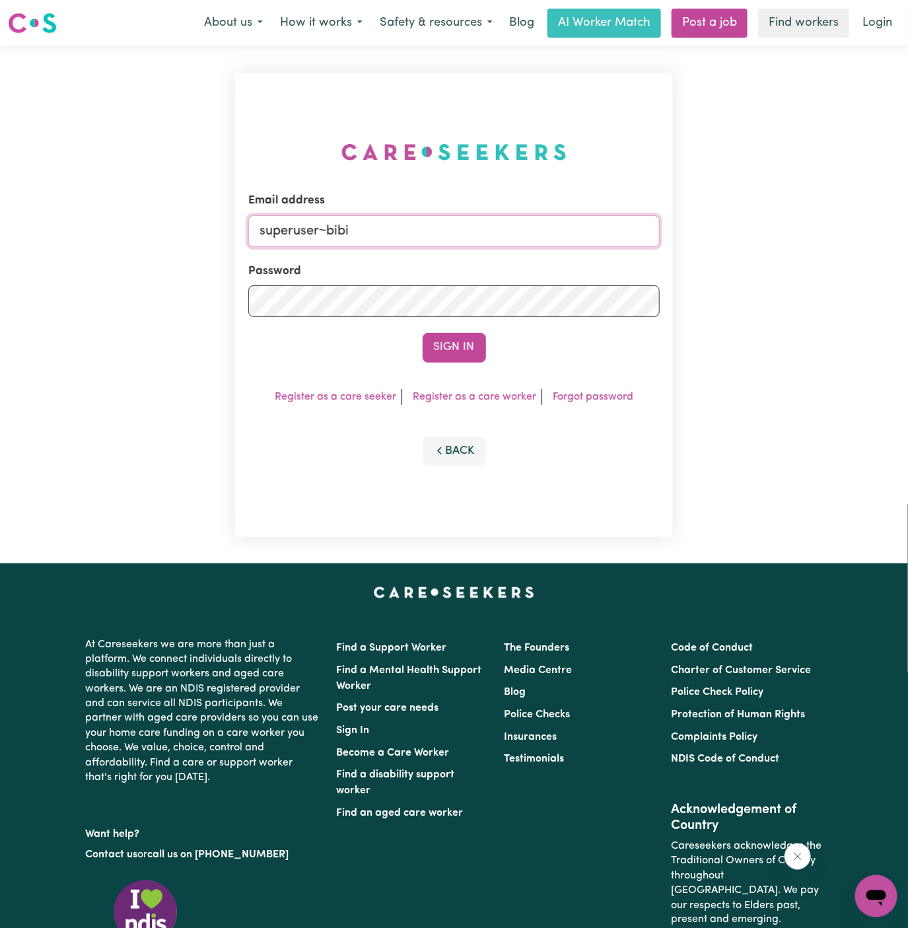
type input "[EMAIL_ADDRESS][DOMAIN_NAME]"
click at [459, 350] on button "Sign In" at bounding box center [454, 347] width 63 height 29
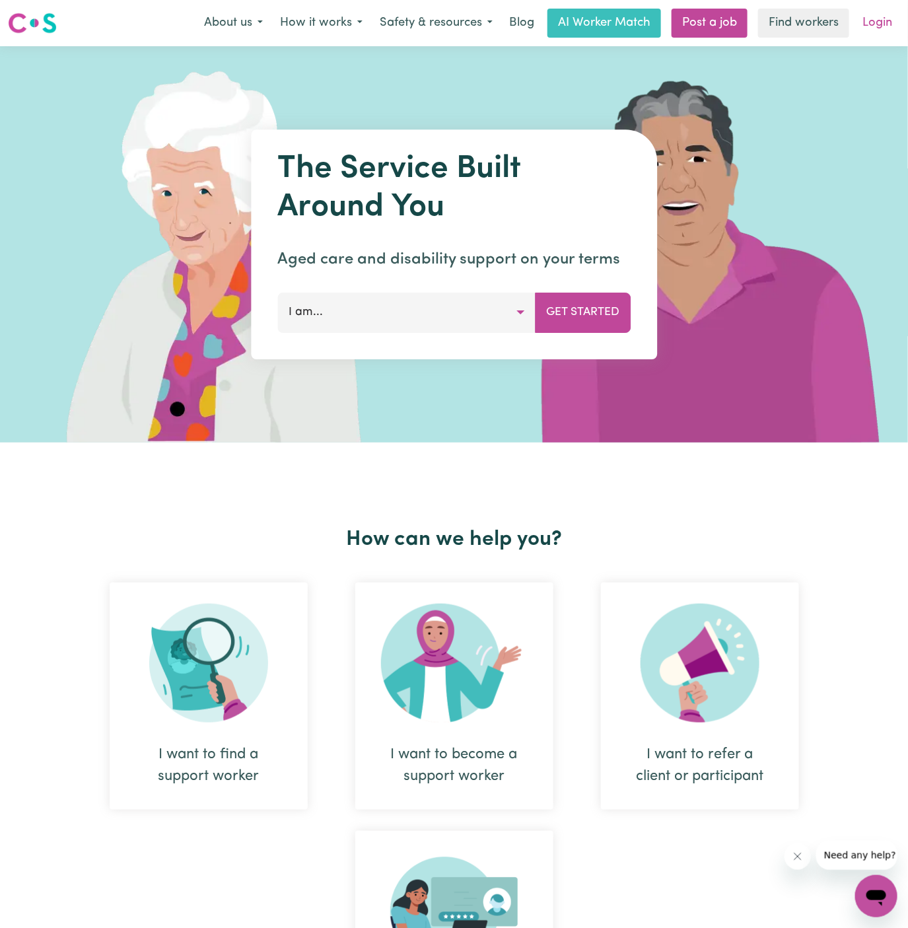
click at [874, 24] on link "Login" at bounding box center [878, 23] width 46 height 29
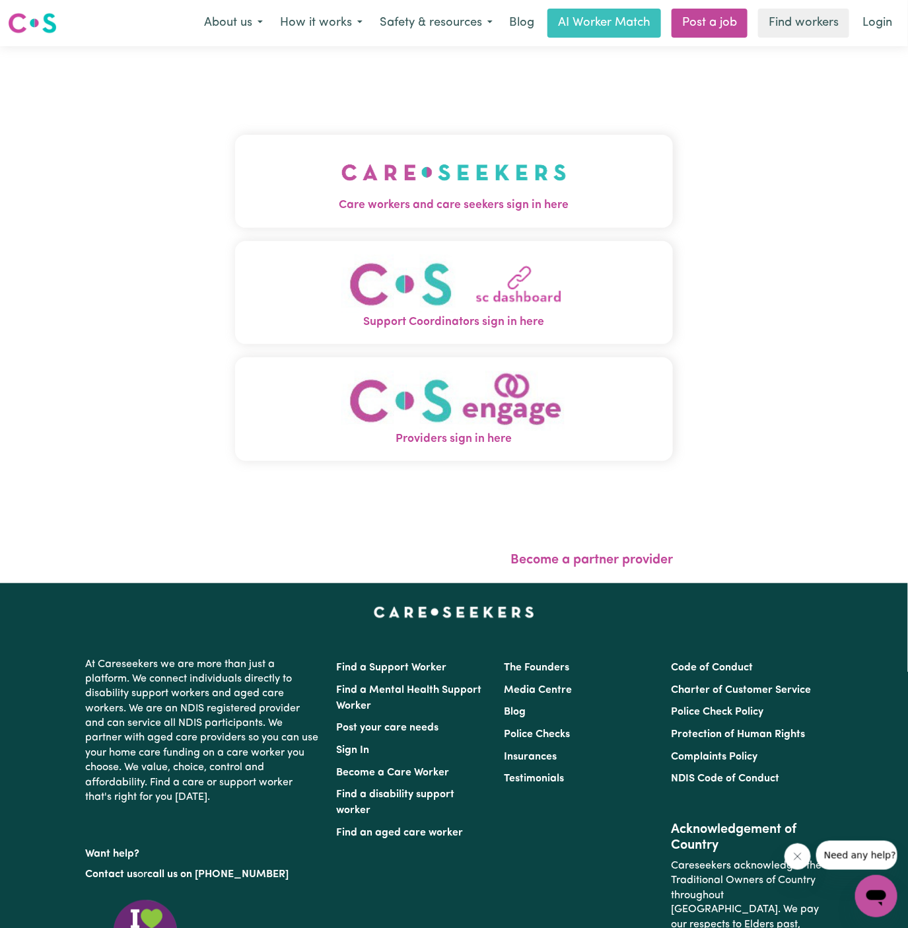
click at [528, 161] on img "Care workers and care seekers sign in here" at bounding box center [453, 172] width 225 height 49
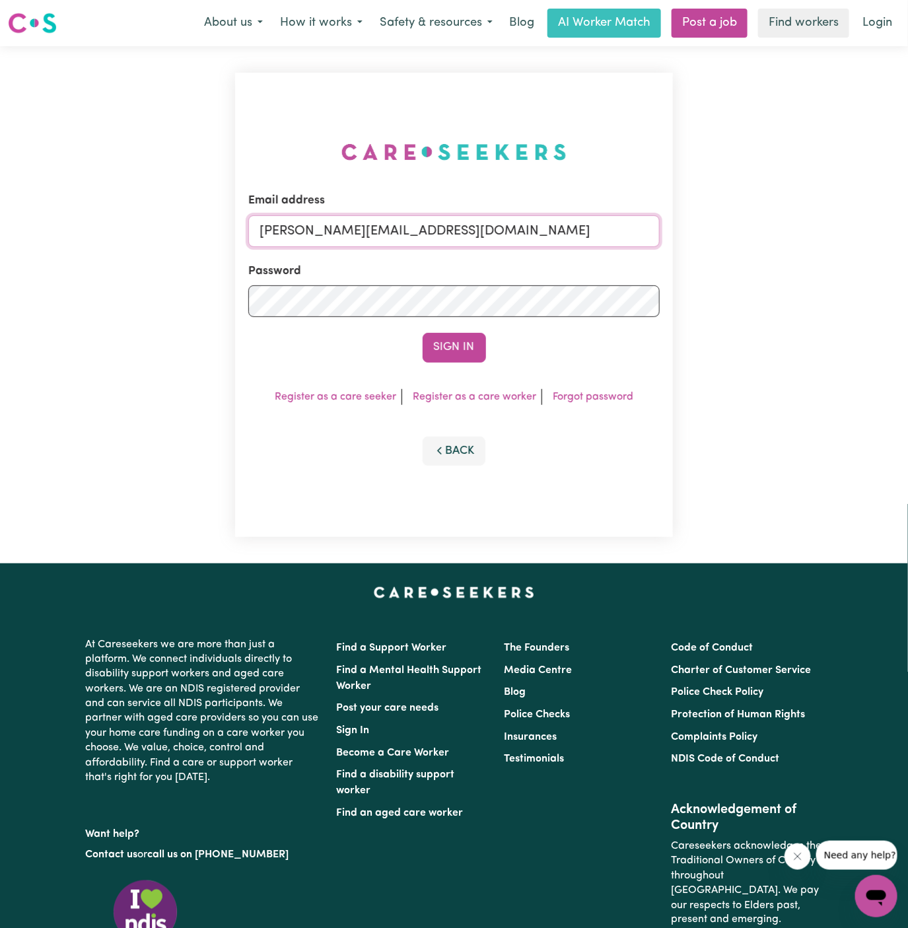
click at [509, 240] on input "[PERSON_NAME][EMAIL_ADDRESS][DOMAIN_NAME]" at bounding box center [454, 231] width 412 height 32
click at [386, 229] on input "[PERSON_NAME][EMAIL_ADDRESS][DOMAIN_NAME]" at bounding box center [454, 231] width 412 height 32
drag, startPoint x: 328, startPoint y: 227, endPoint x: 726, endPoint y: 252, distance: 399.0
click at [726, 252] on div "Email address superuser~BarbaraMakomaskaYSHCP@careseekers.com.au Password Sign …" at bounding box center [454, 304] width 908 height 517
click at [423, 333] on button "Sign In" at bounding box center [454, 347] width 63 height 29
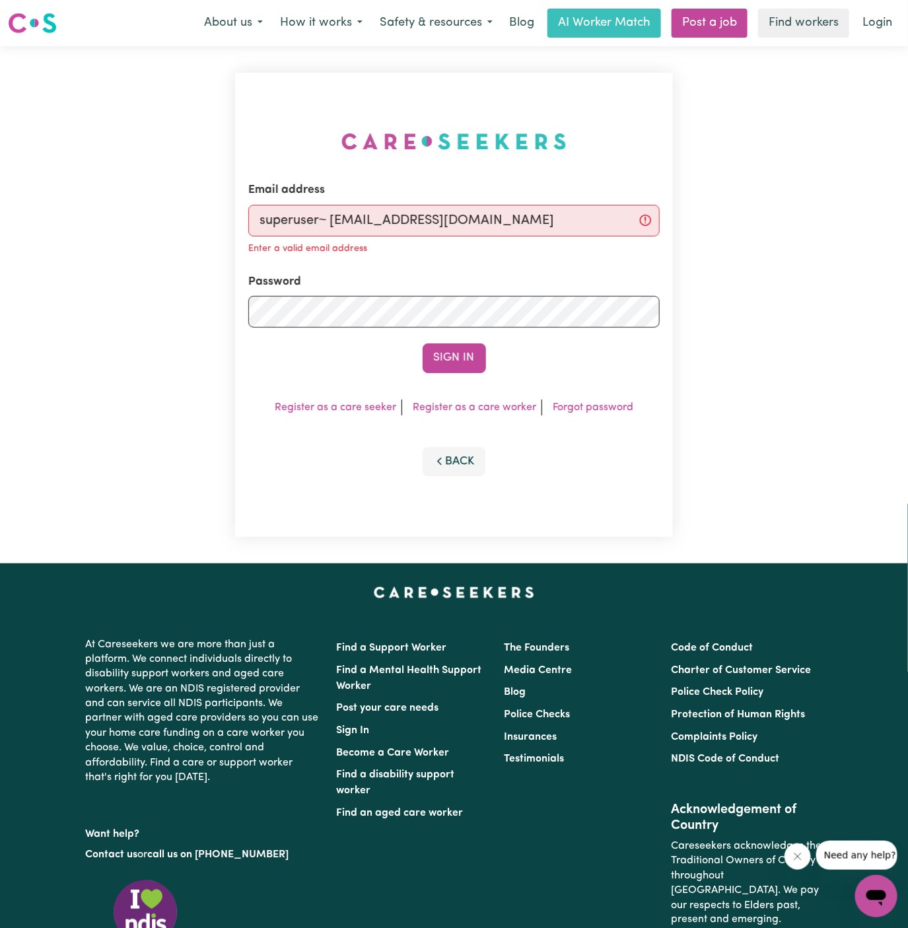
click at [343, 220] on input "superuser~ momenazahedi@gmail.com" at bounding box center [454, 221] width 412 height 32
click at [331, 220] on input "superuser~ momenazahedi@gmail.com" at bounding box center [454, 221] width 412 height 32
type input "superuser~momenazahedi@gmail.com"
click at [423, 343] on button "Sign In" at bounding box center [454, 357] width 63 height 29
